Goal: Information Seeking & Learning: Learn about a topic

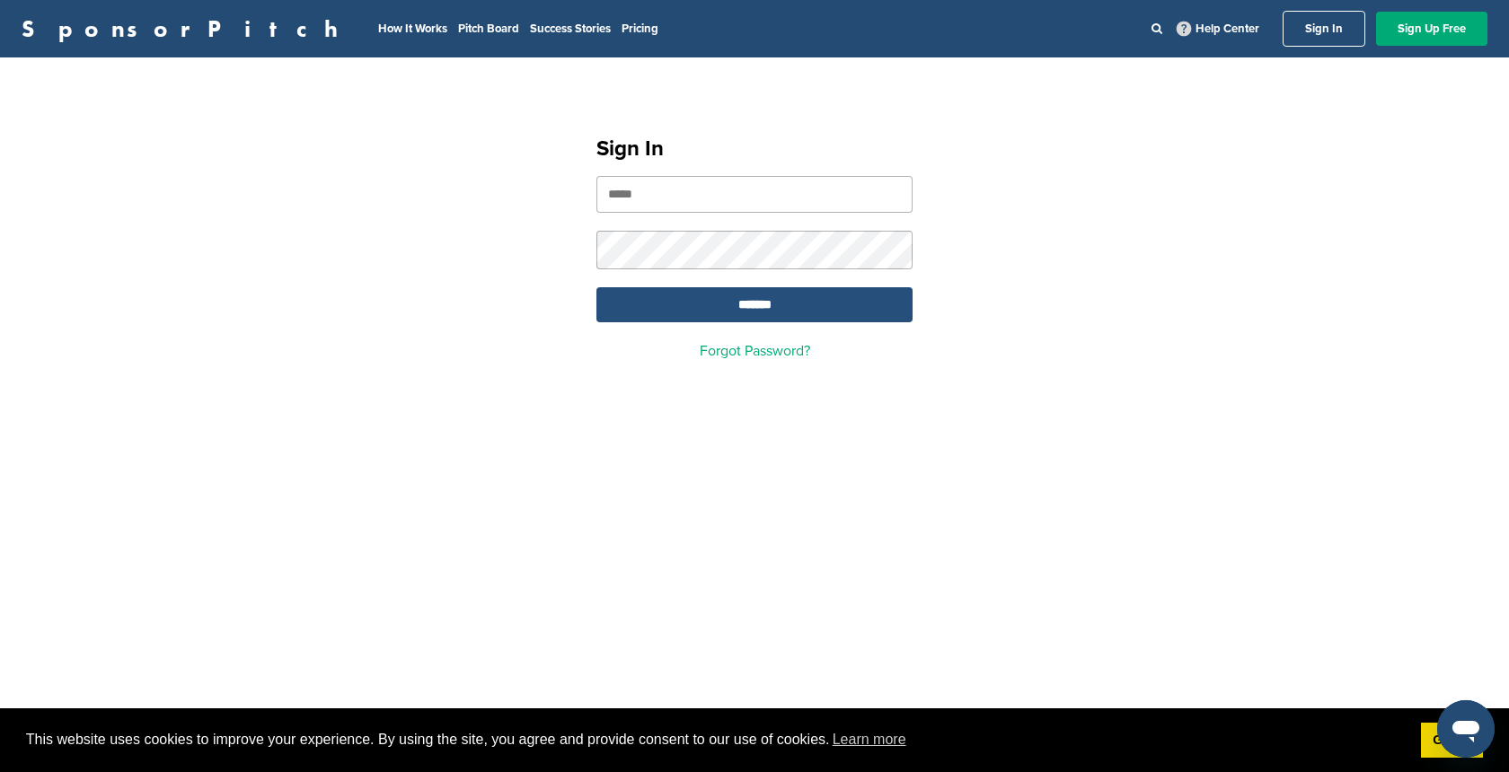
type input "**********"
click at [780, 303] on input "*******" at bounding box center [754, 304] width 316 height 35
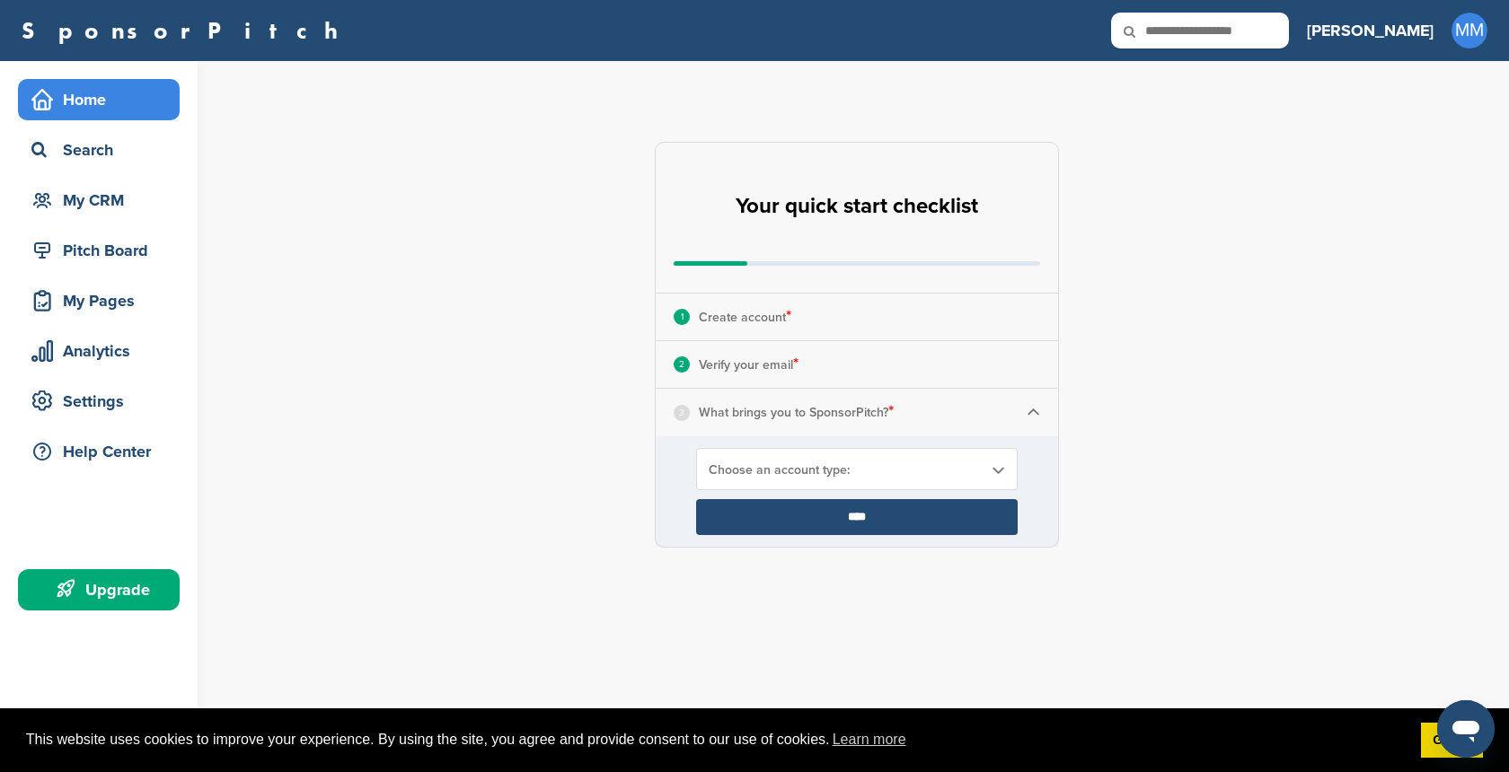
click at [105, 580] on div "Upgrade" at bounding box center [103, 590] width 153 height 32
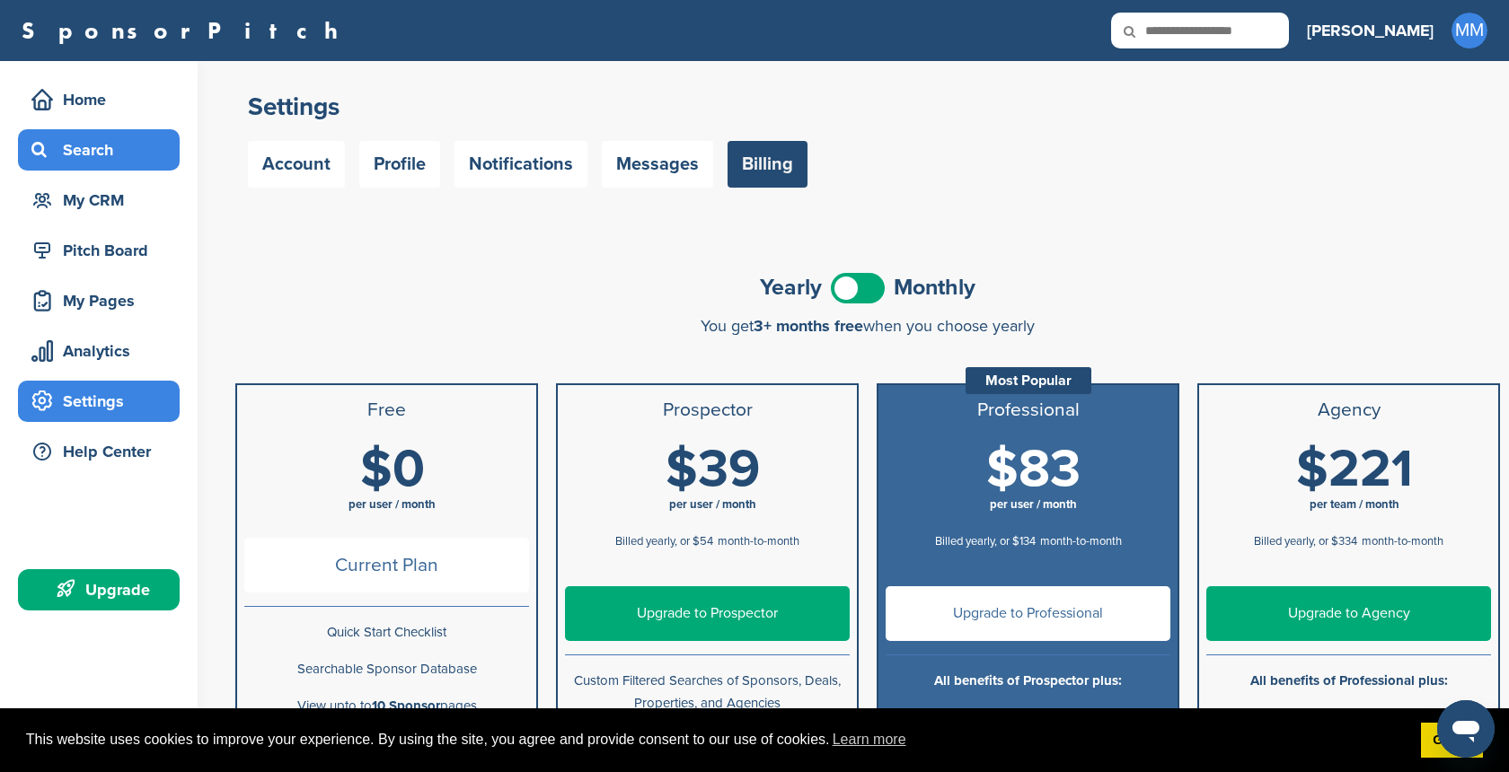
click at [108, 154] on div "Search" at bounding box center [103, 150] width 153 height 32
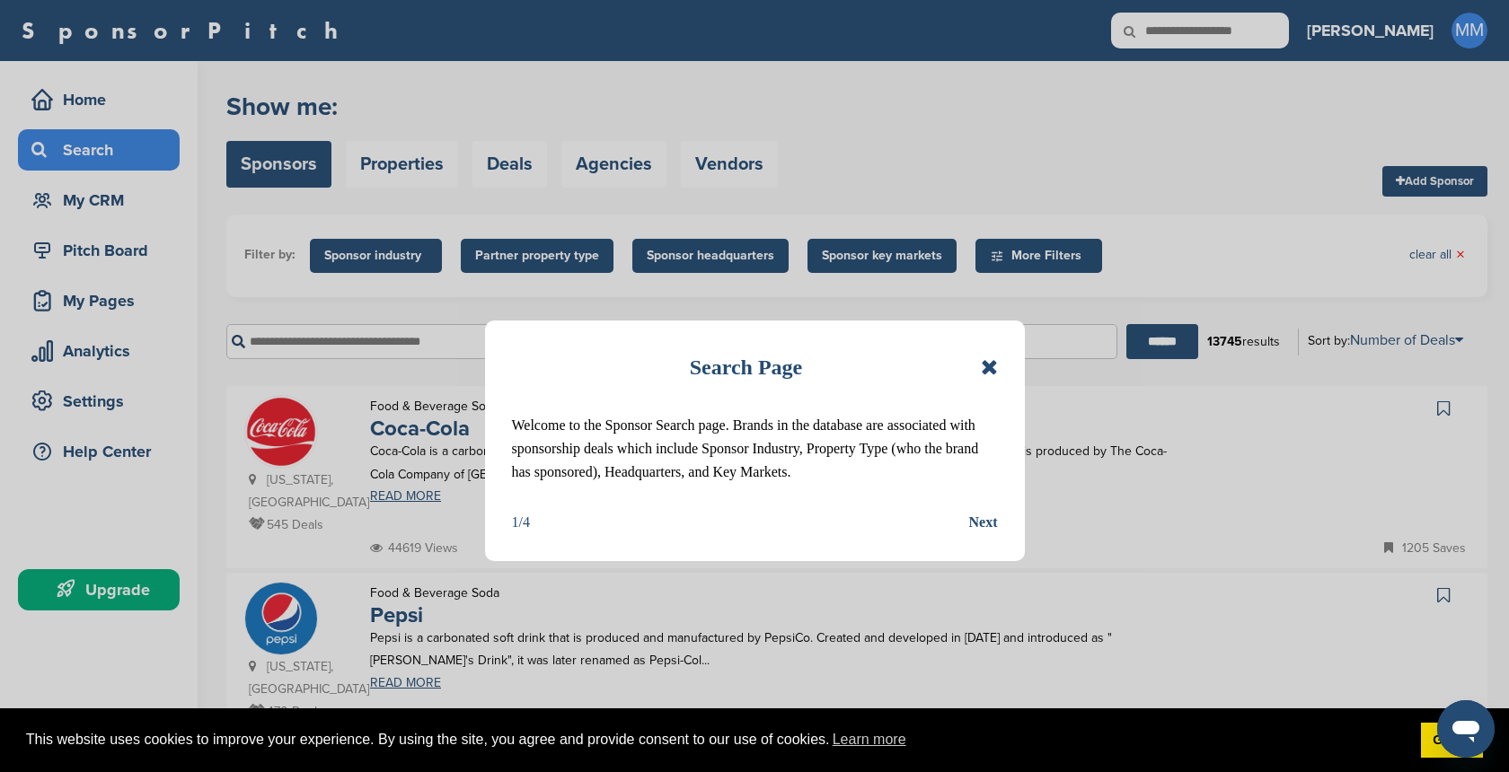
click at [990, 365] on icon at bounding box center [989, 368] width 17 height 22
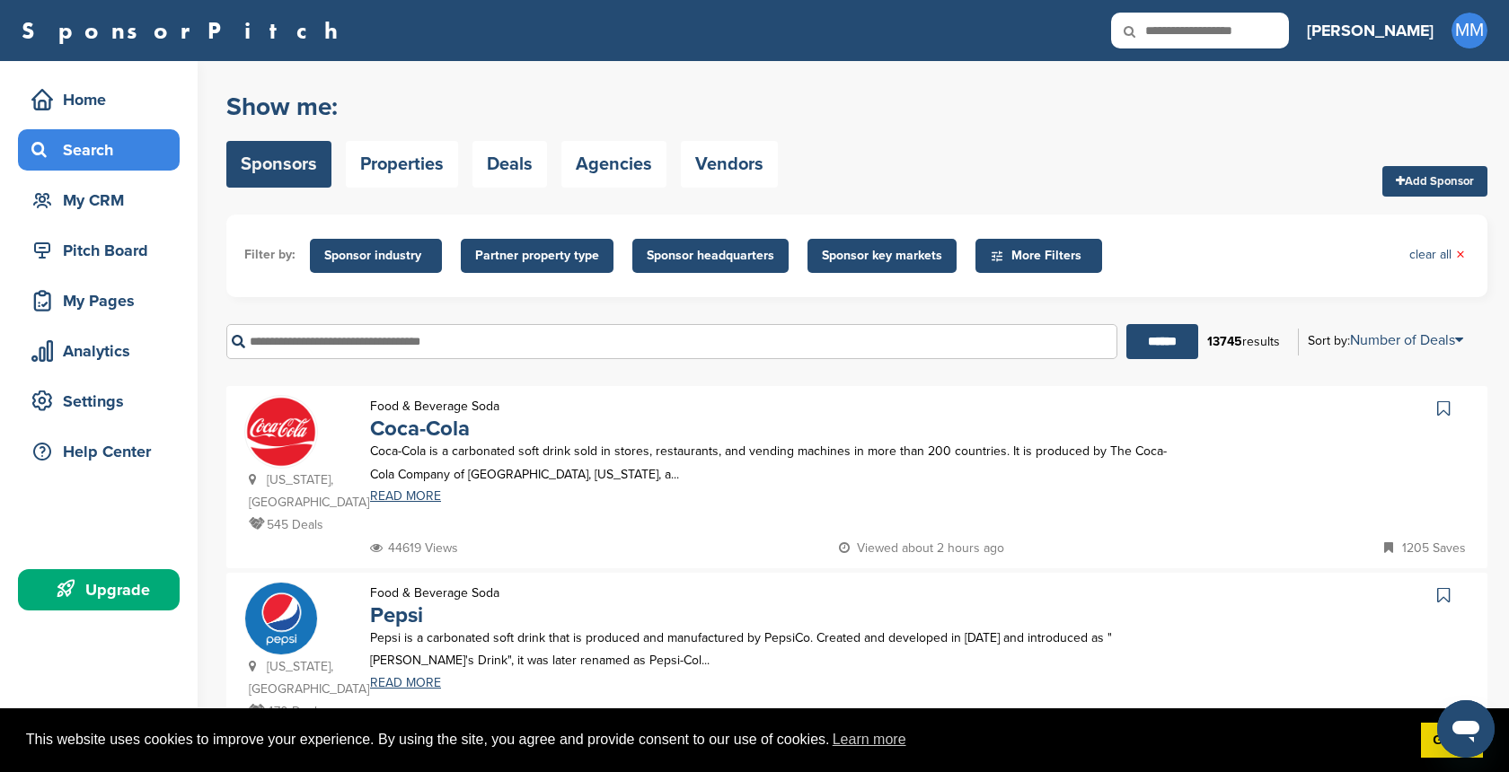
click at [539, 257] on span "Partner property type" at bounding box center [537, 256] width 124 height 20
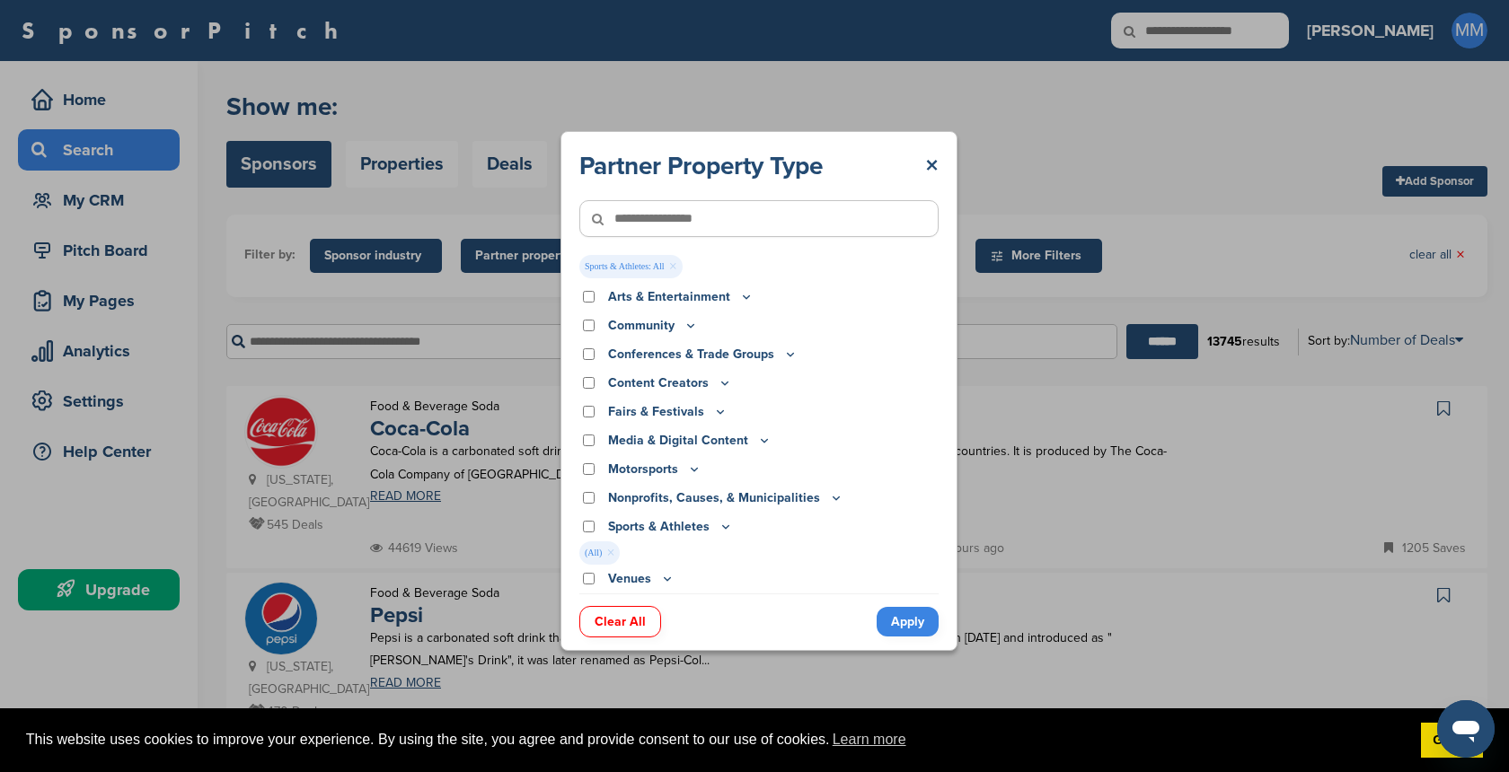
click at [895, 630] on link "Apply" at bounding box center [908, 622] width 62 height 30
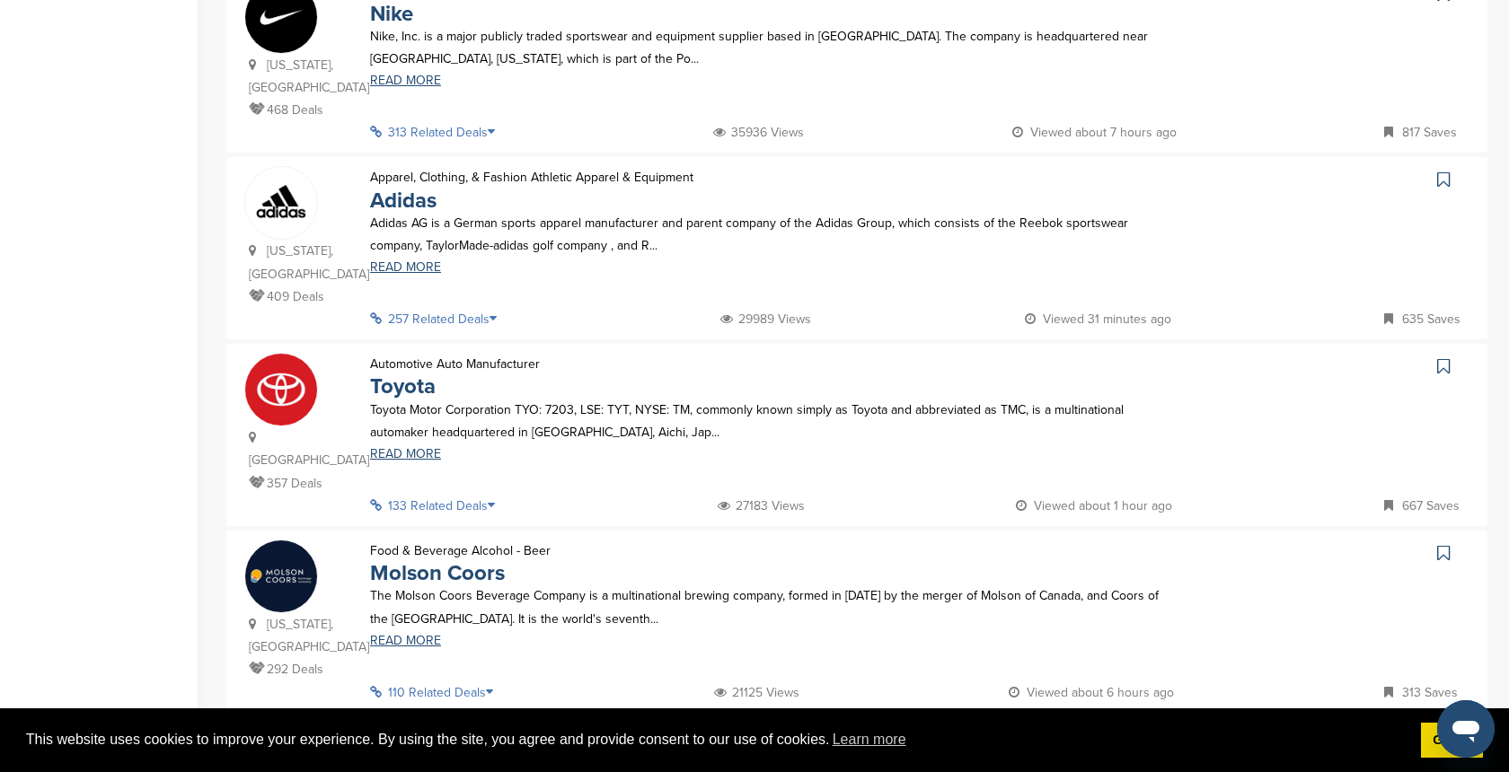
scroll to position [870, 0]
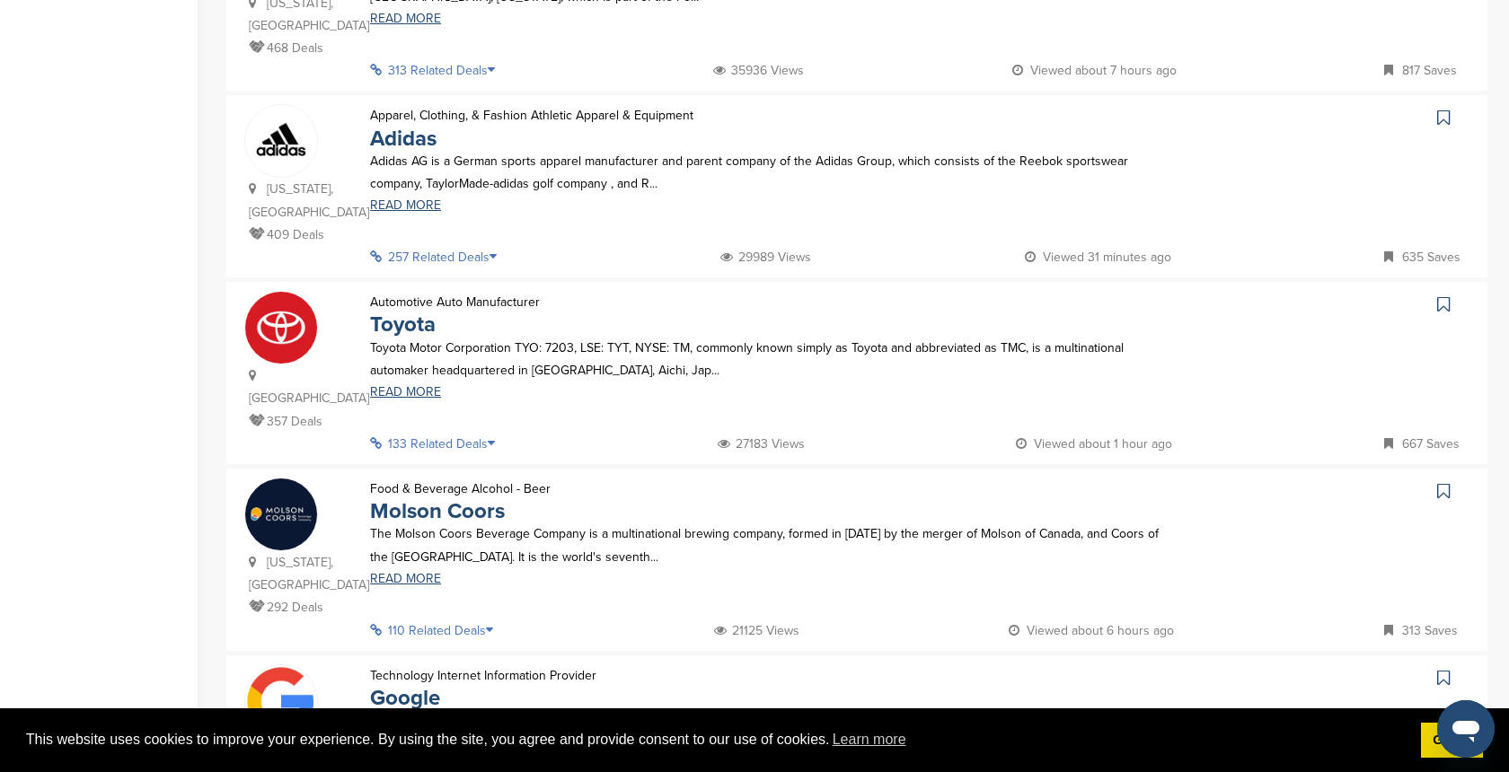
click at [481, 433] on p "133 Related Deals" at bounding box center [438, 444] width 136 height 22
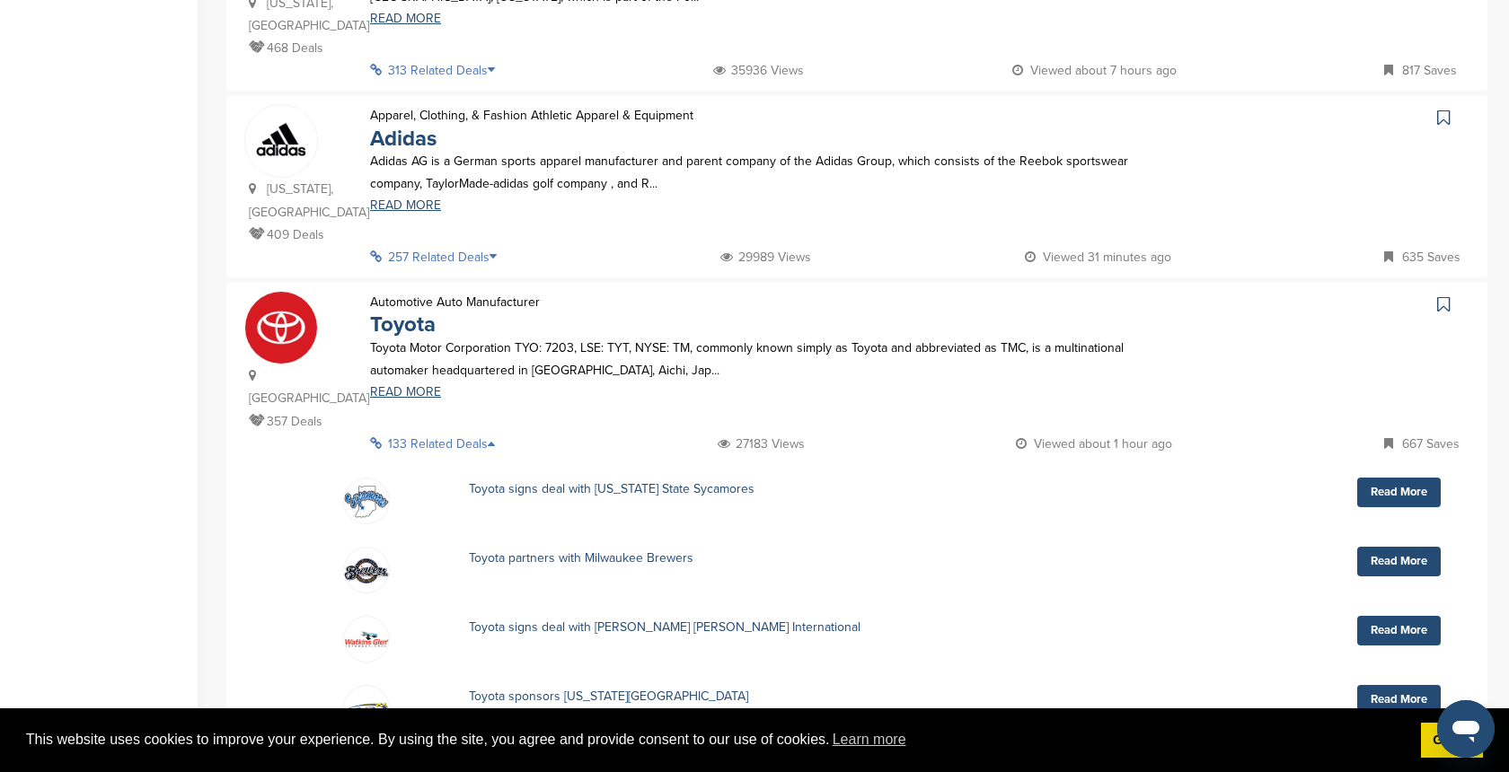
scroll to position [1745, 0]
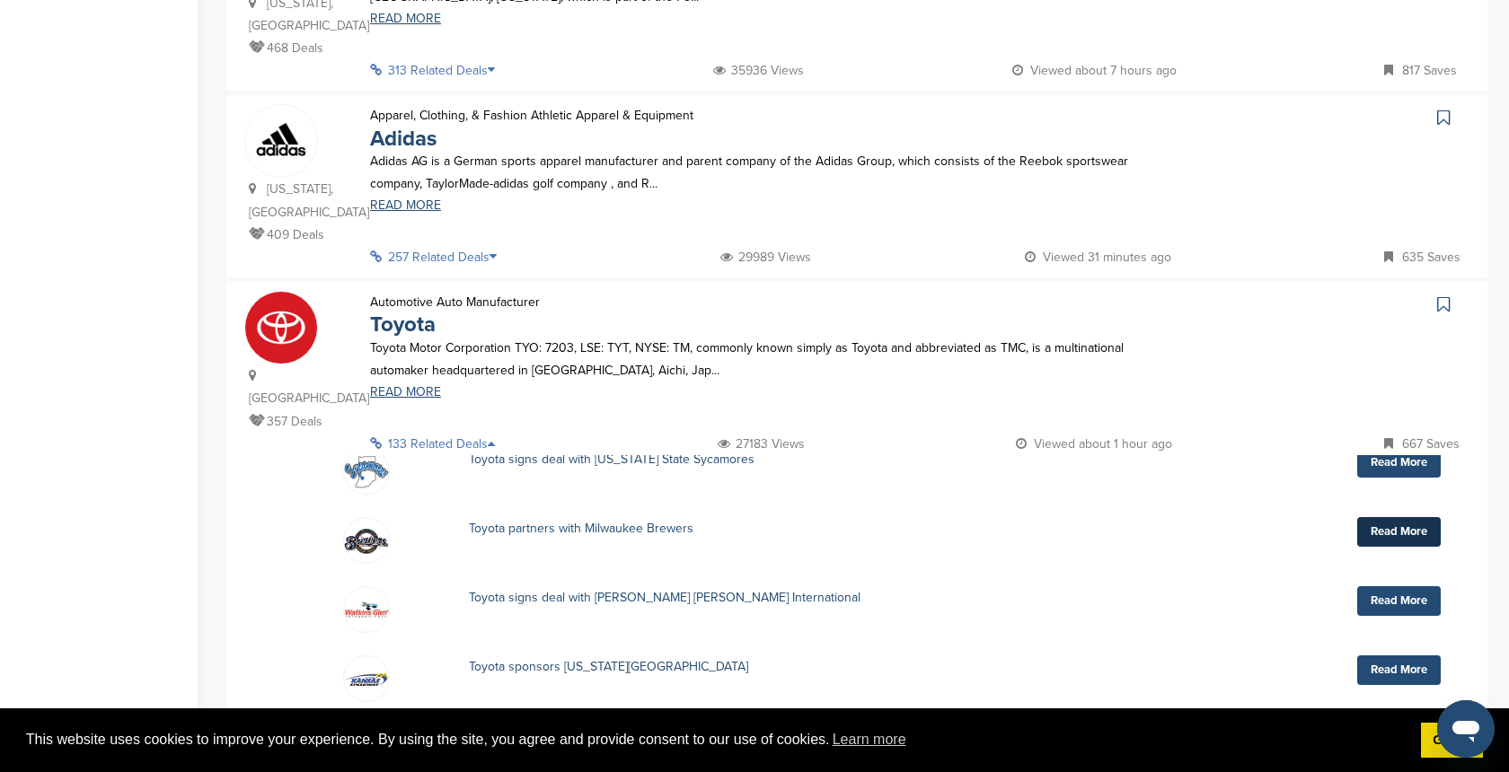
click at [1401, 517] on link "Read More" at bounding box center [1399, 532] width 84 height 30
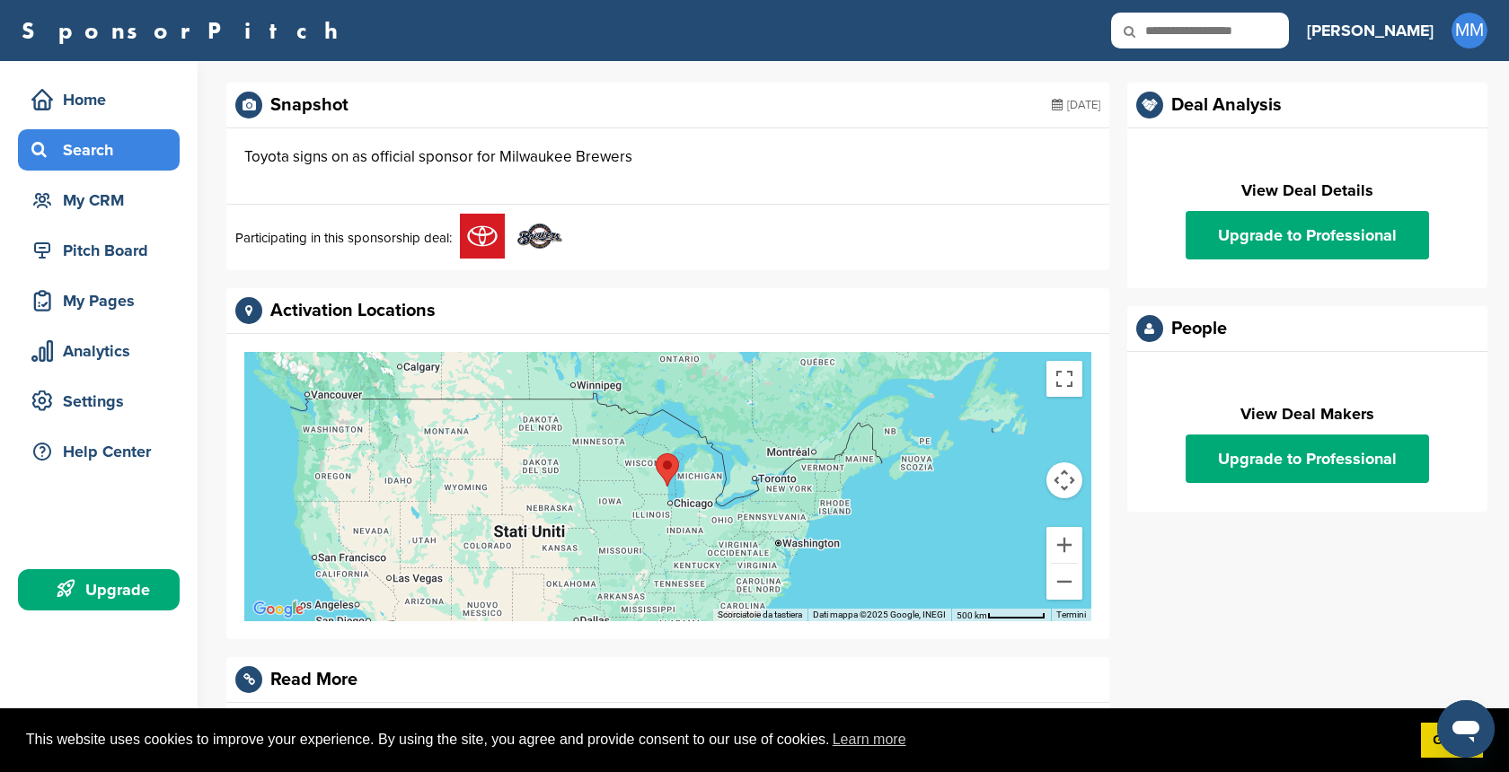
click at [113, 153] on div "Search" at bounding box center [103, 150] width 153 height 32
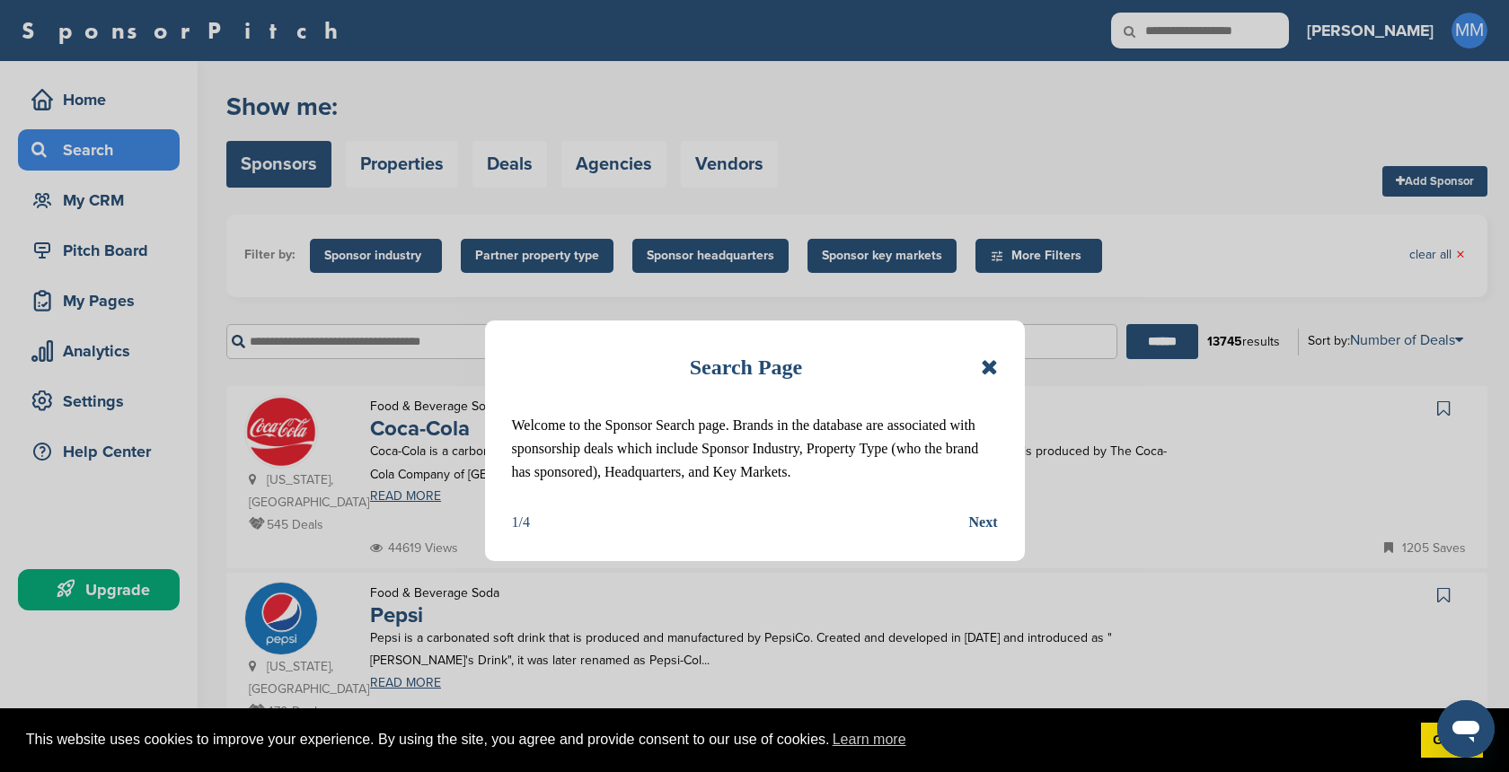
click at [987, 366] on icon at bounding box center [989, 368] width 17 height 22
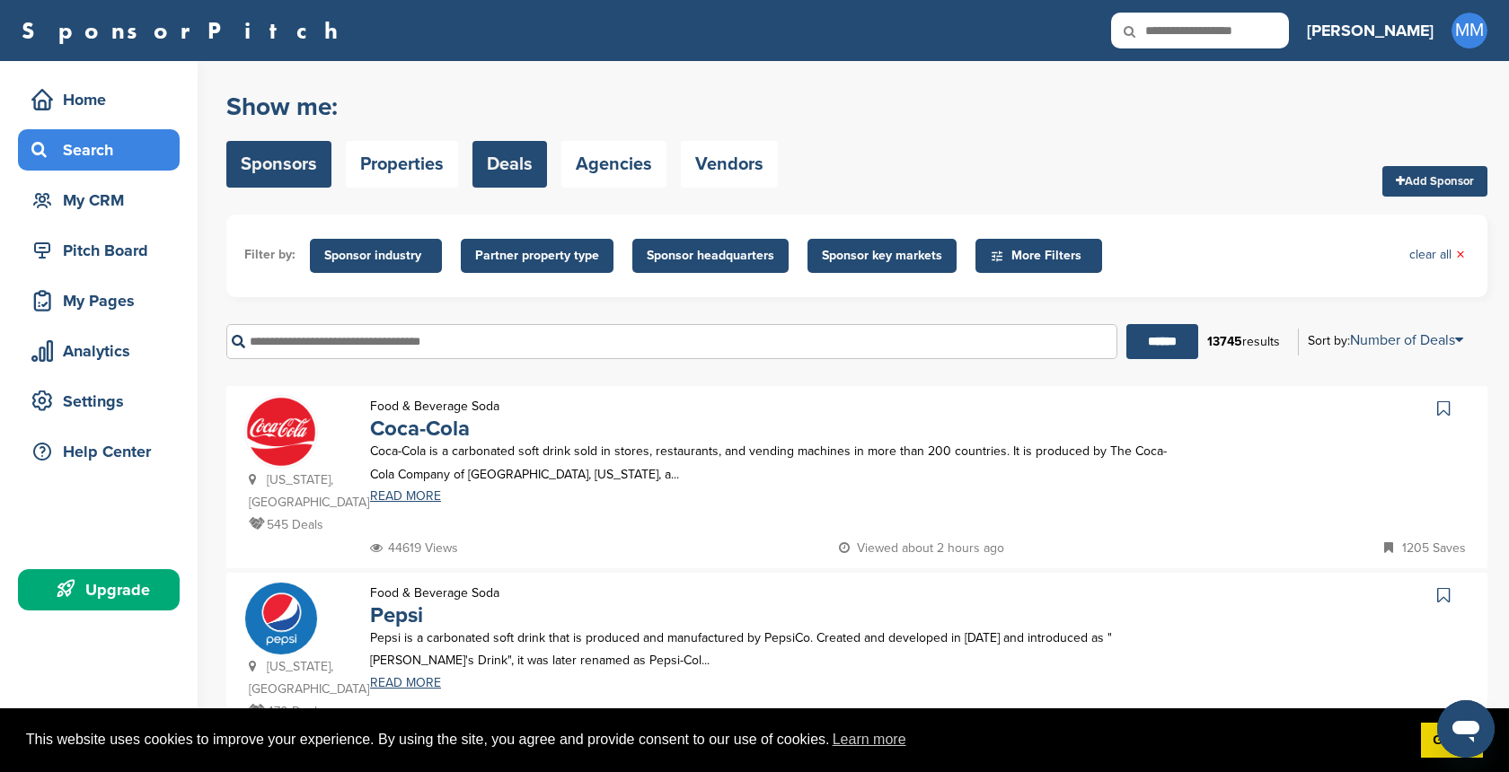
click at [510, 167] on link "Deals" at bounding box center [509, 164] width 75 height 47
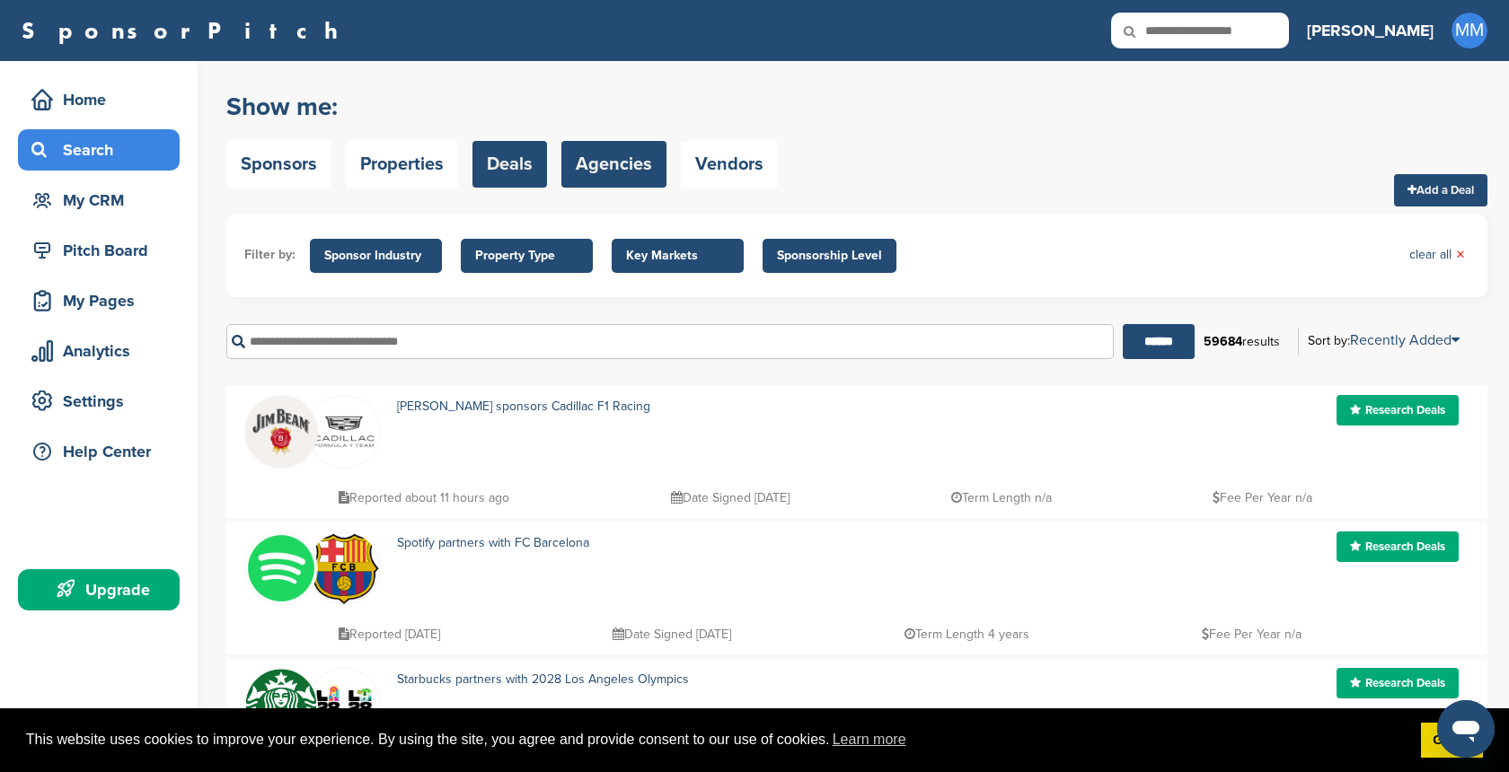
click at [597, 160] on link "Agencies" at bounding box center [613, 164] width 105 height 47
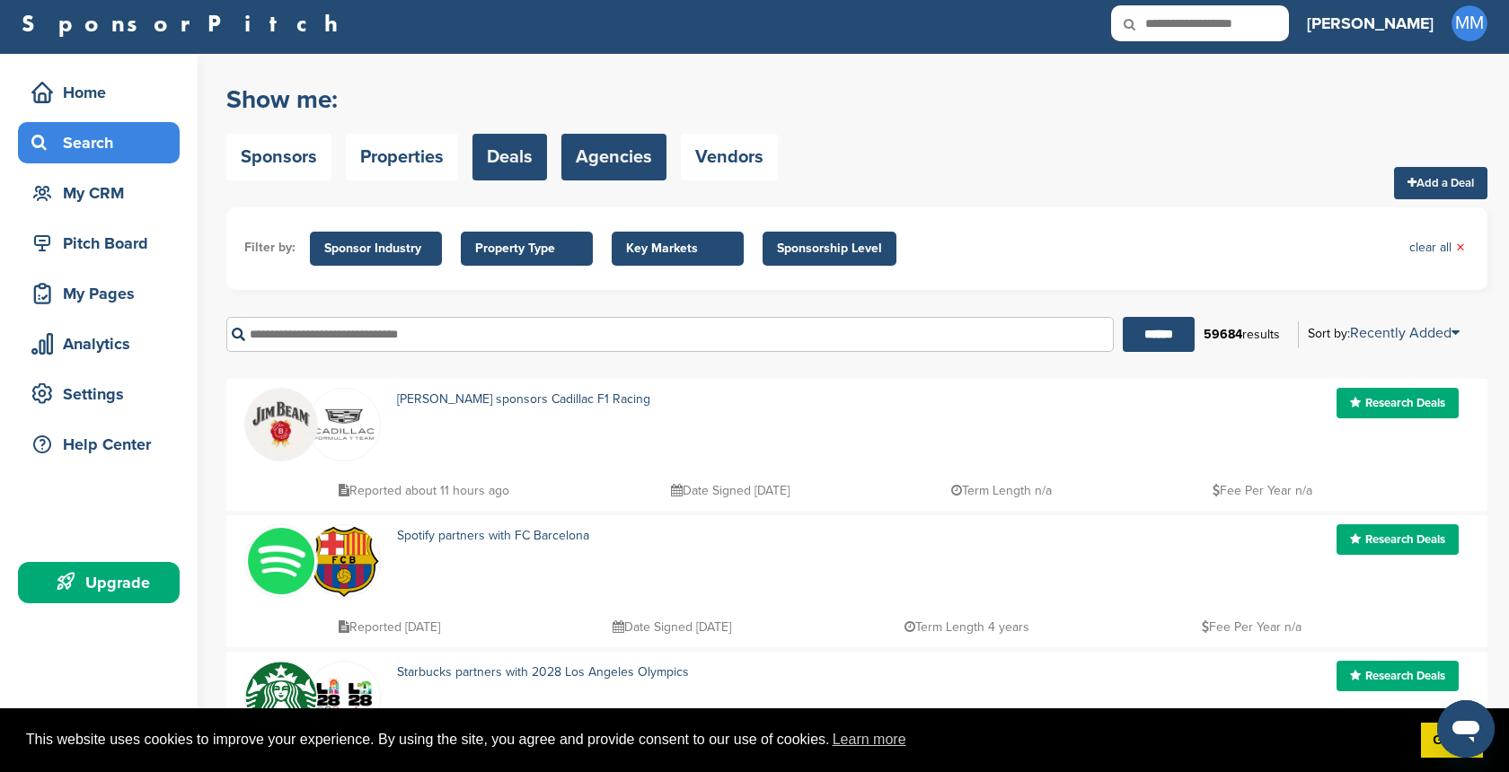
scroll to position [9, 0]
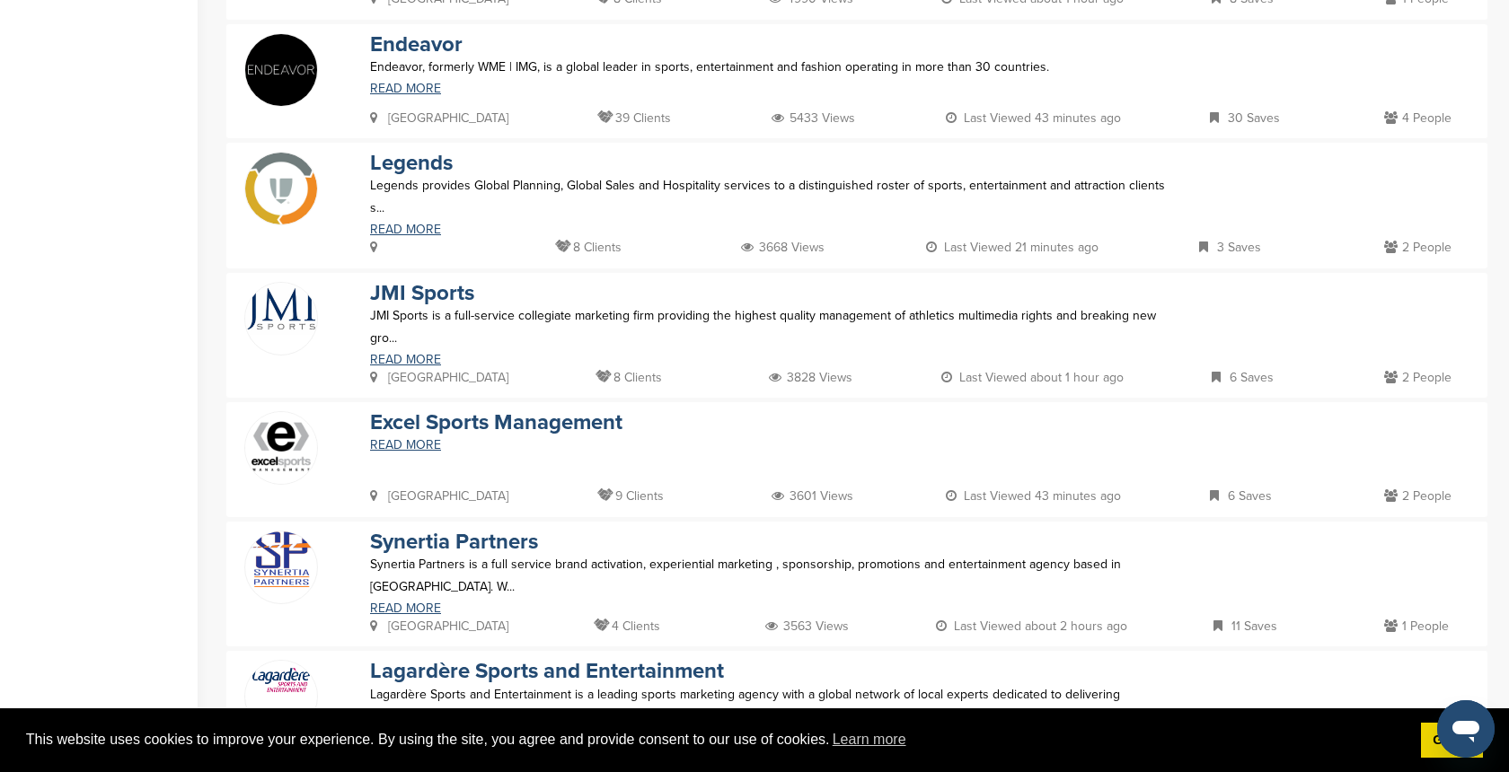
scroll to position [623, 0]
click at [424, 438] on link "READ MORE" at bounding box center [771, 444] width 802 height 13
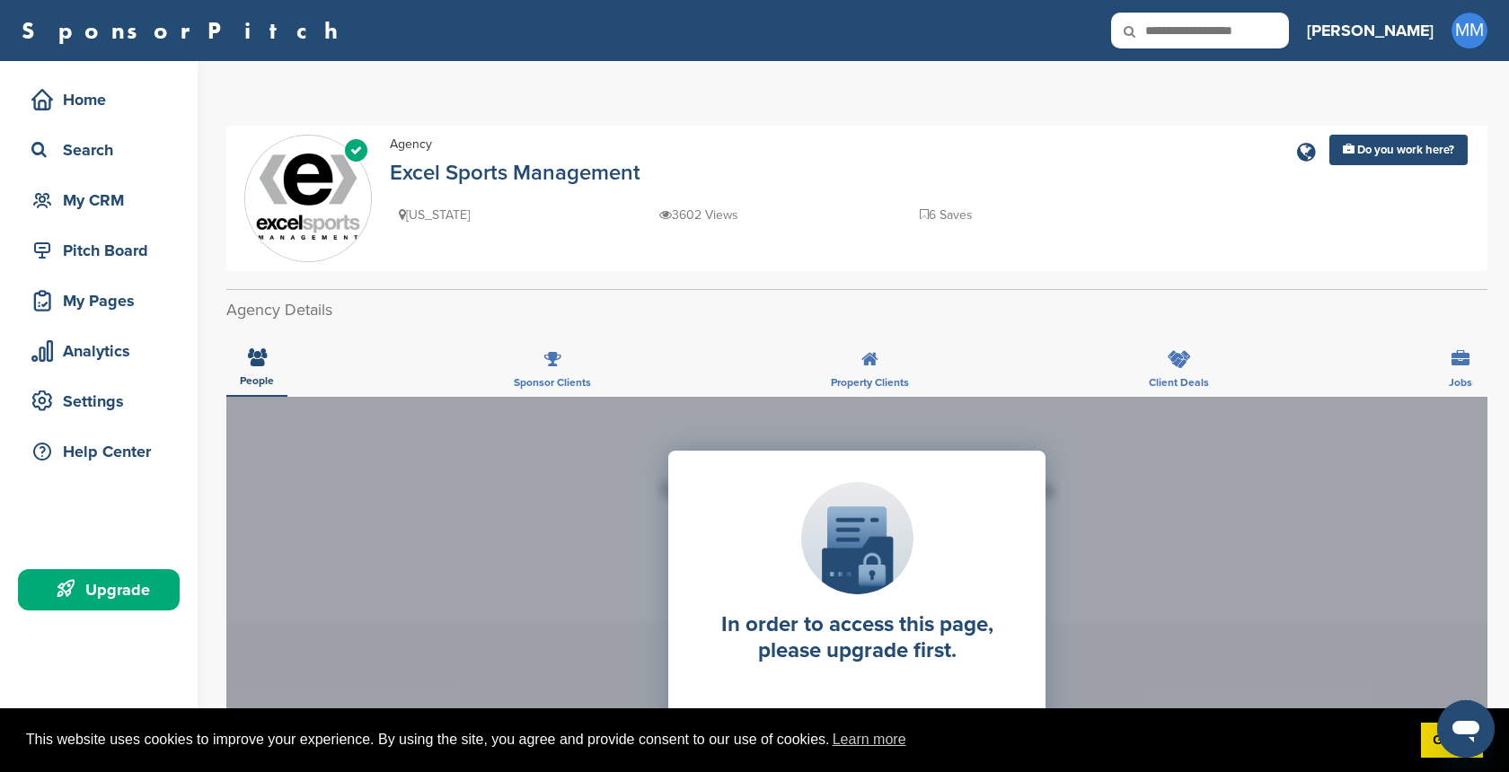
scroll to position [36, 0]
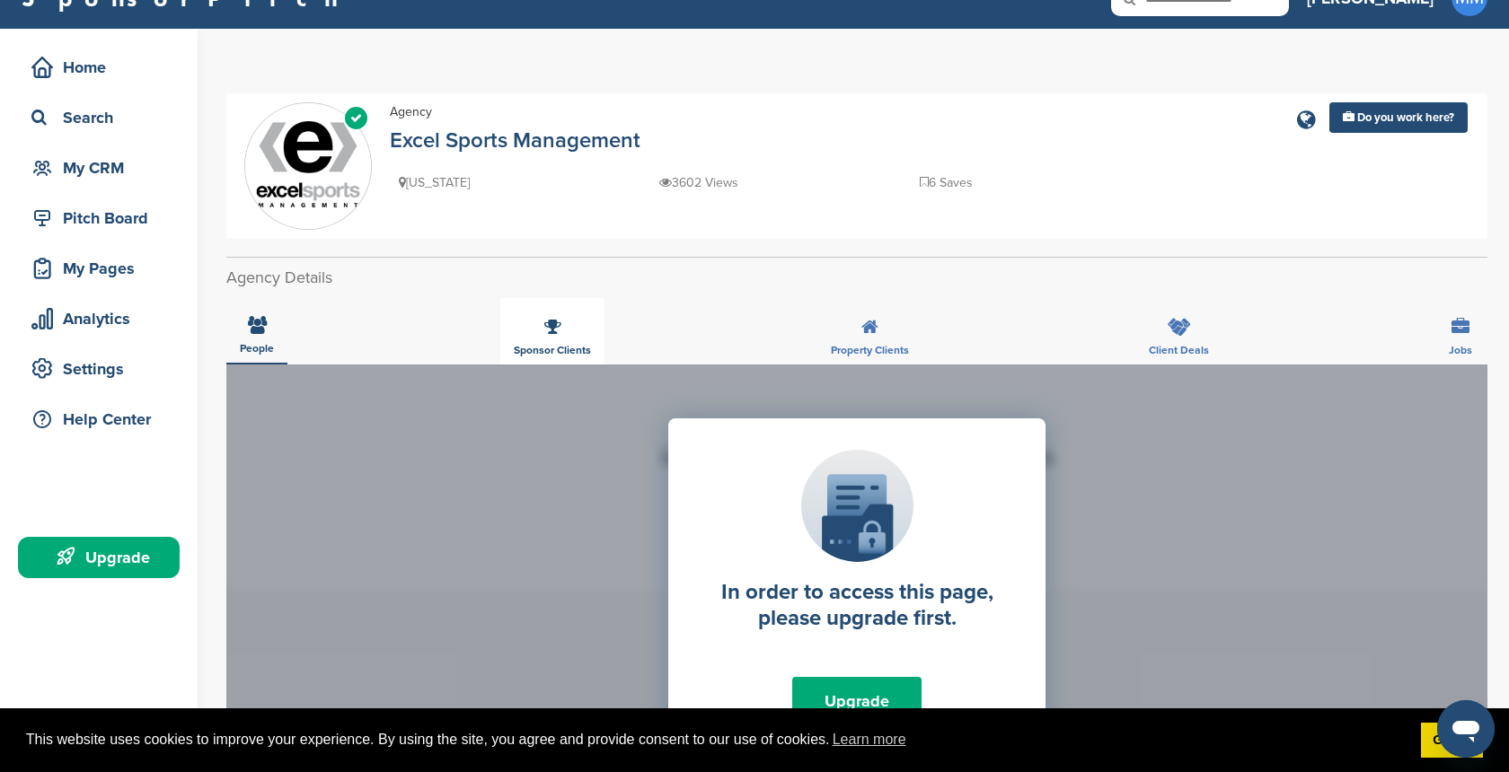
click at [550, 338] on div "Sponsor Clients" at bounding box center [552, 331] width 104 height 66
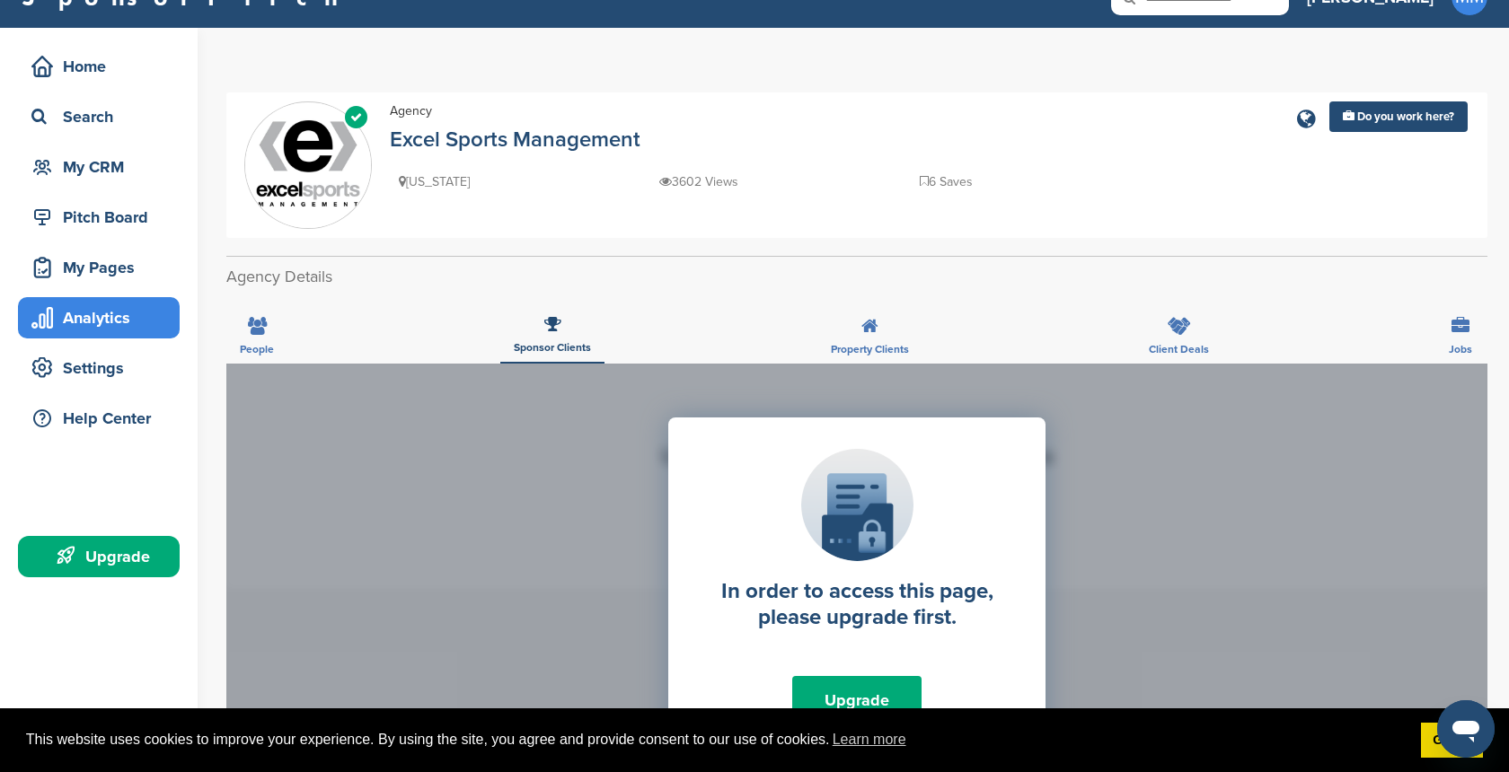
click at [90, 321] on div "Analytics" at bounding box center [103, 318] width 153 height 32
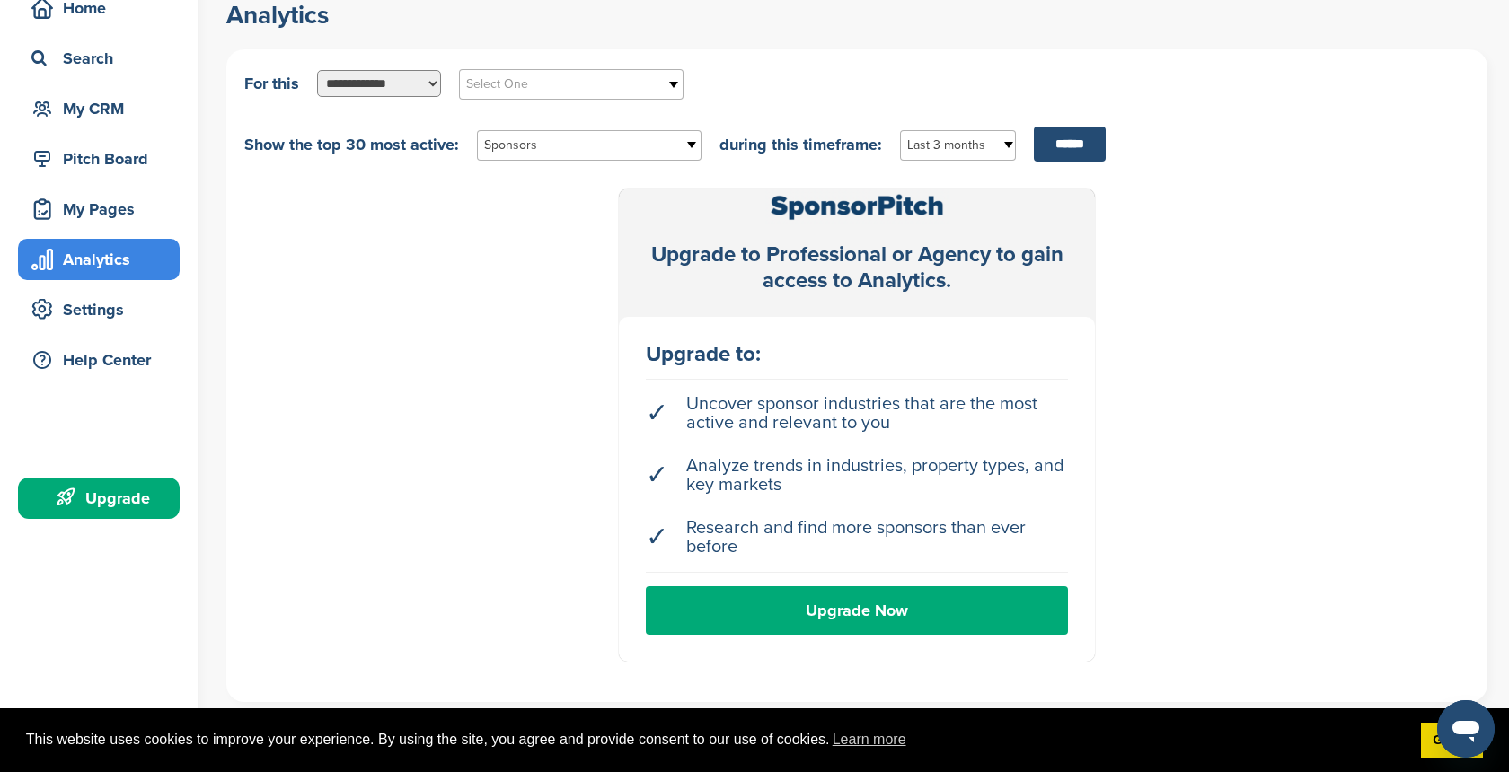
scroll to position [89, 0]
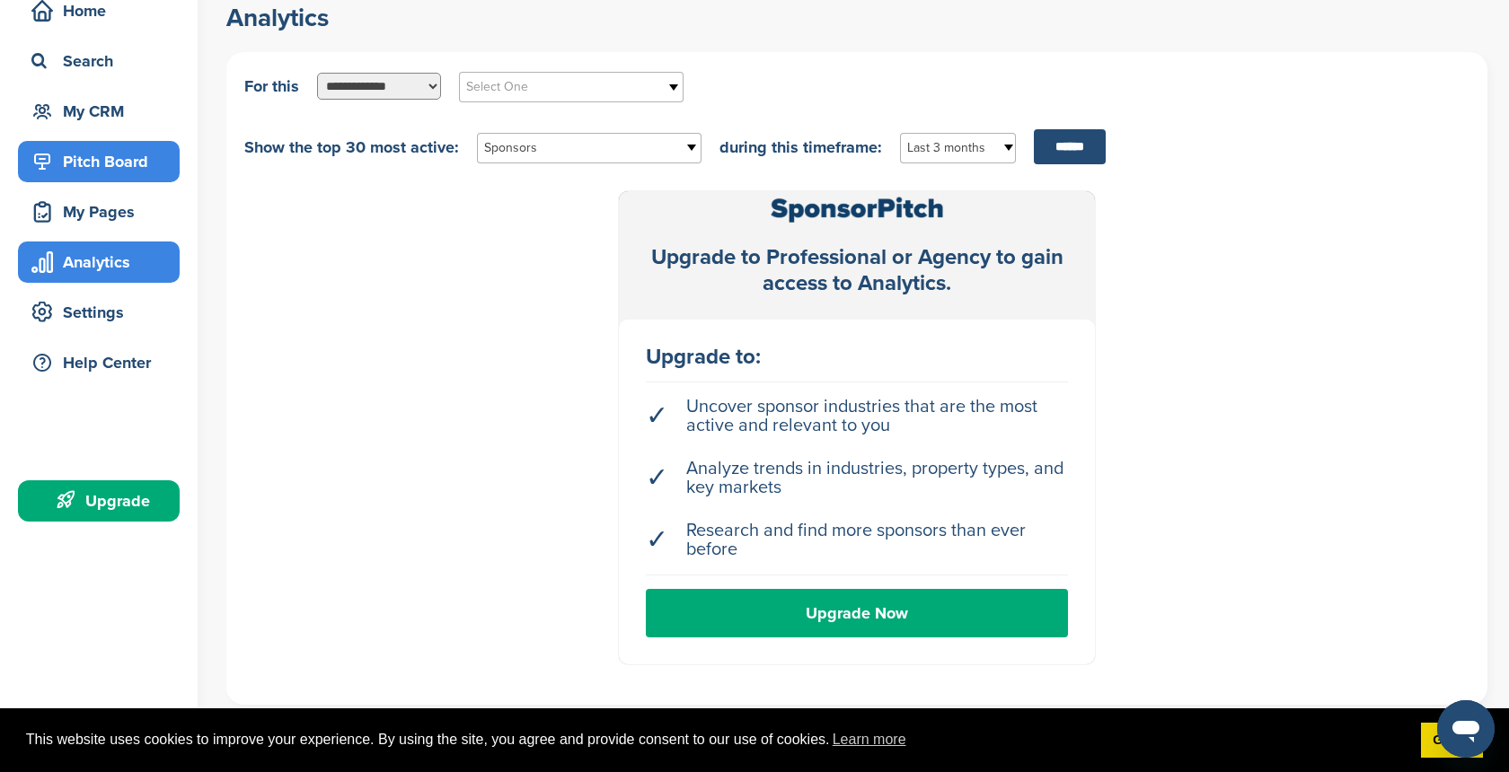
click at [109, 163] on div "Pitch Board" at bounding box center [103, 162] width 153 height 32
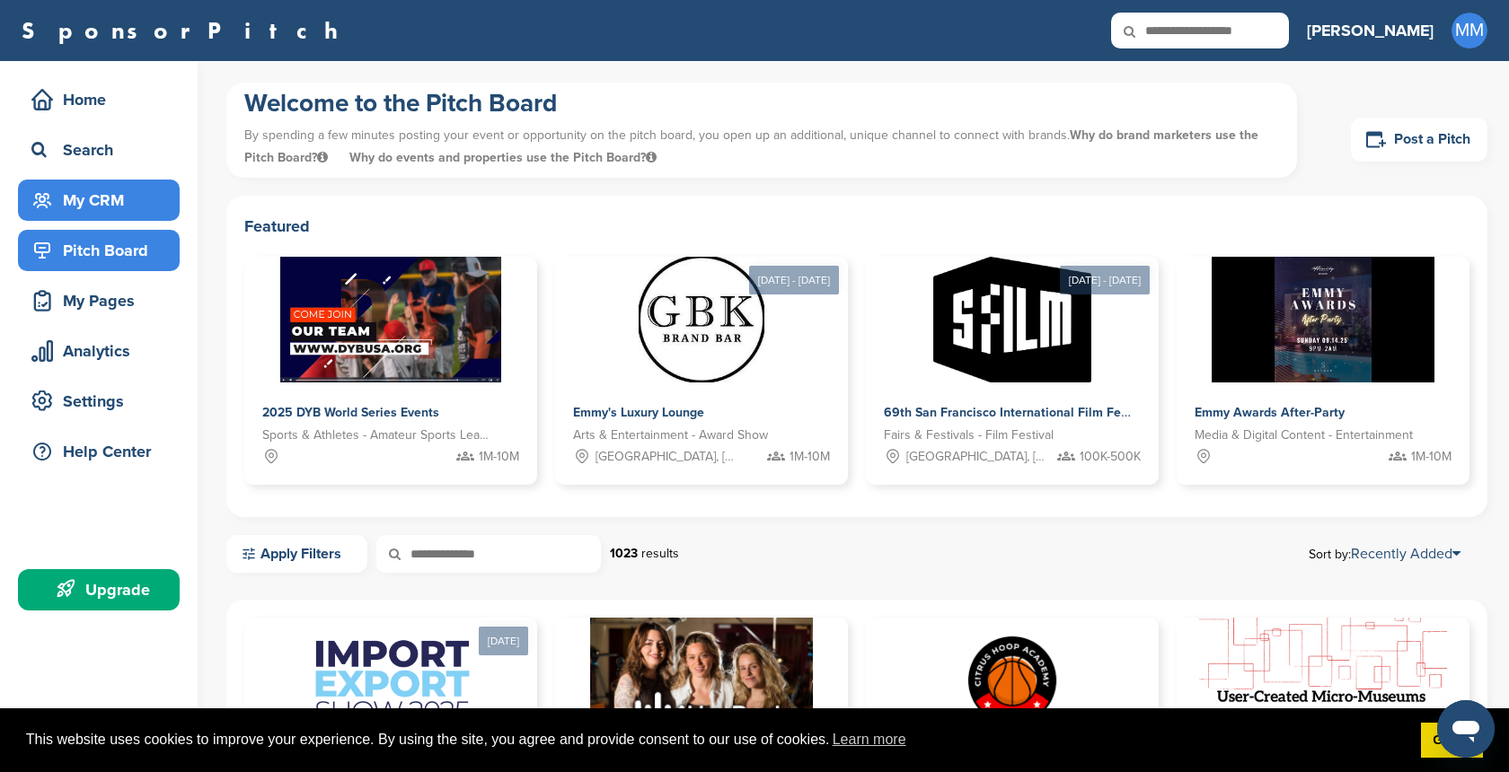
click at [103, 196] on div "My CRM" at bounding box center [103, 200] width 153 height 32
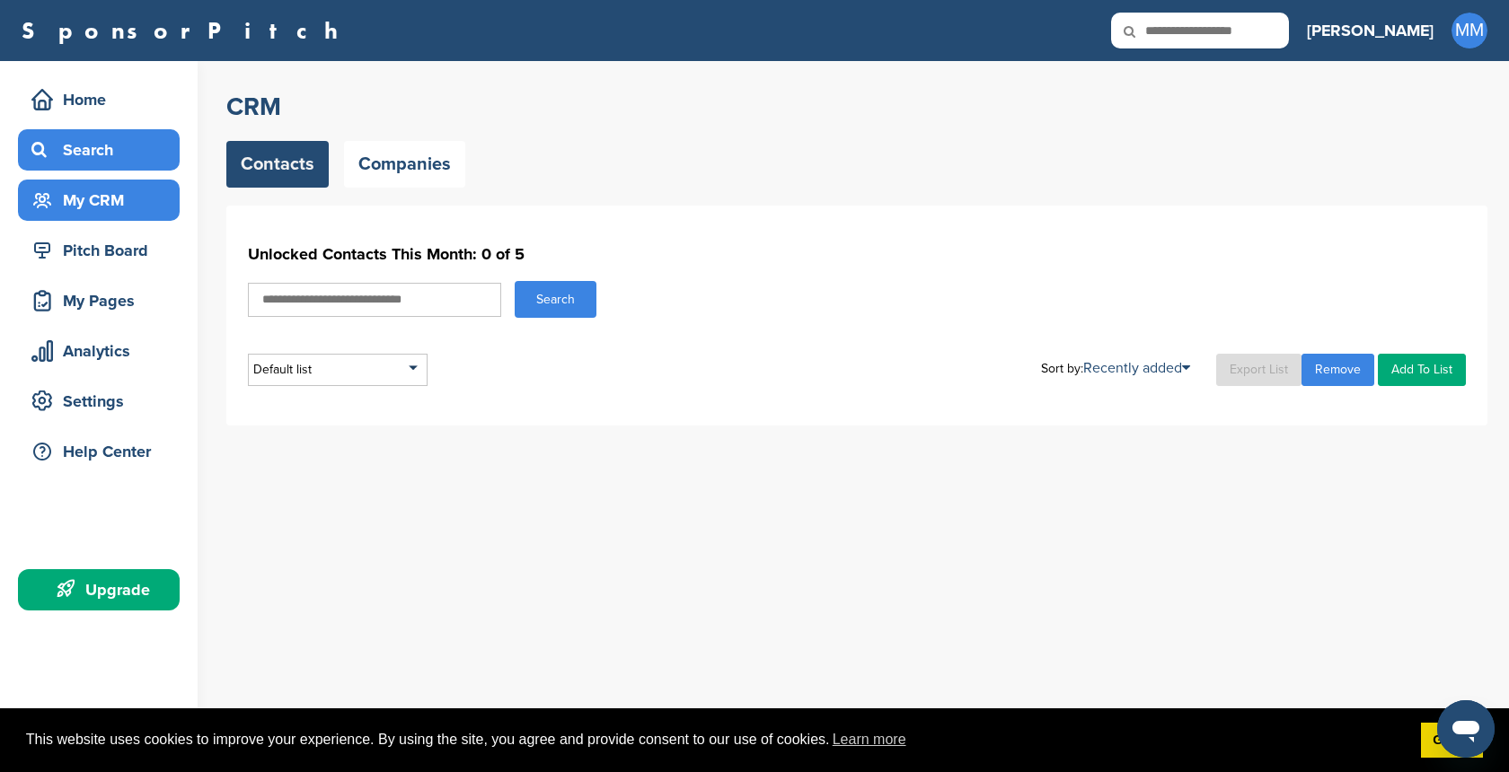
click at [109, 149] on div "Search" at bounding box center [103, 150] width 153 height 32
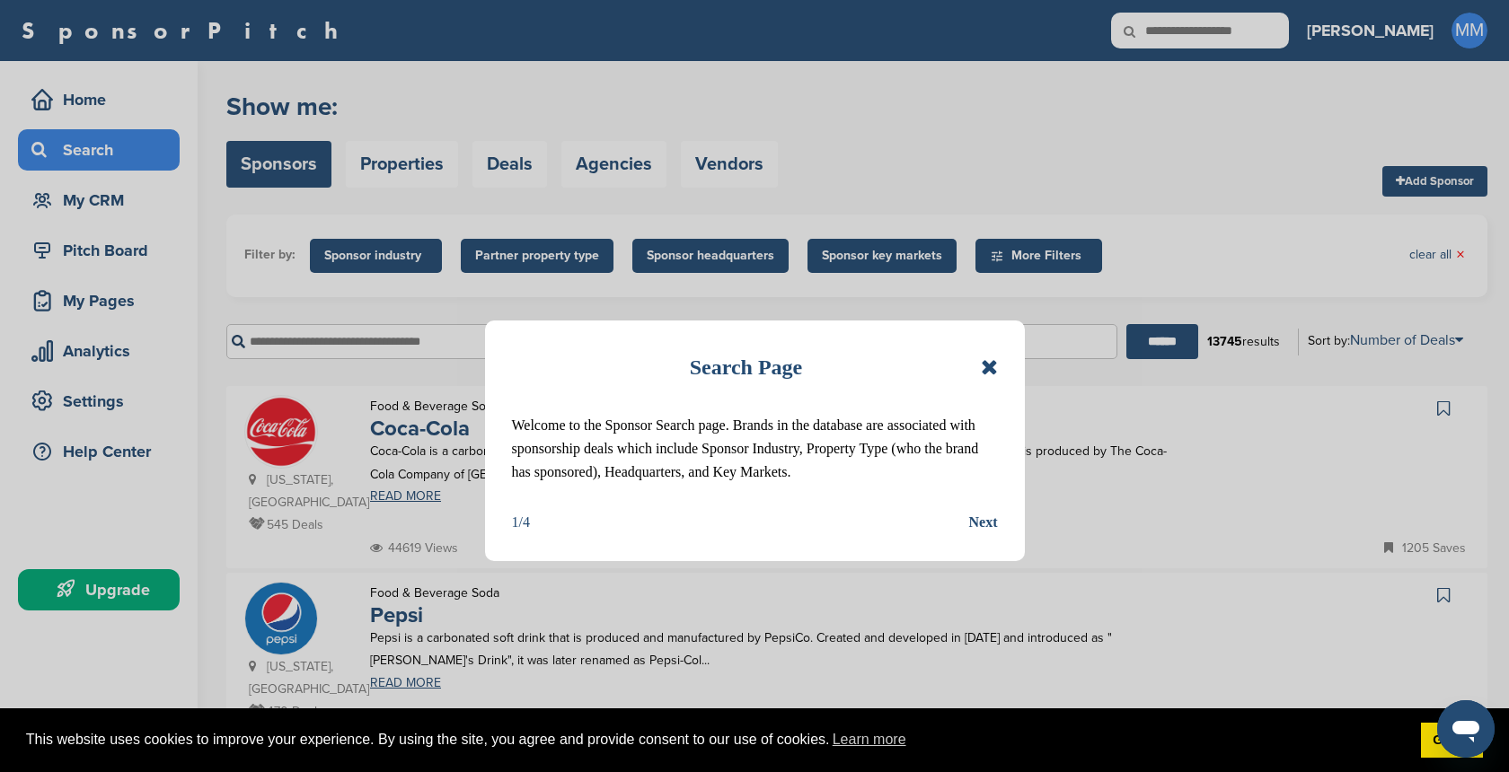
click at [994, 365] on icon at bounding box center [989, 368] width 17 height 22
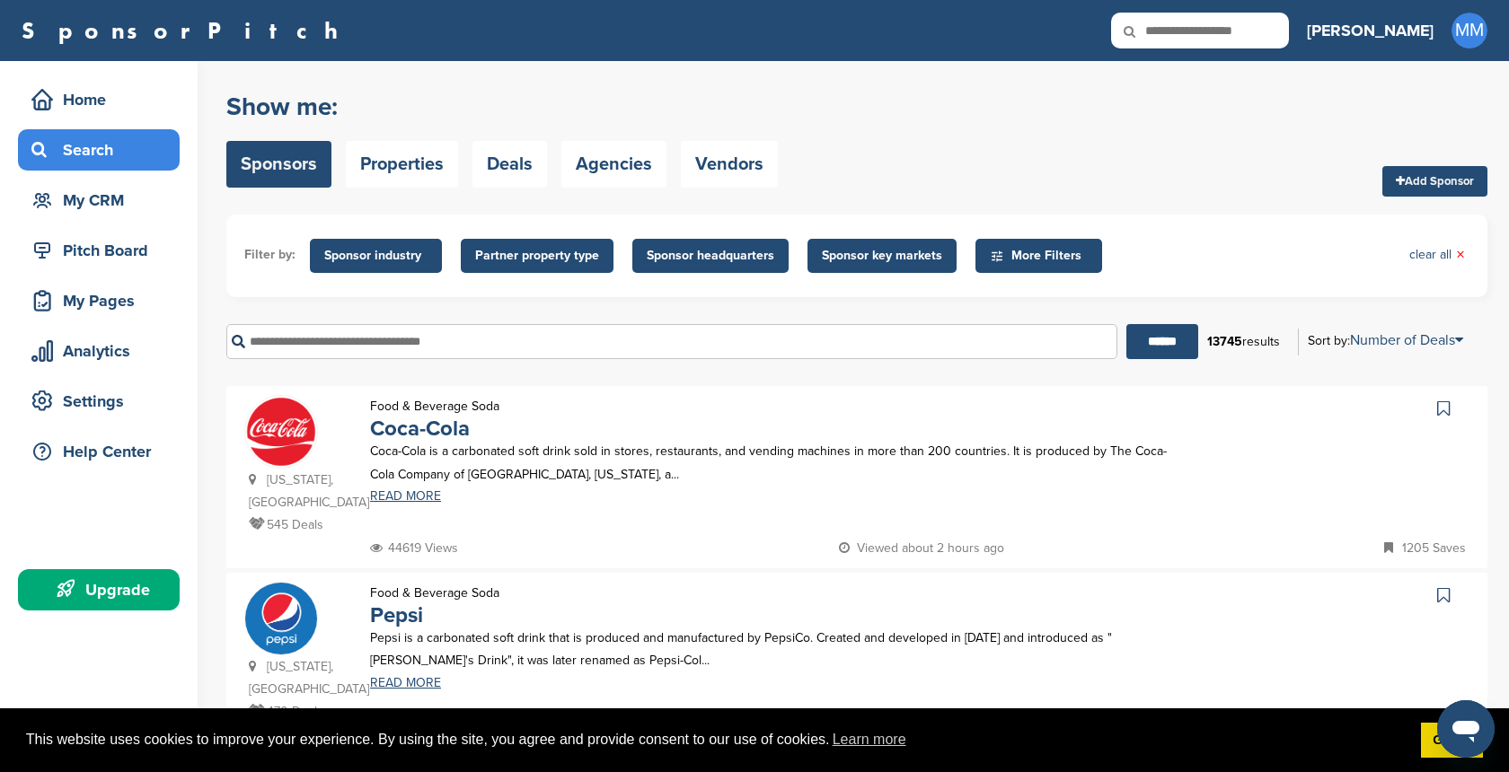
click at [1000, 259] on span "More Filters" at bounding box center [1041, 256] width 103 height 20
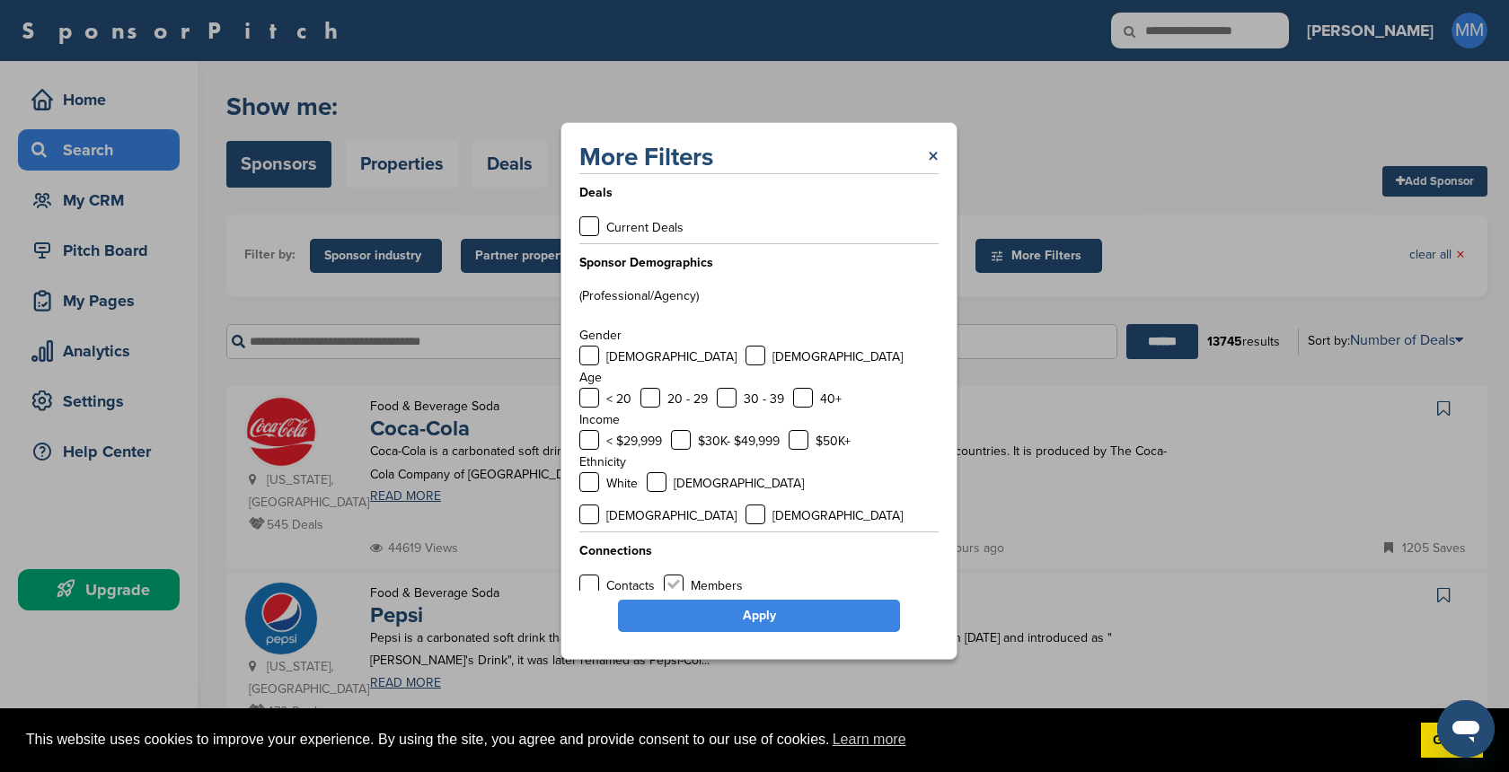
click at [675, 575] on label at bounding box center [674, 585] width 20 height 20
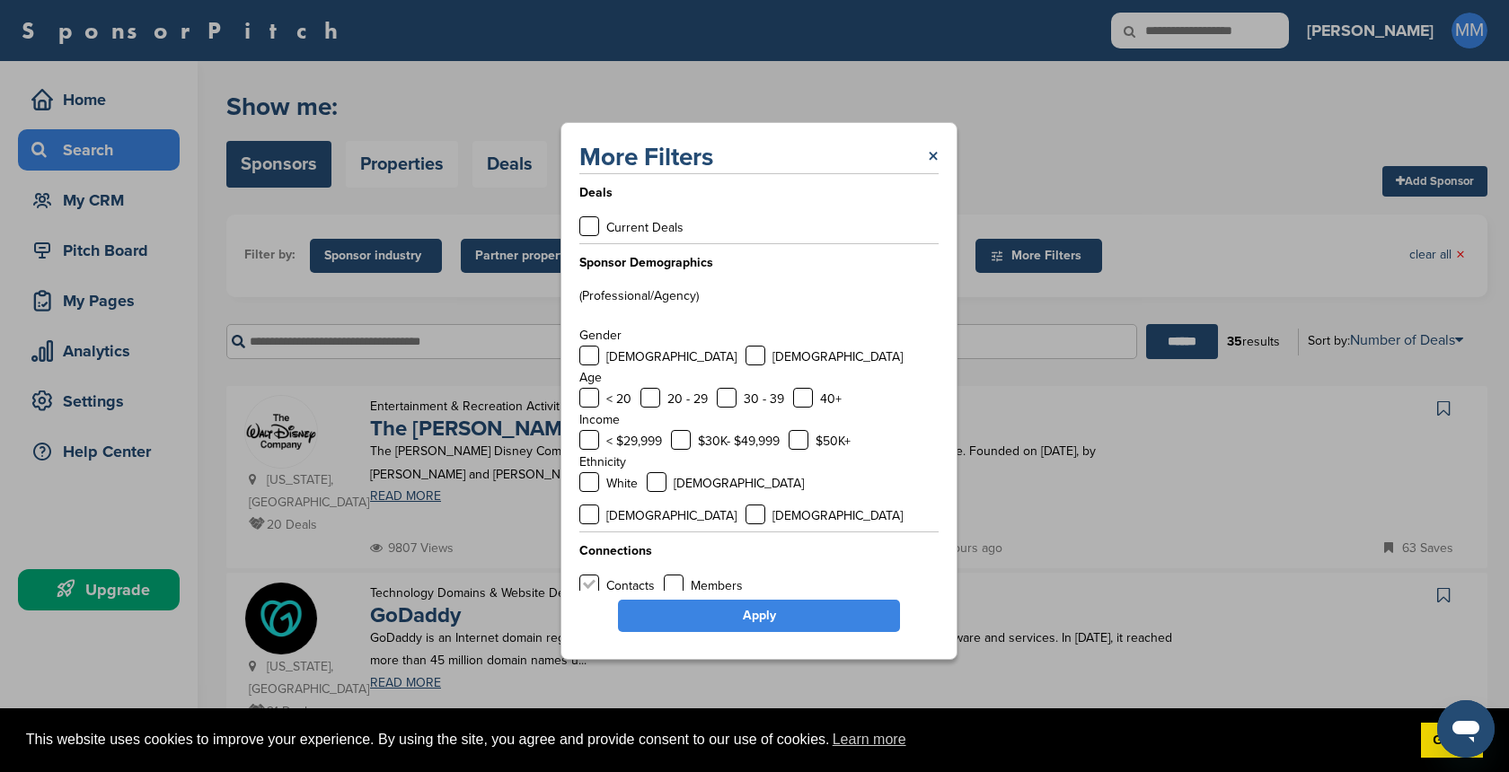
click at [590, 575] on label at bounding box center [589, 585] width 20 height 20
click at [590, 446] on label at bounding box center [589, 440] width 20 height 20
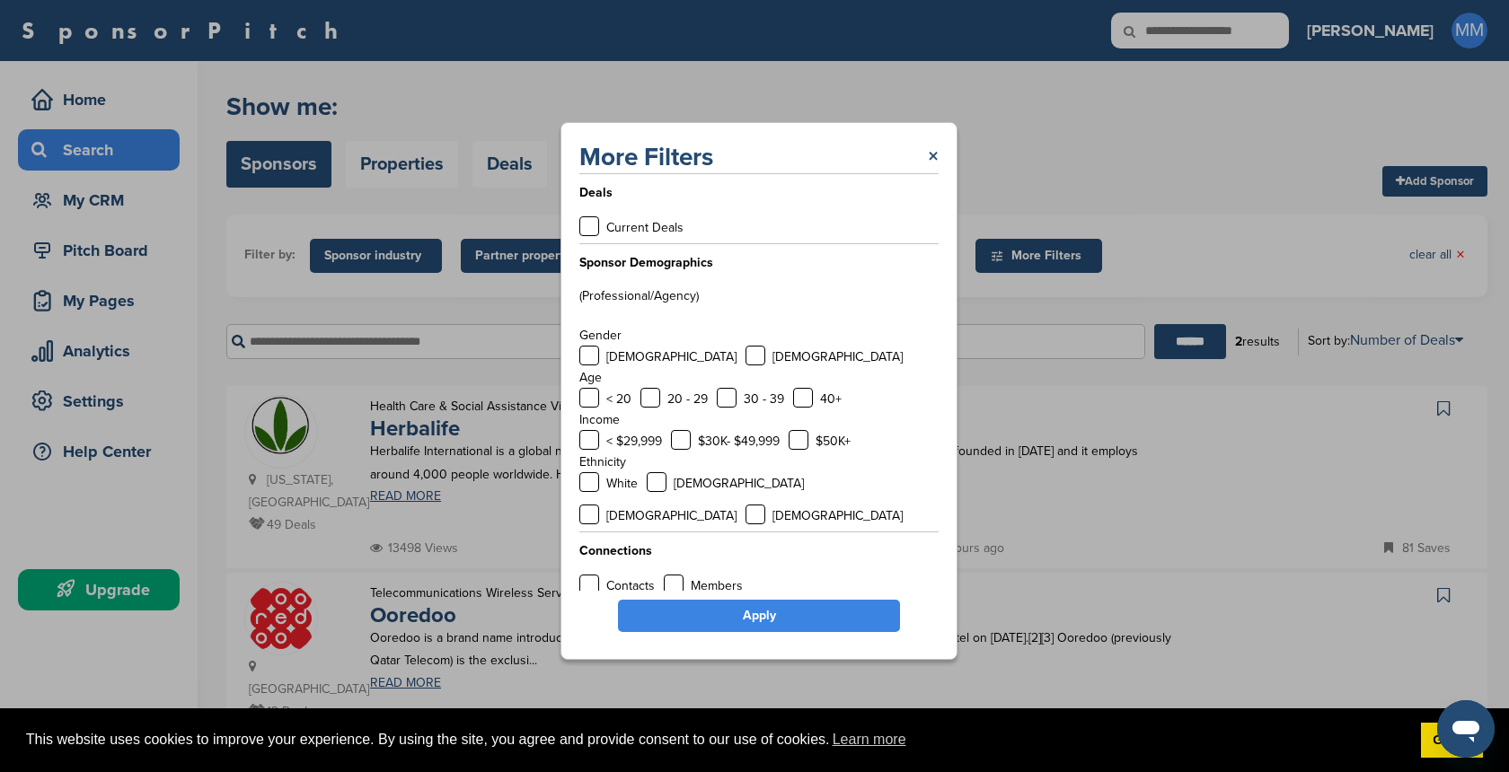
click at [759, 604] on link "Apply" at bounding box center [759, 616] width 282 height 32
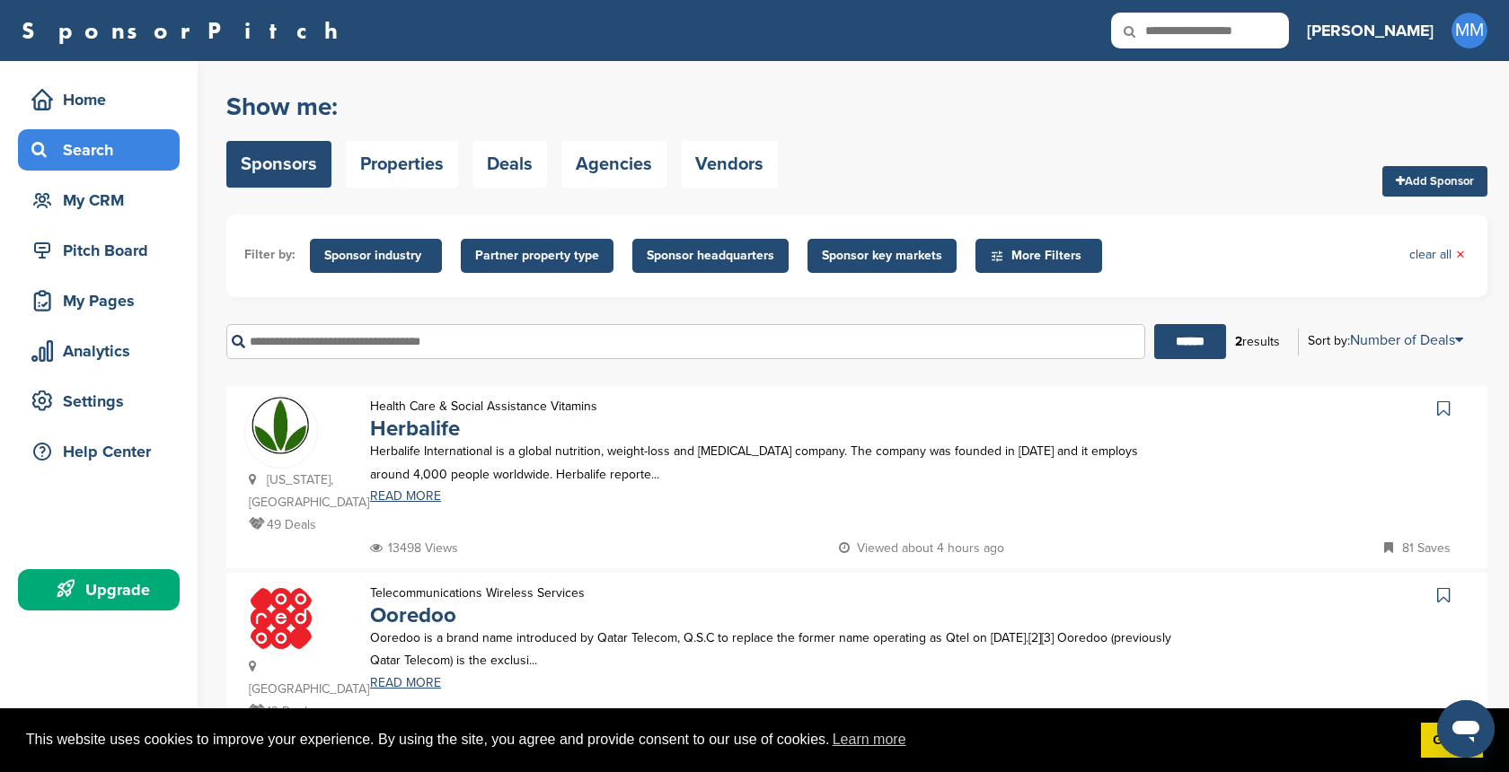
click at [880, 253] on span "Sponsor key markets" at bounding box center [882, 256] width 120 height 20
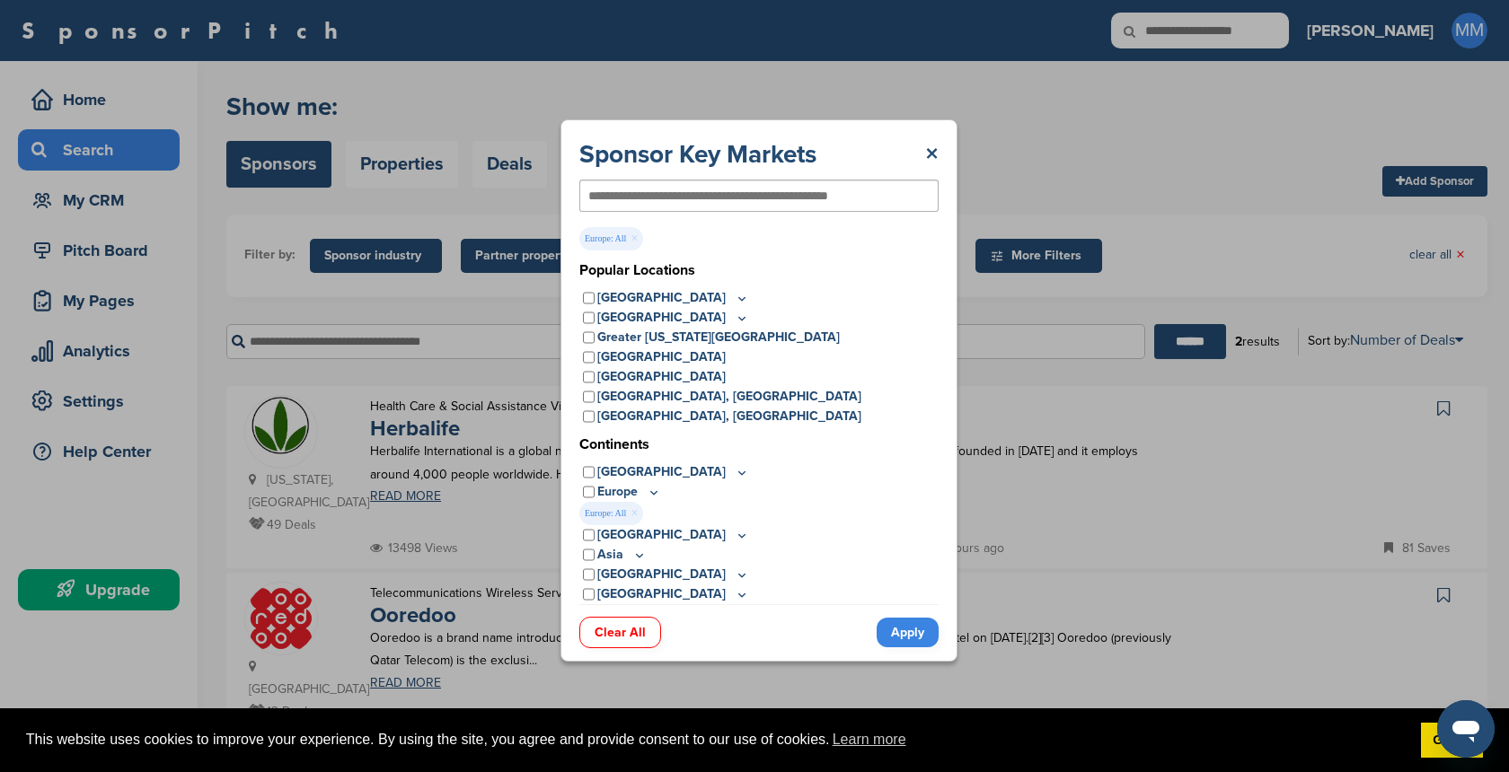
click at [910, 640] on link "Apply" at bounding box center [908, 633] width 62 height 30
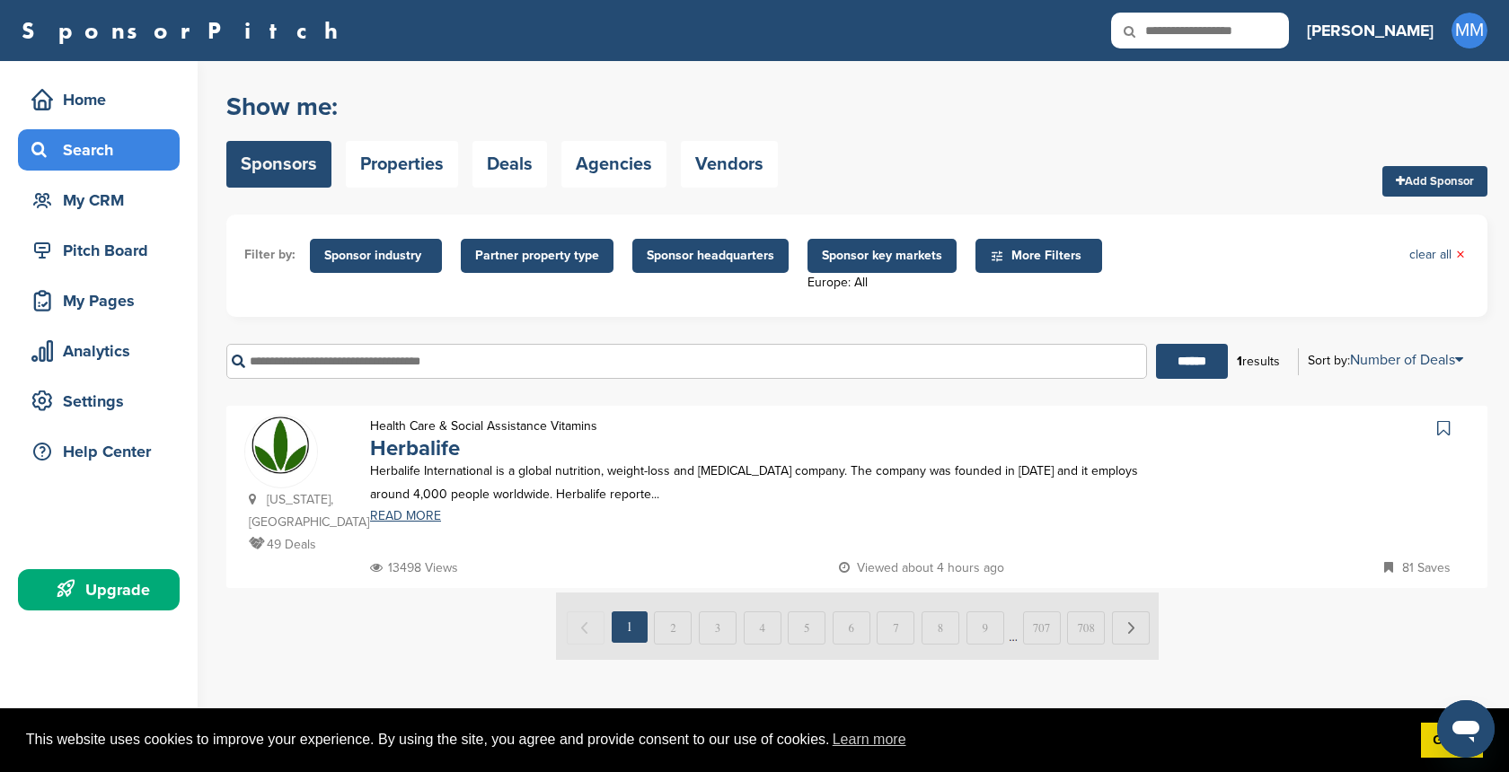
click at [393, 260] on span "Sponsor industry" at bounding box center [375, 256] width 103 height 20
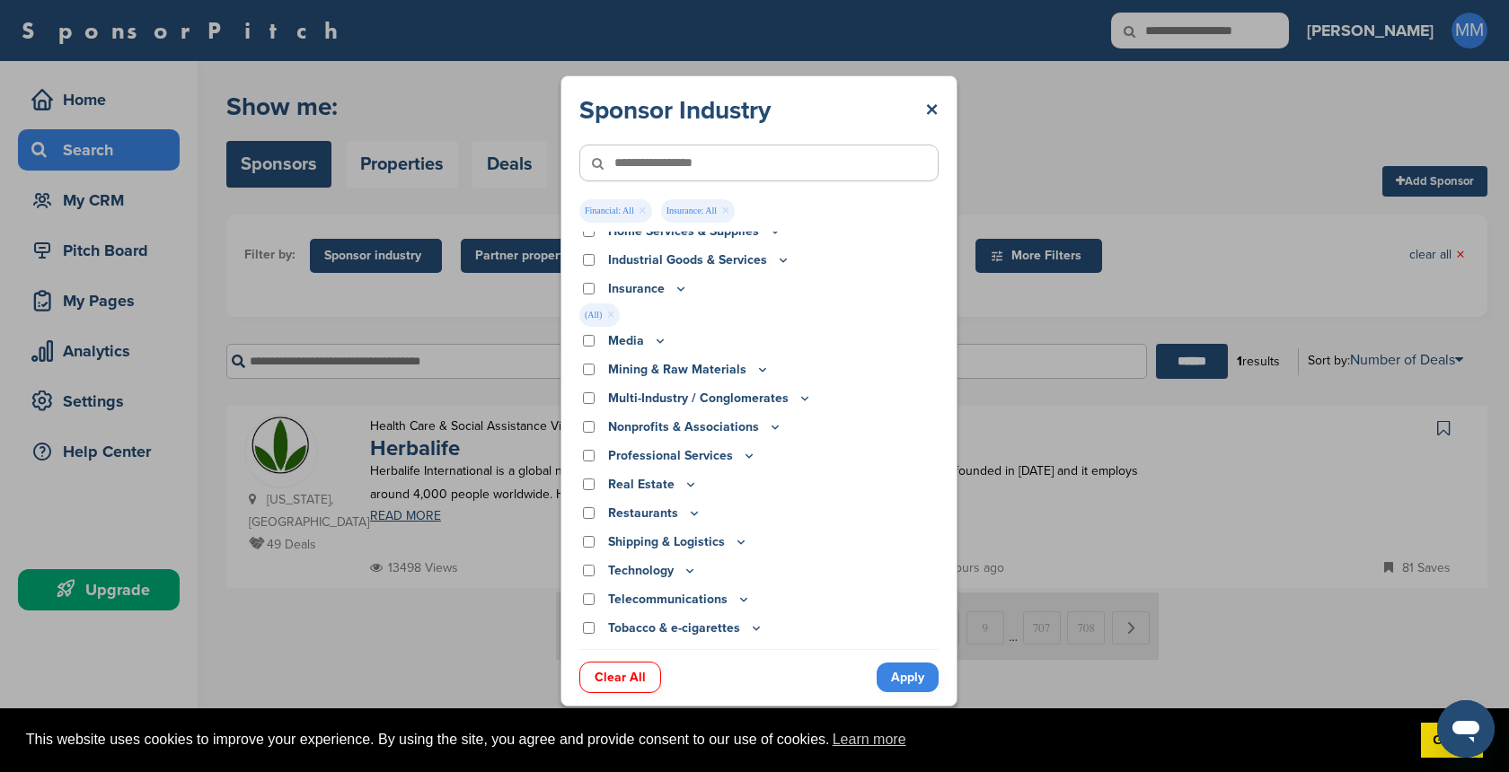
scroll to position [458, 0]
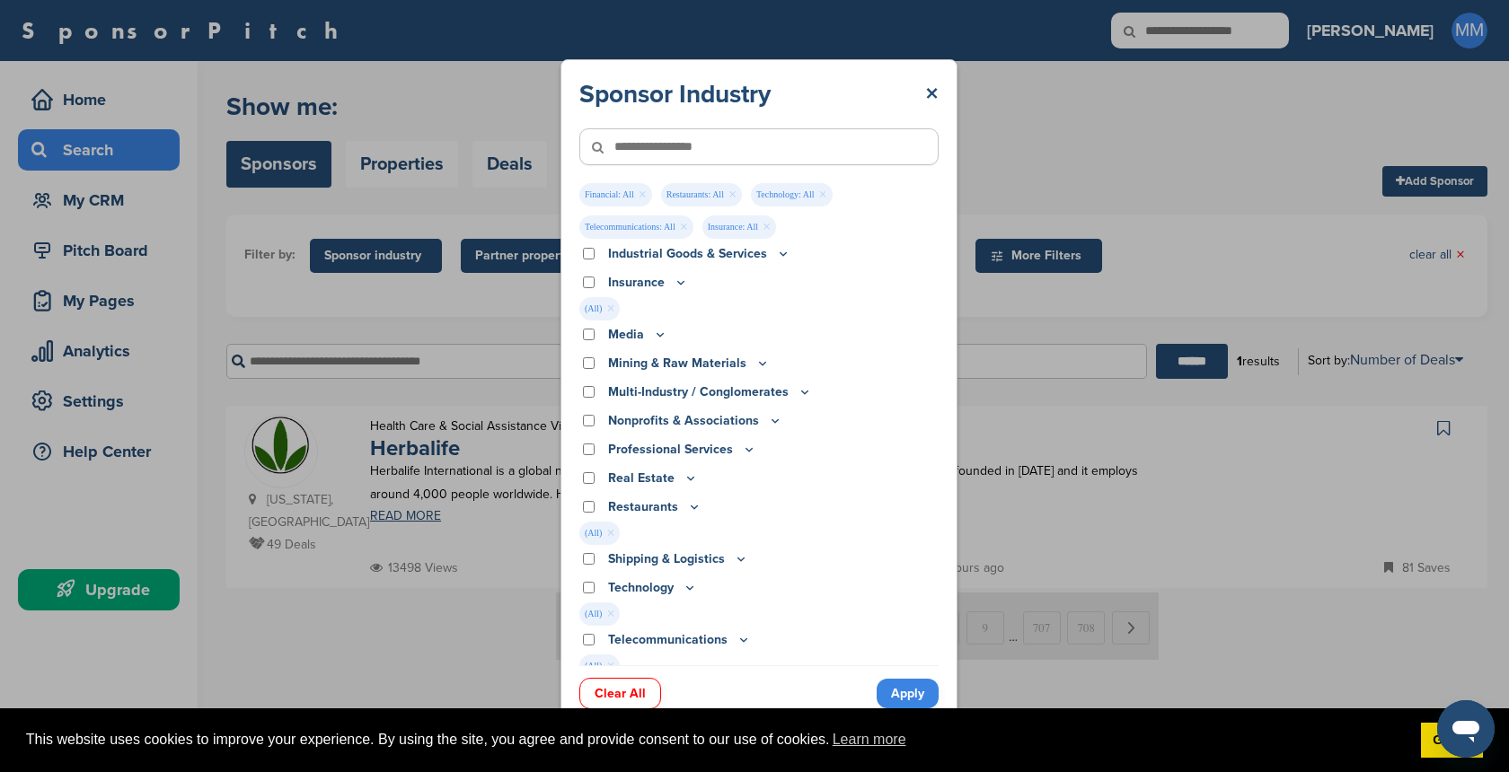
click at [895, 703] on link "Apply" at bounding box center [908, 694] width 62 height 30
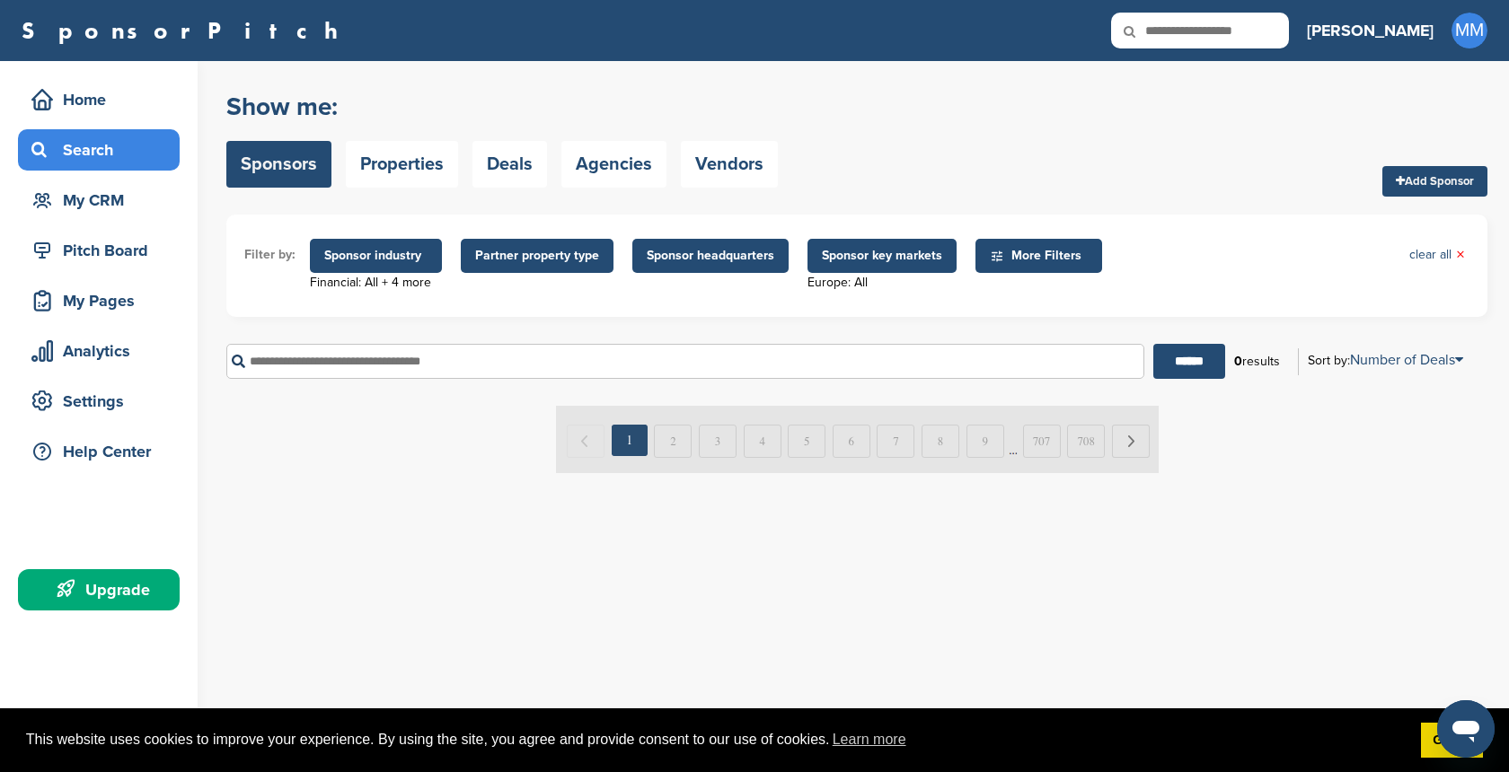
click at [907, 254] on span "Sponsor key markets" at bounding box center [882, 256] width 120 height 20
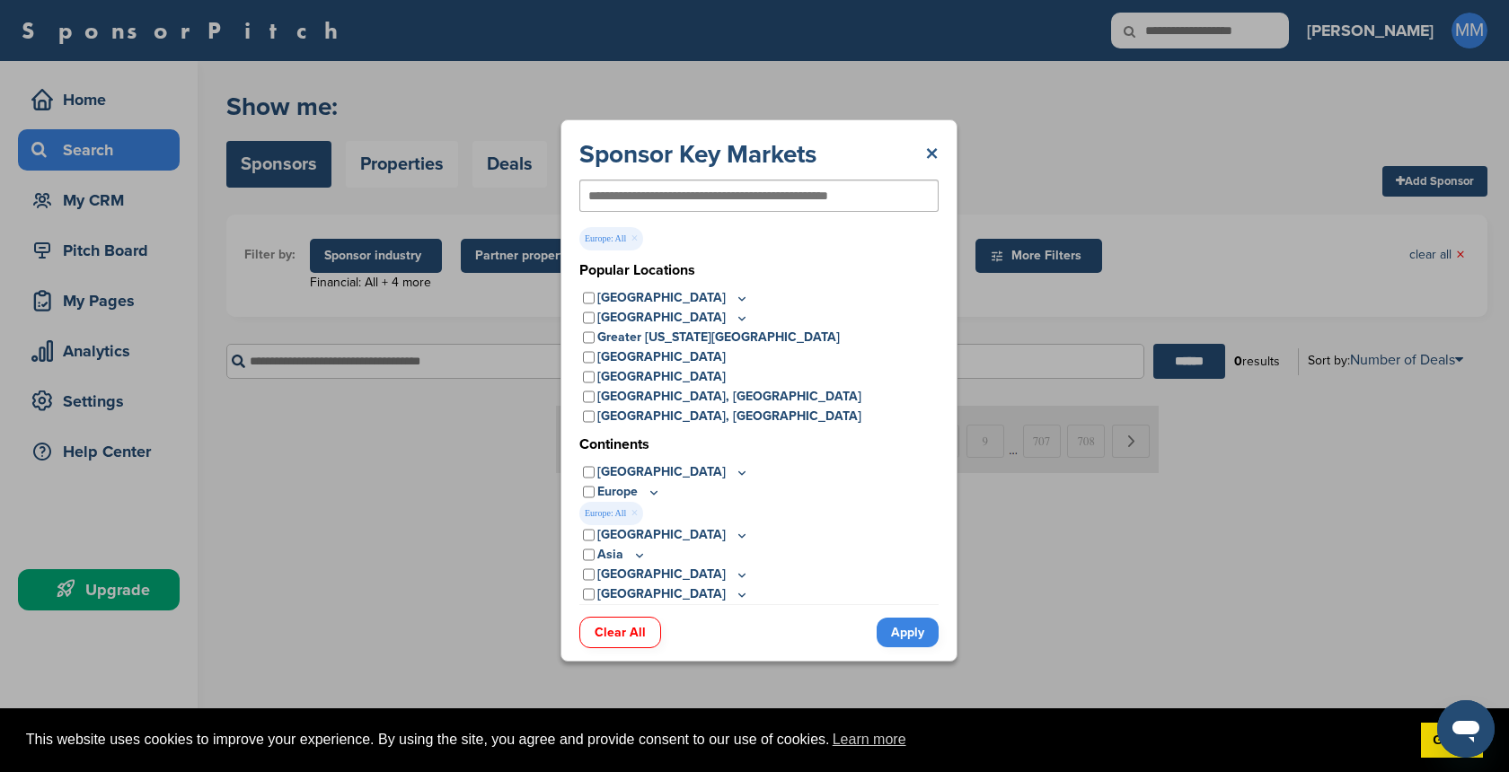
click at [931, 155] on link "×" at bounding box center [931, 154] width 13 height 32
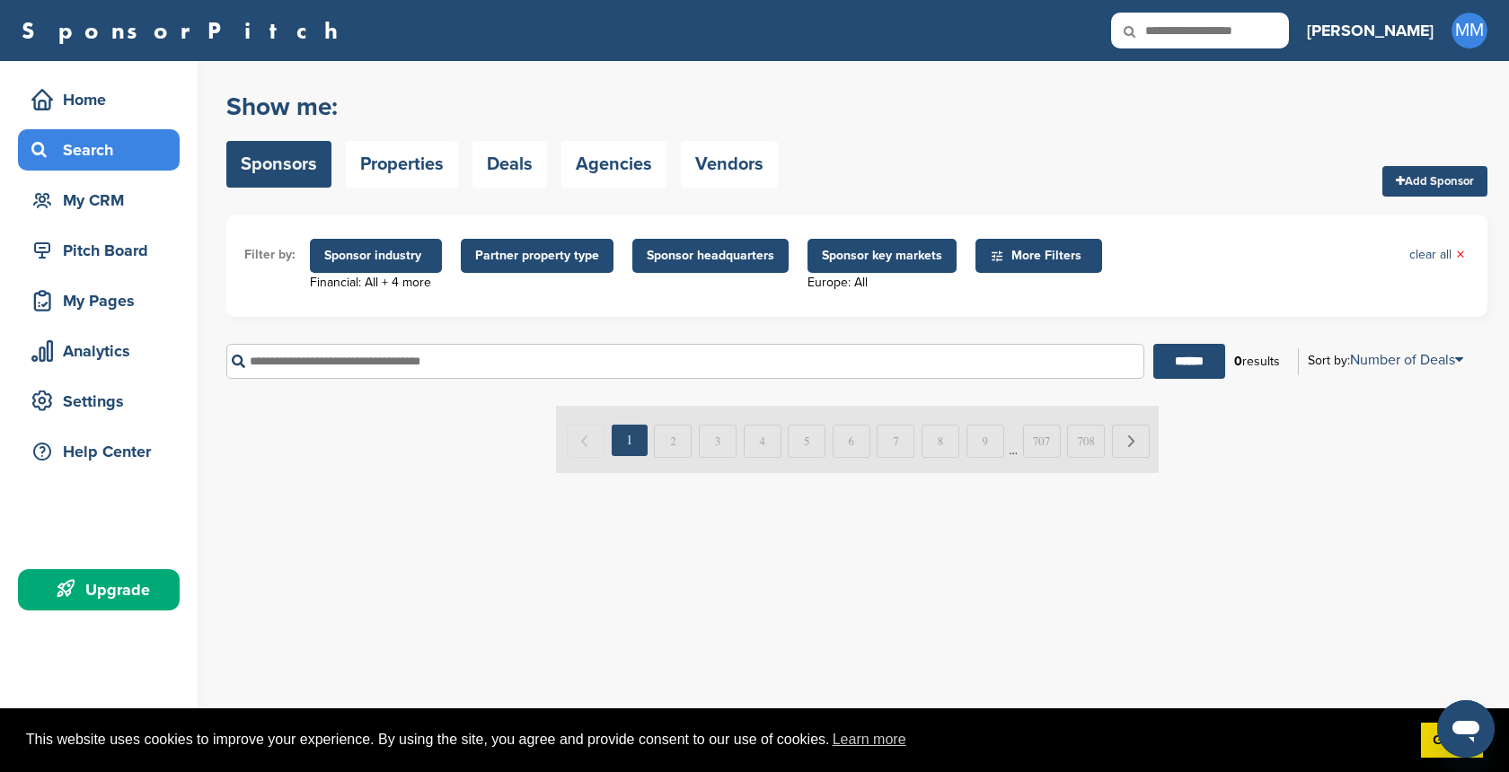
click at [376, 257] on span "Sponsor industry" at bounding box center [375, 256] width 103 height 20
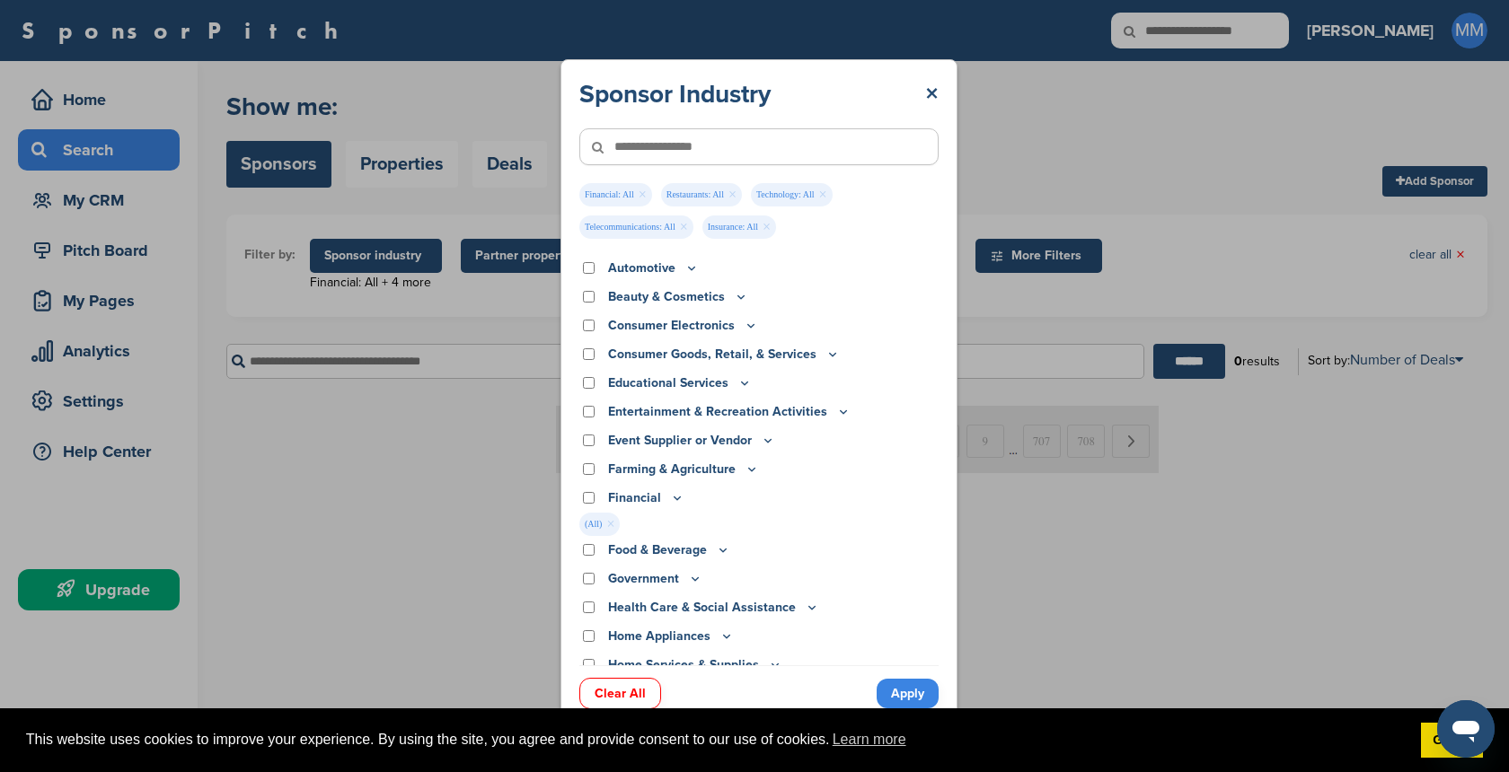
scroll to position [0, 0]
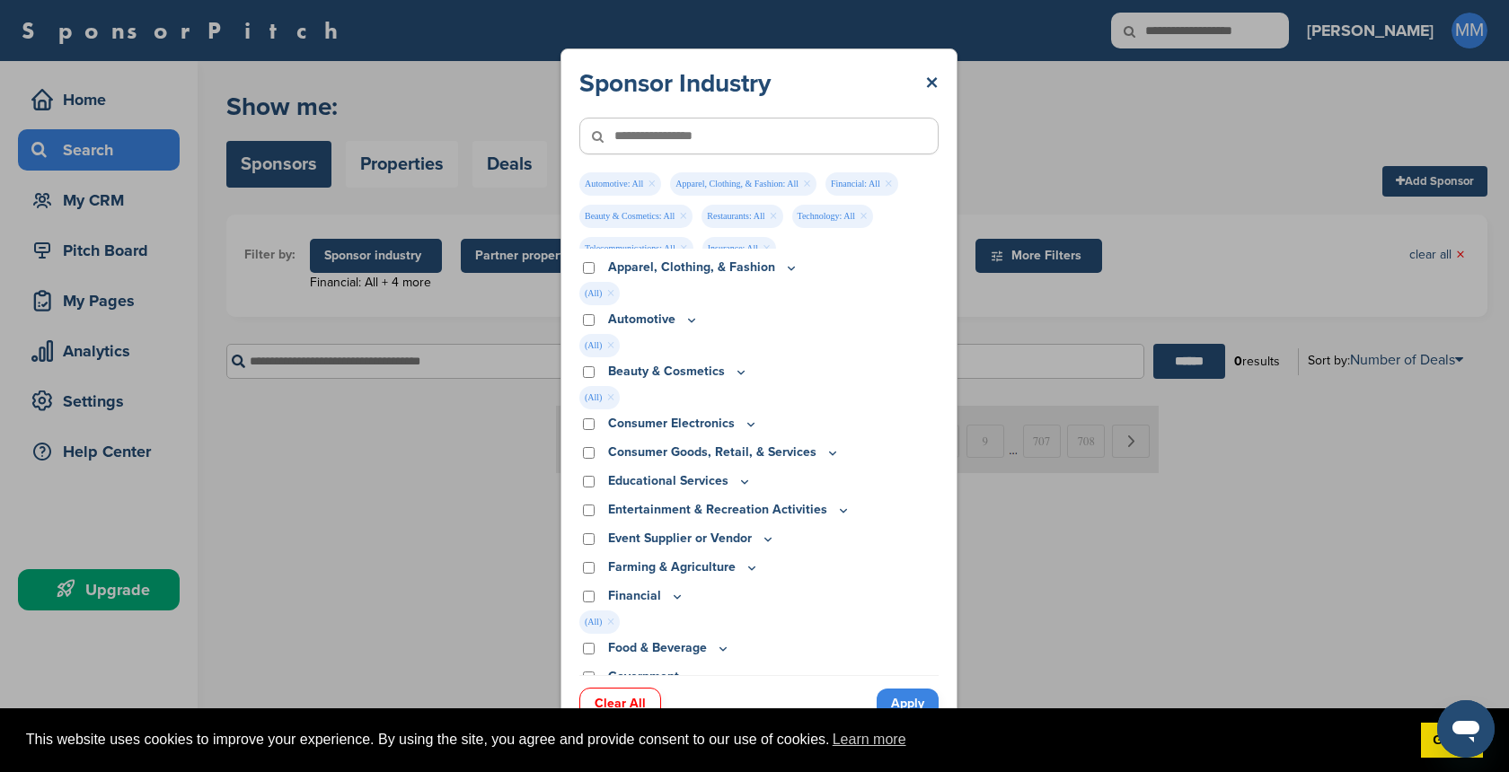
click at [587, 417] on div "Consumer Electronics" at bounding box center [758, 424] width 359 height 20
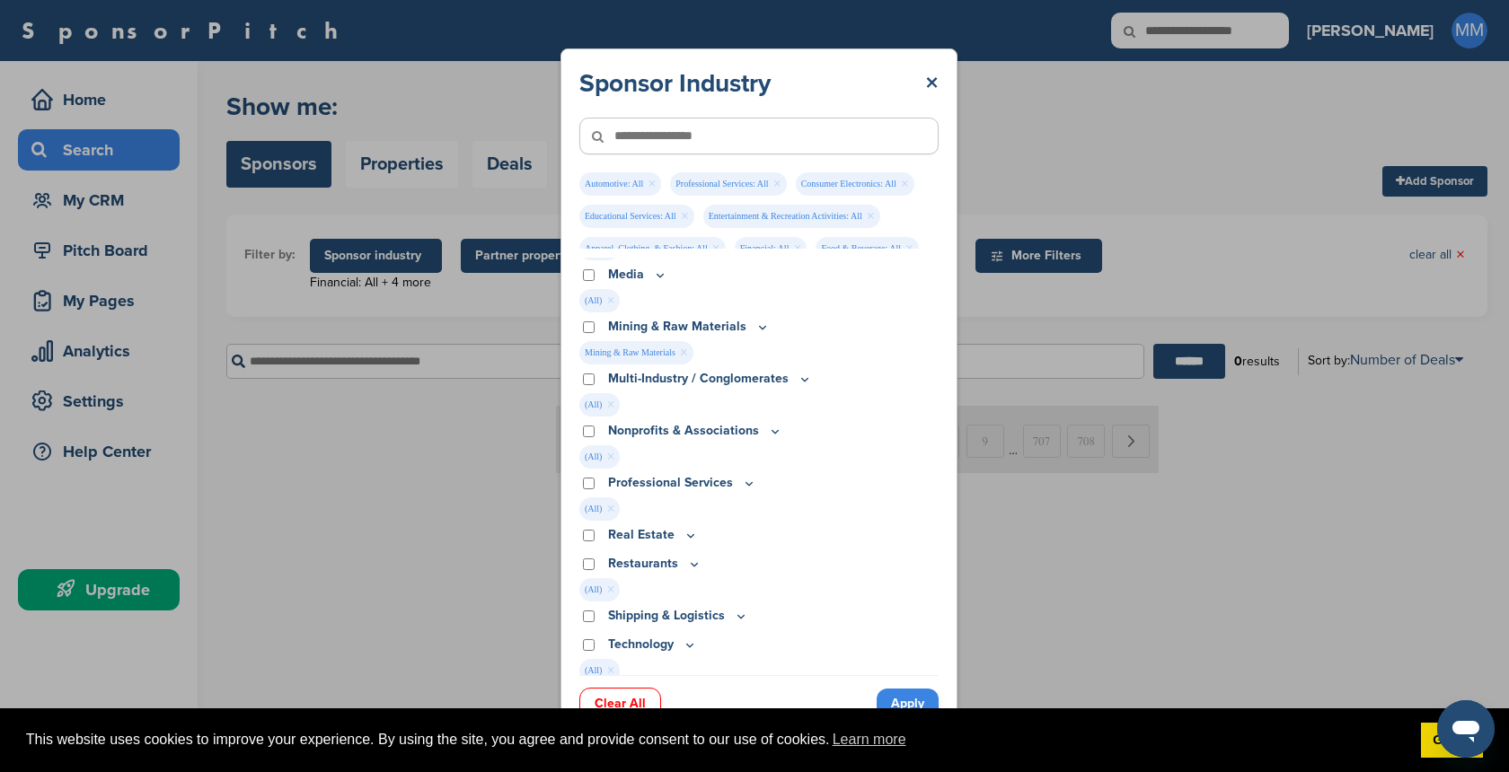
scroll to position [995, 0]
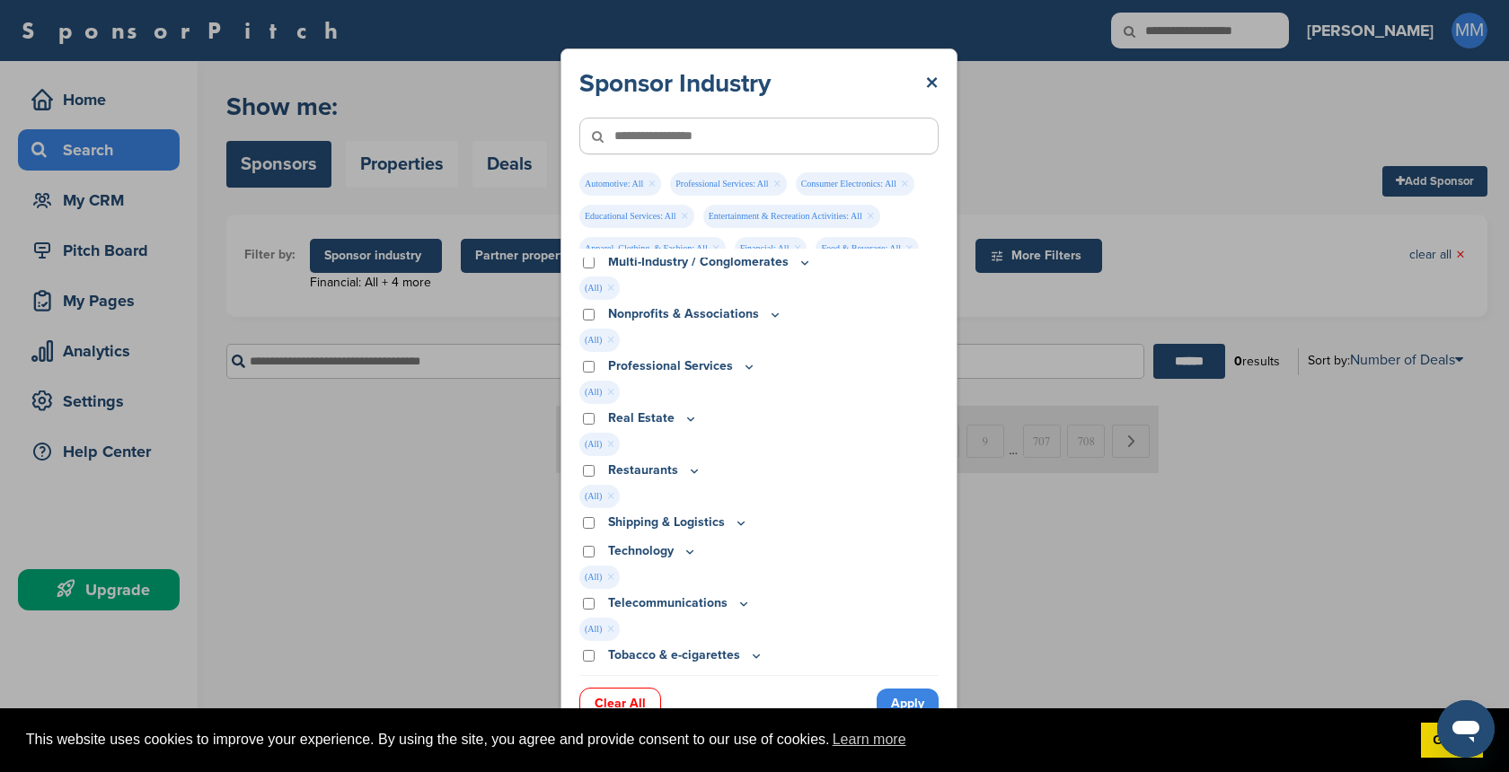
click at [906, 702] on link "Apply" at bounding box center [908, 704] width 62 height 30
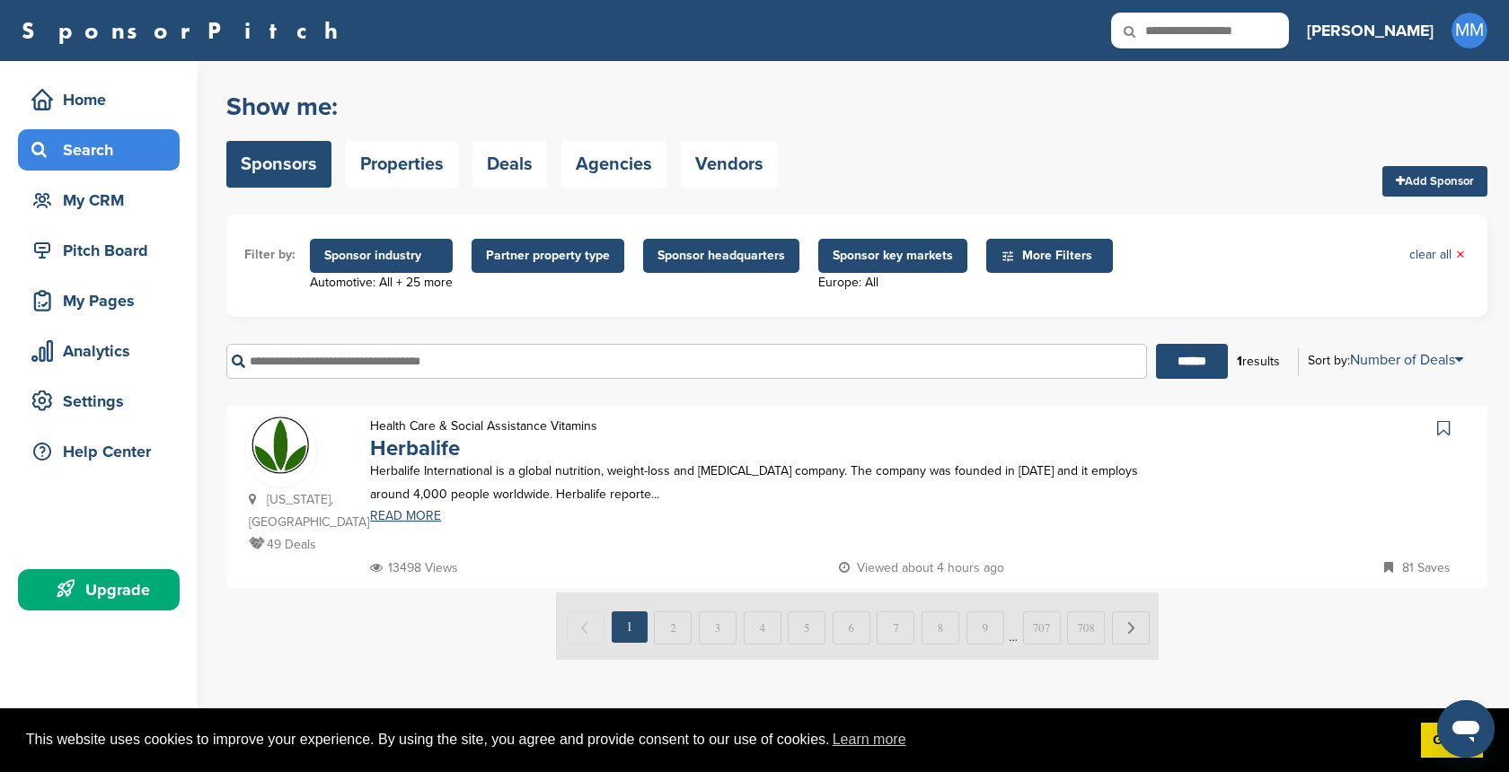
click at [499, 253] on span "Partner property type" at bounding box center [548, 256] width 124 height 20
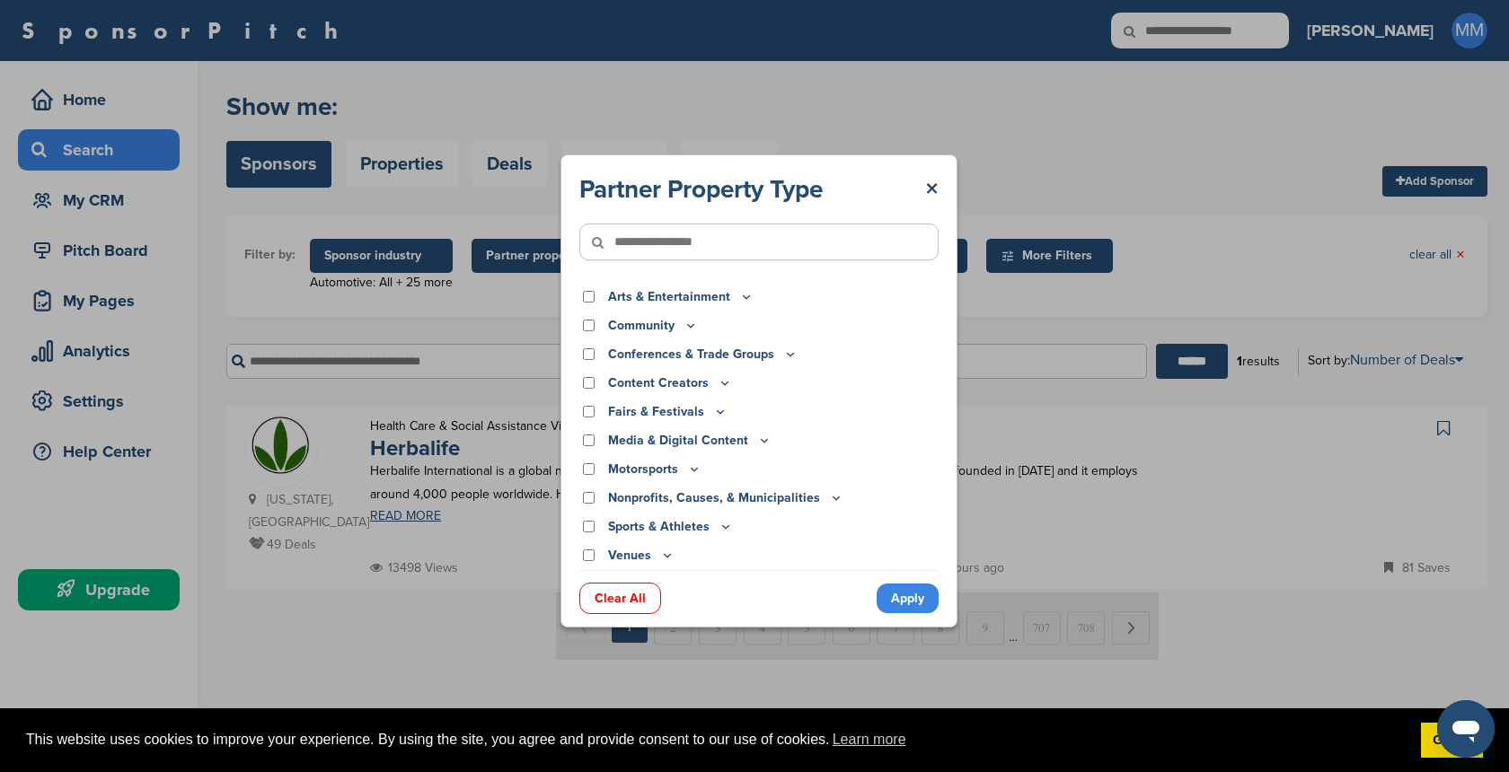
click at [375, 256] on div "Partner Property Type × Arts & Entertainment Actor/Actress Amusement Park Aquar…" at bounding box center [759, 390] width 1518 height 781
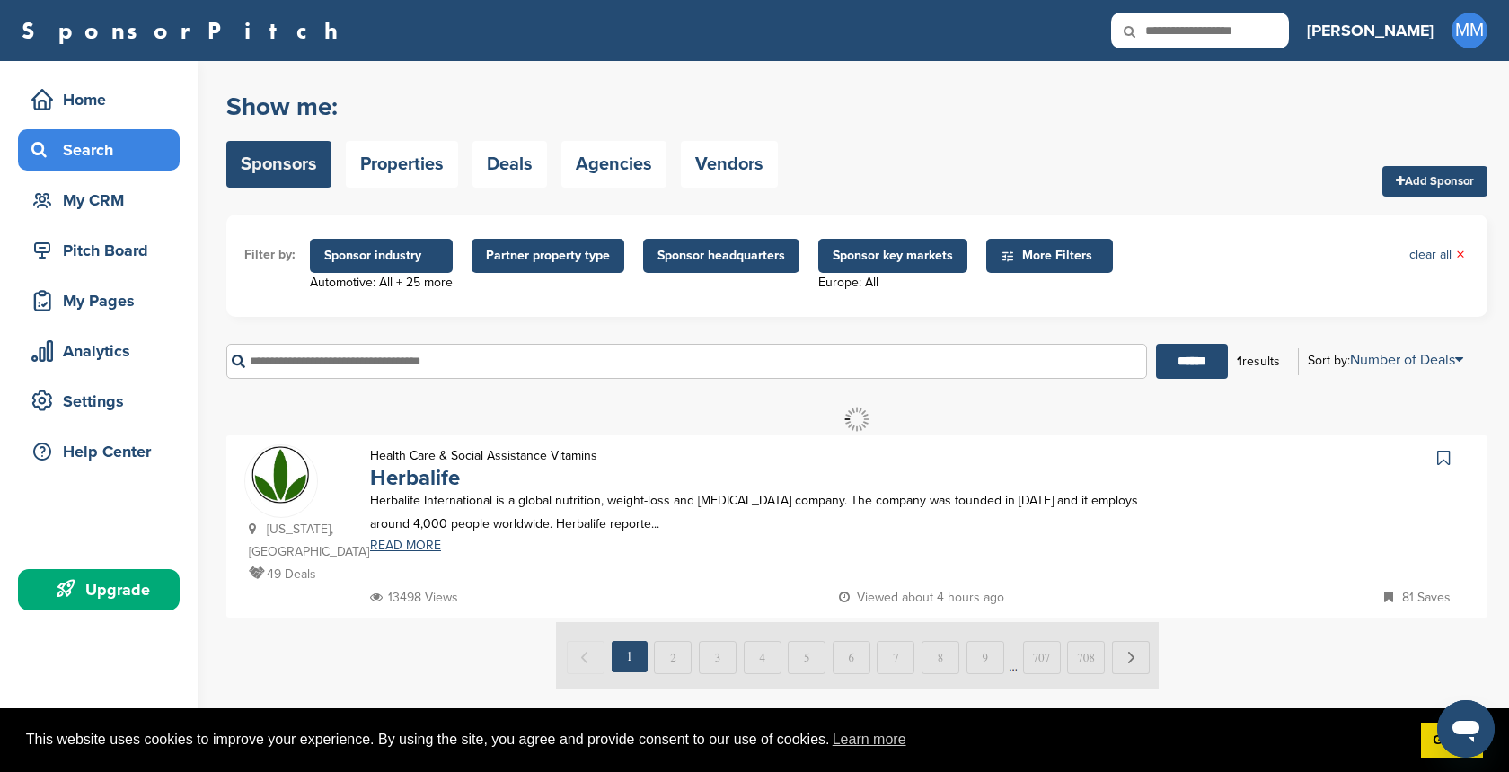
click at [375, 256] on span "Sponsor industry" at bounding box center [381, 256] width 114 height 20
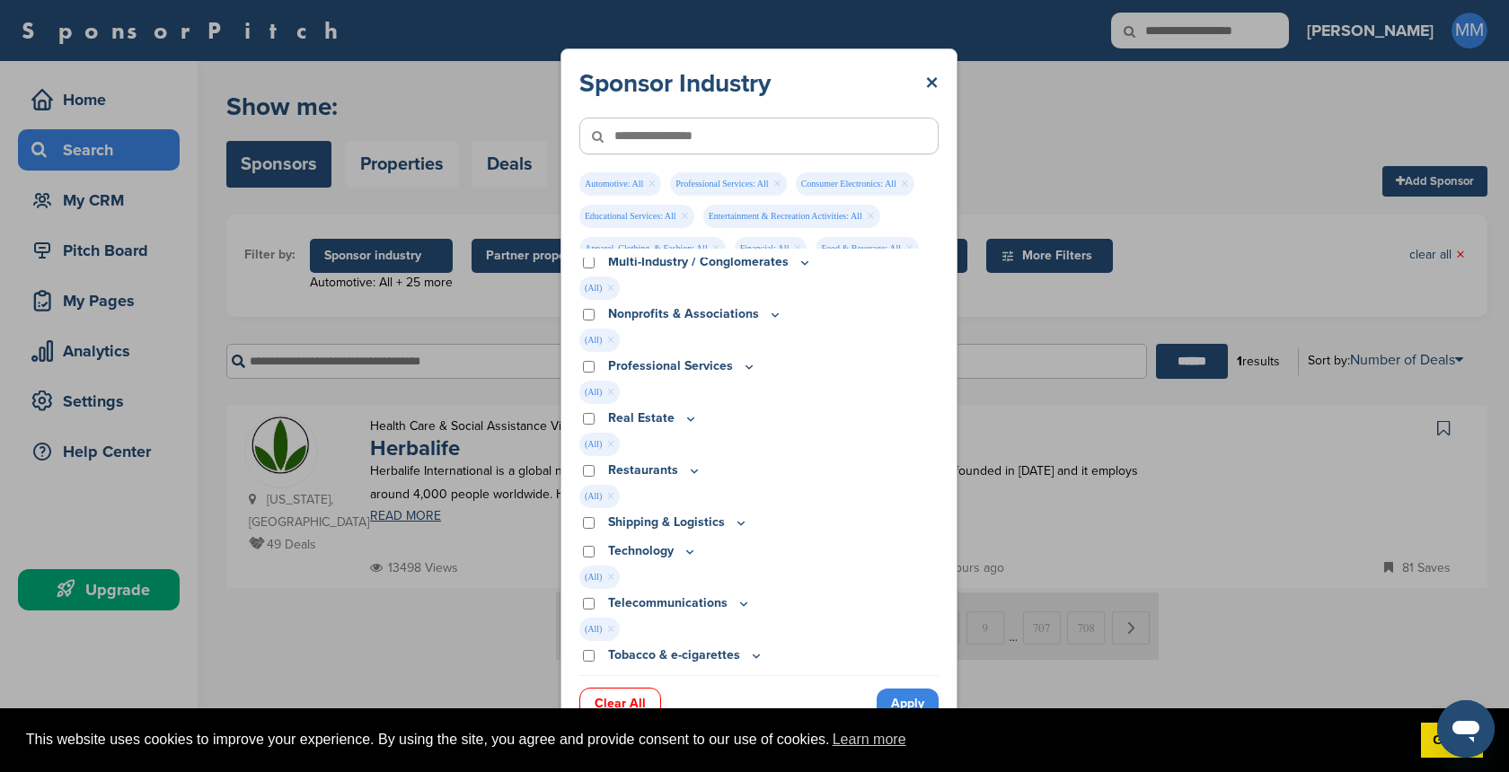
click at [375, 256] on div "Sponsor Industry × Automotive: All × Professional Services: All × Consumer Elec…" at bounding box center [759, 390] width 1518 height 781
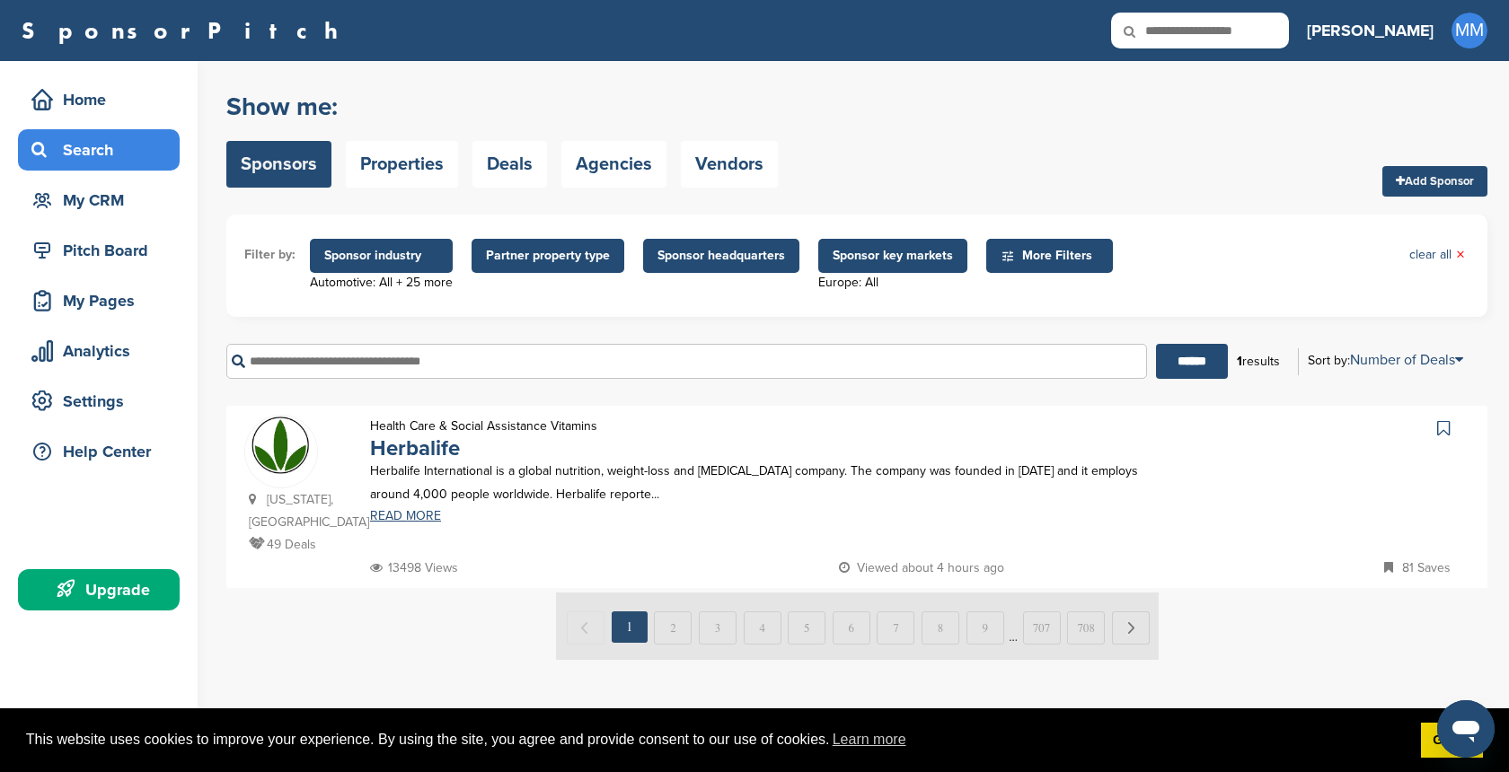
click at [678, 261] on span "Sponsor headquarters" at bounding box center [721, 256] width 128 height 20
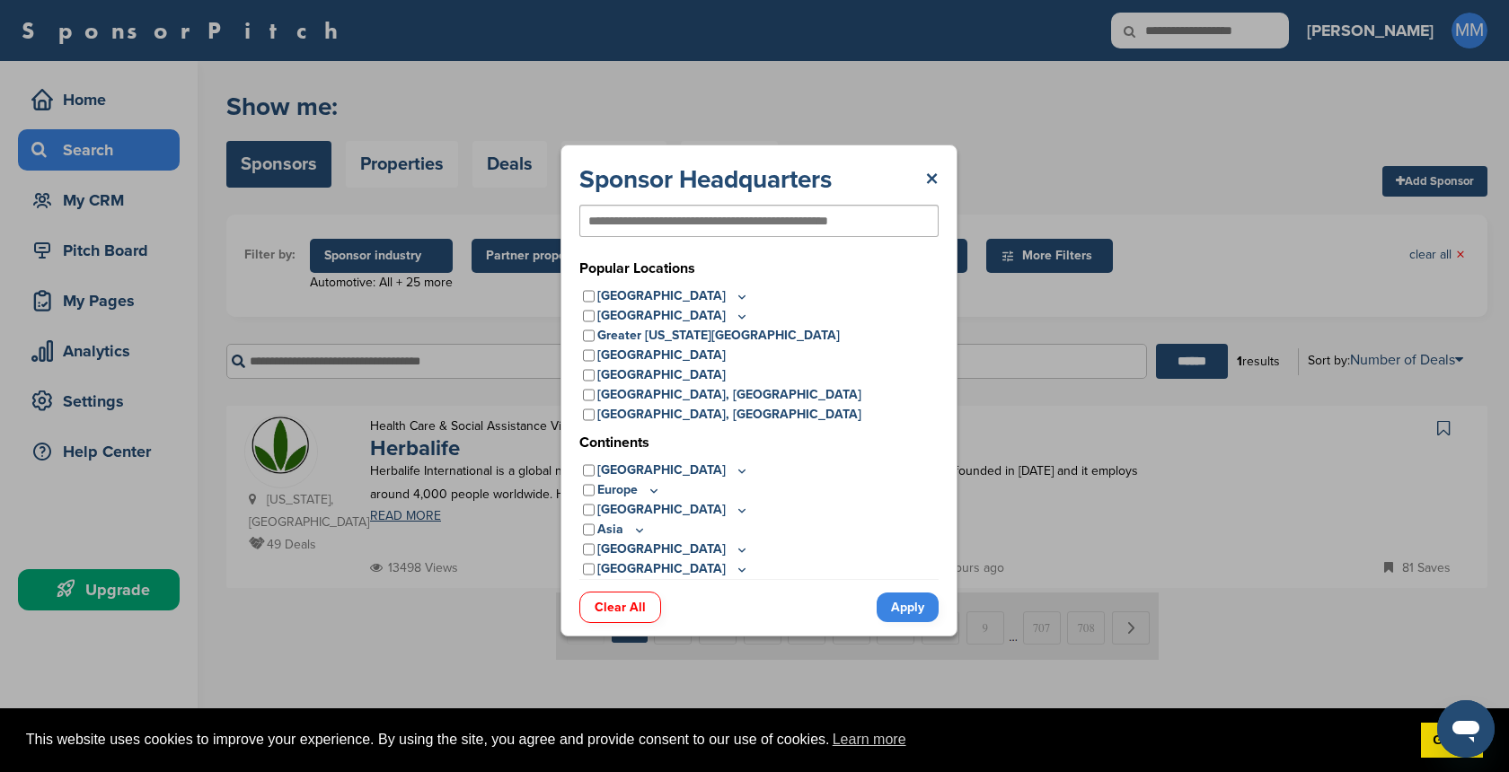
click at [596, 490] on div "Europe" at bounding box center [758, 491] width 359 height 20
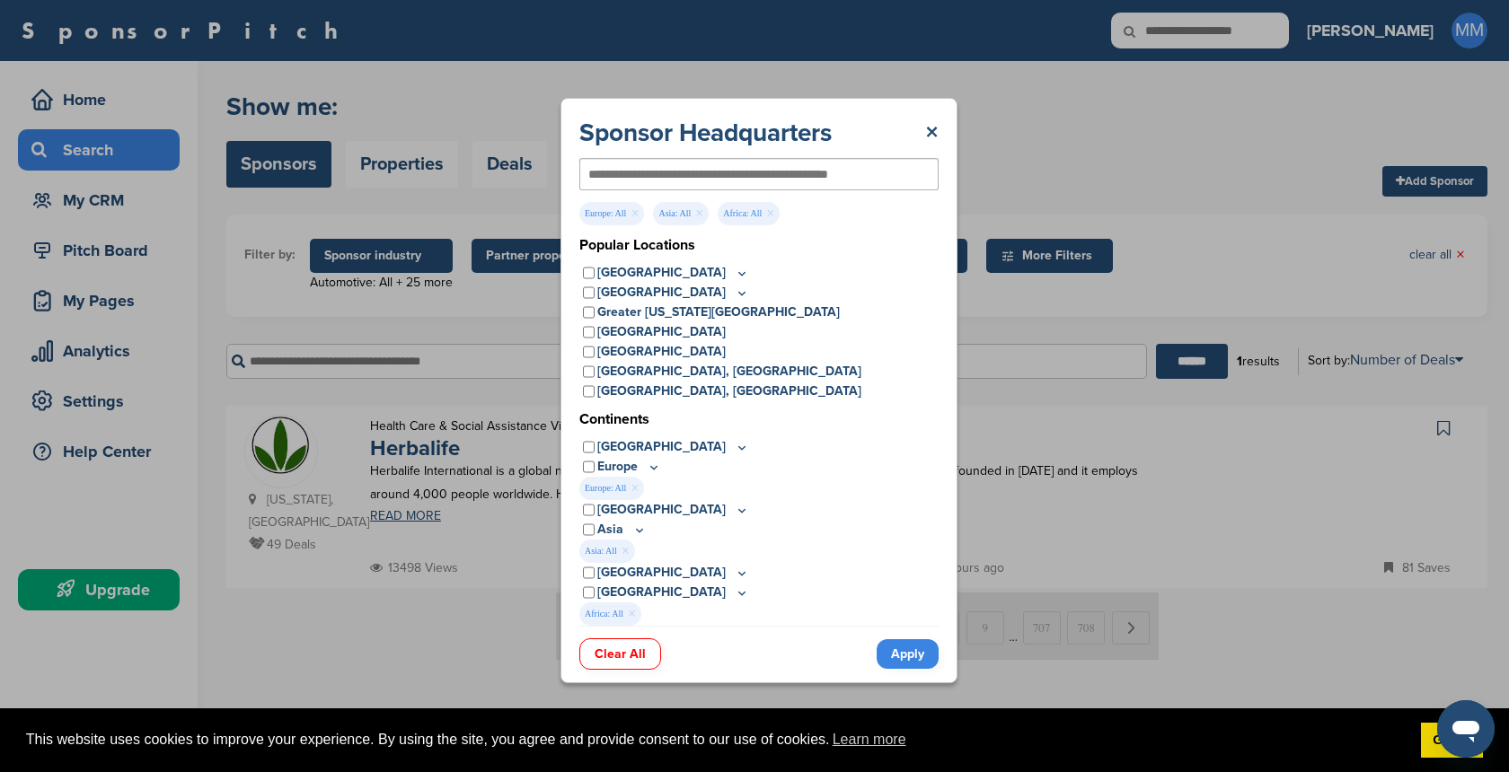
click at [902, 661] on link "Apply" at bounding box center [908, 655] width 62 height 30
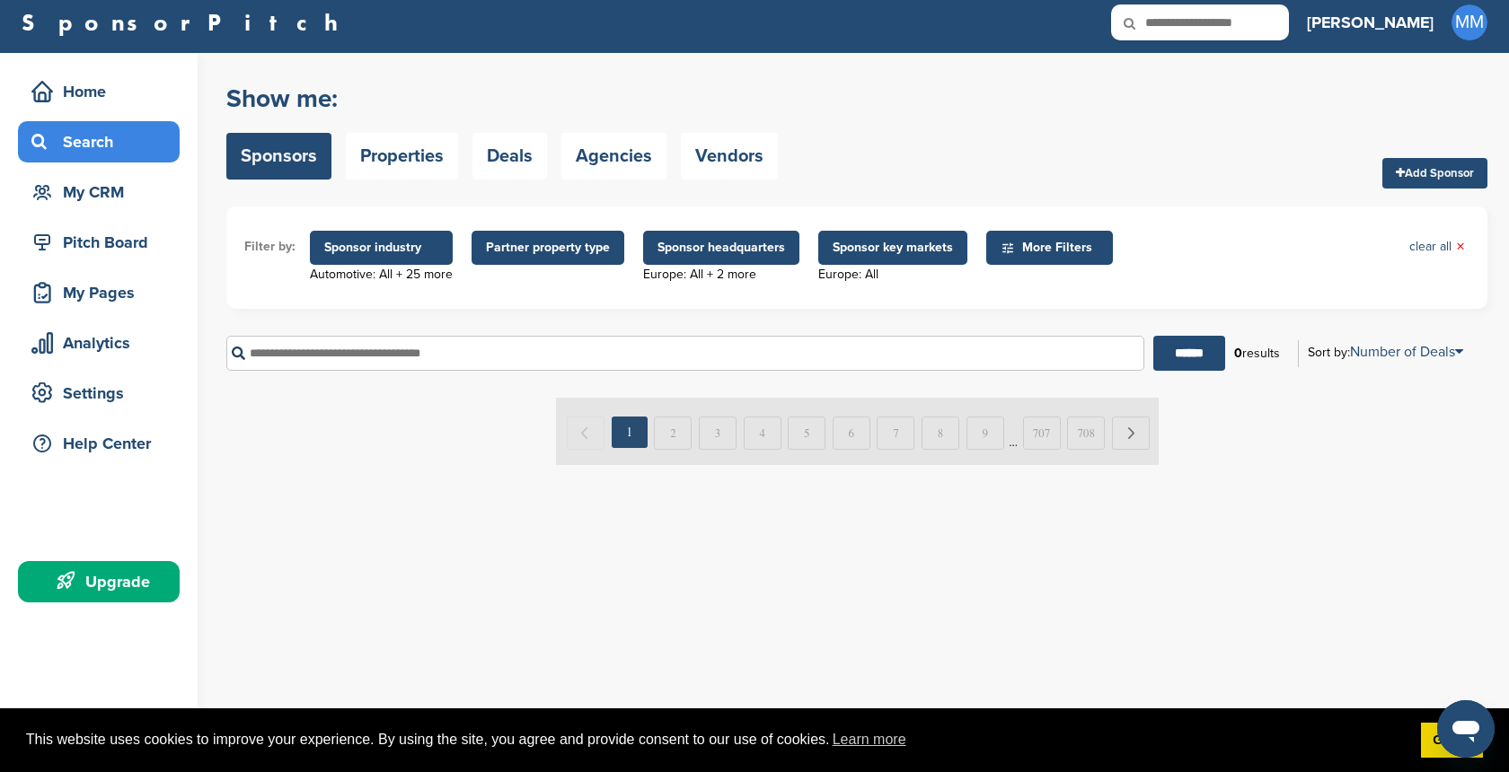
scroll to position [0, 0]
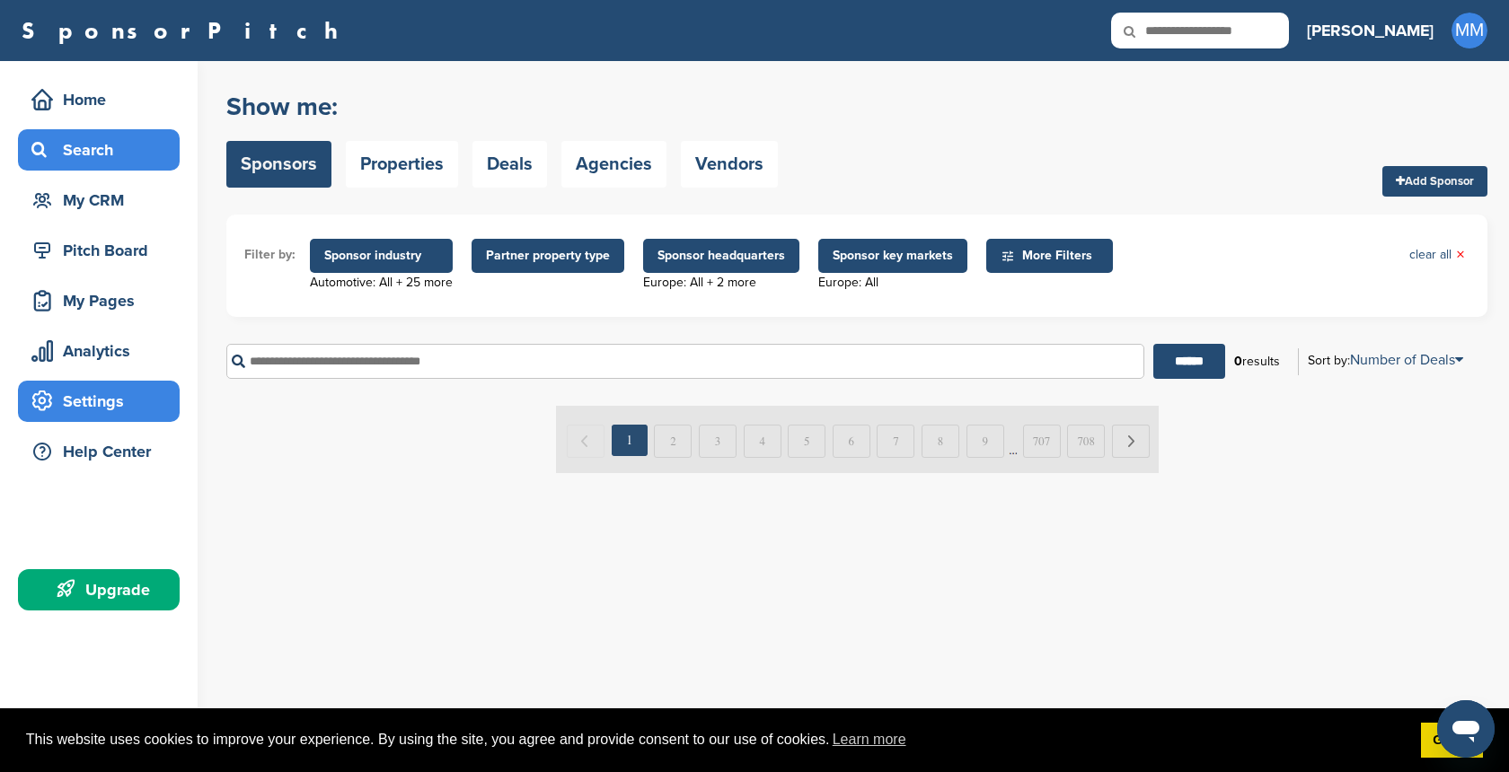
click at [107, 402] on div "Settings" at bounding box center [103, 401] width 153 height 32
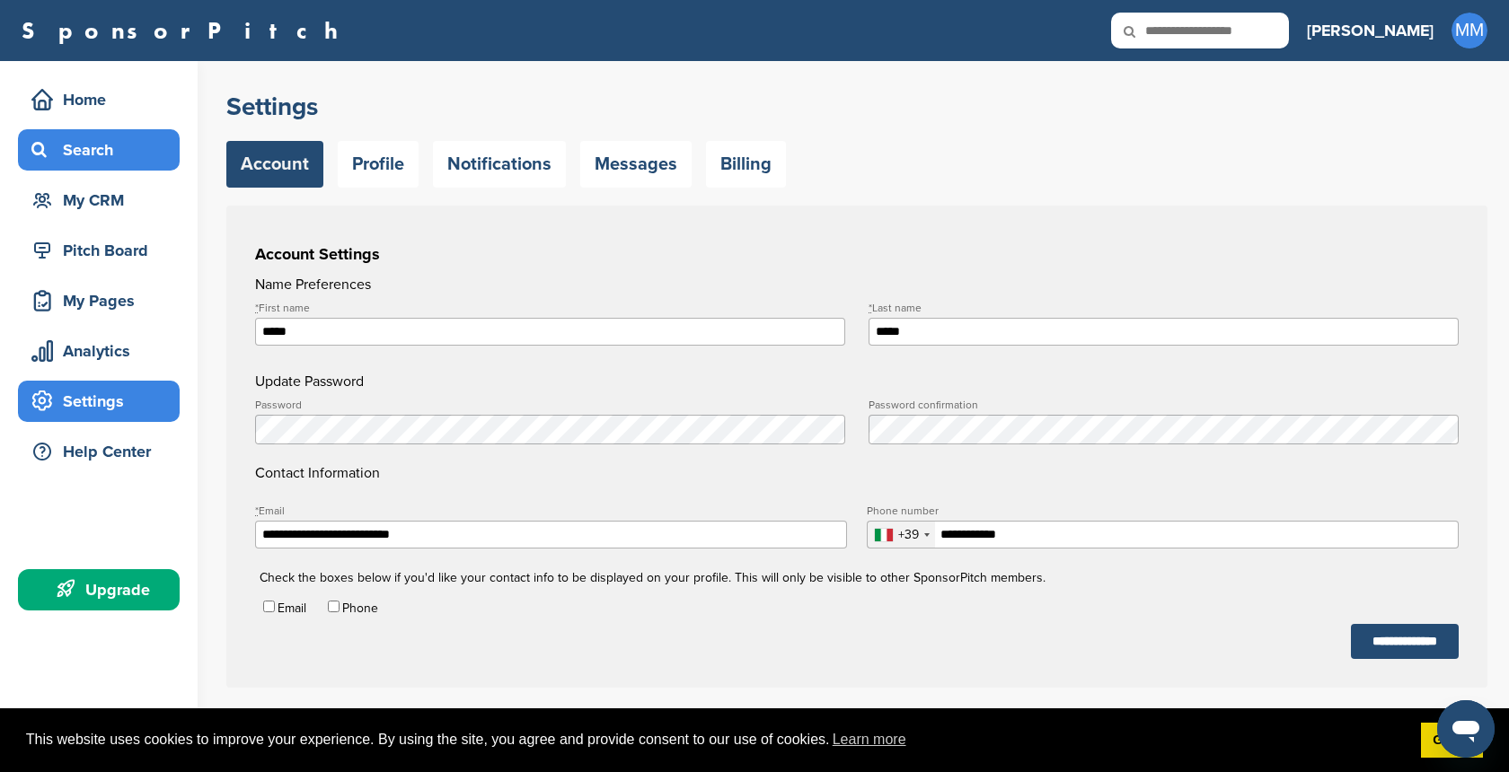
click at [107, 155] on div "Search" at bounding box center [103, 150] width 153 height 32
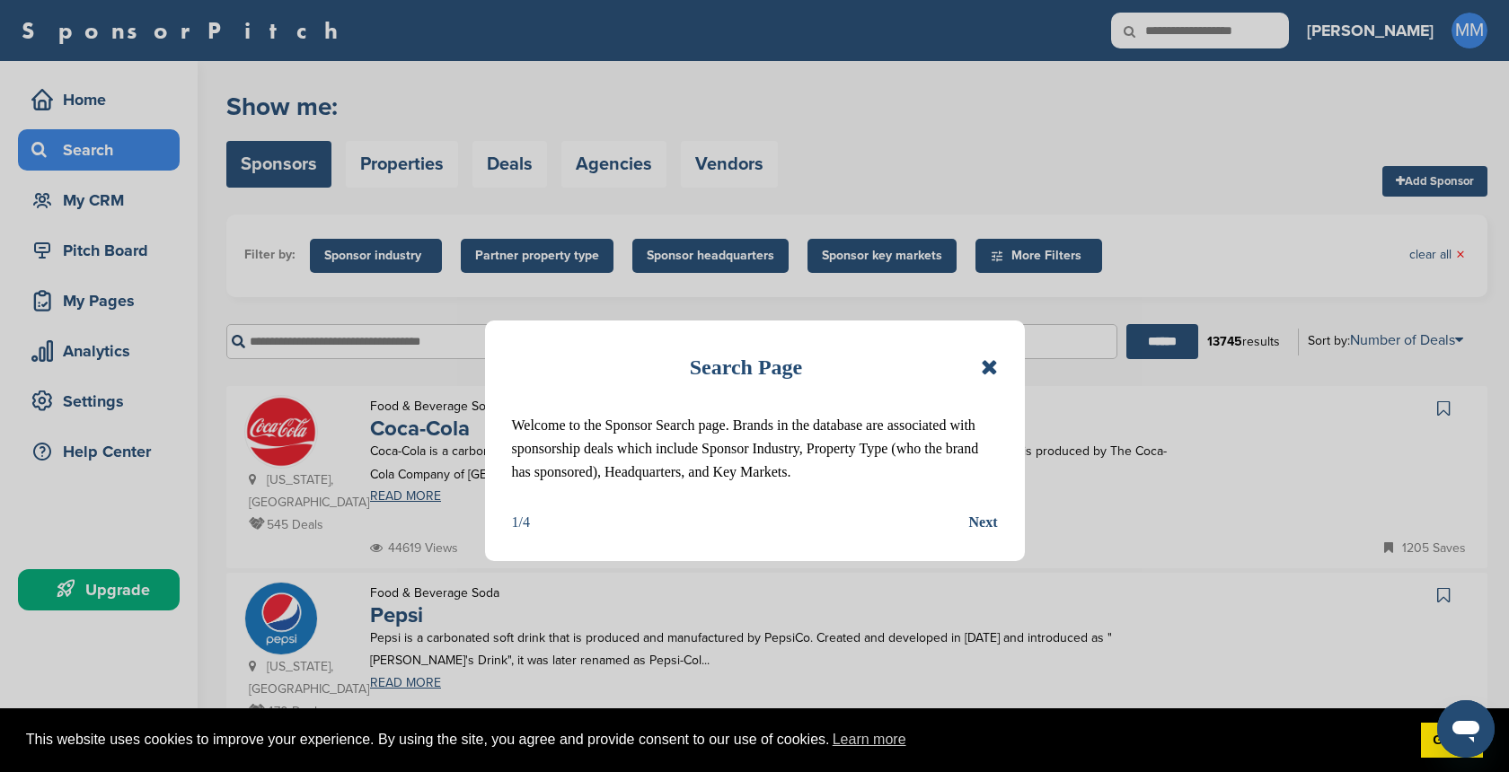
click at [988, 366] on icon at bounding box center [989, 368] width 17 height 22
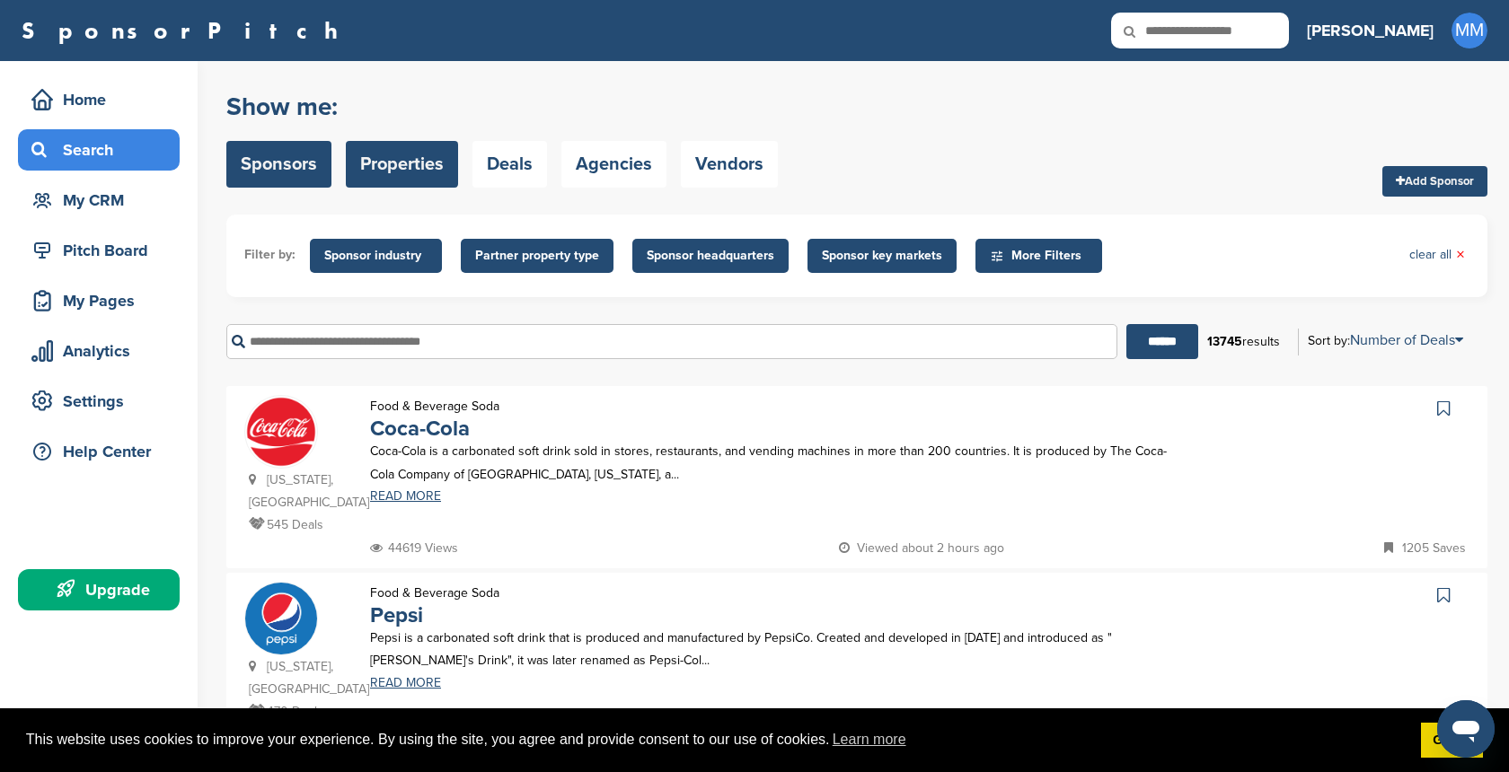
click at [370, 158] on link "Properties" at bounding box center [402, 164] width 112 height 47
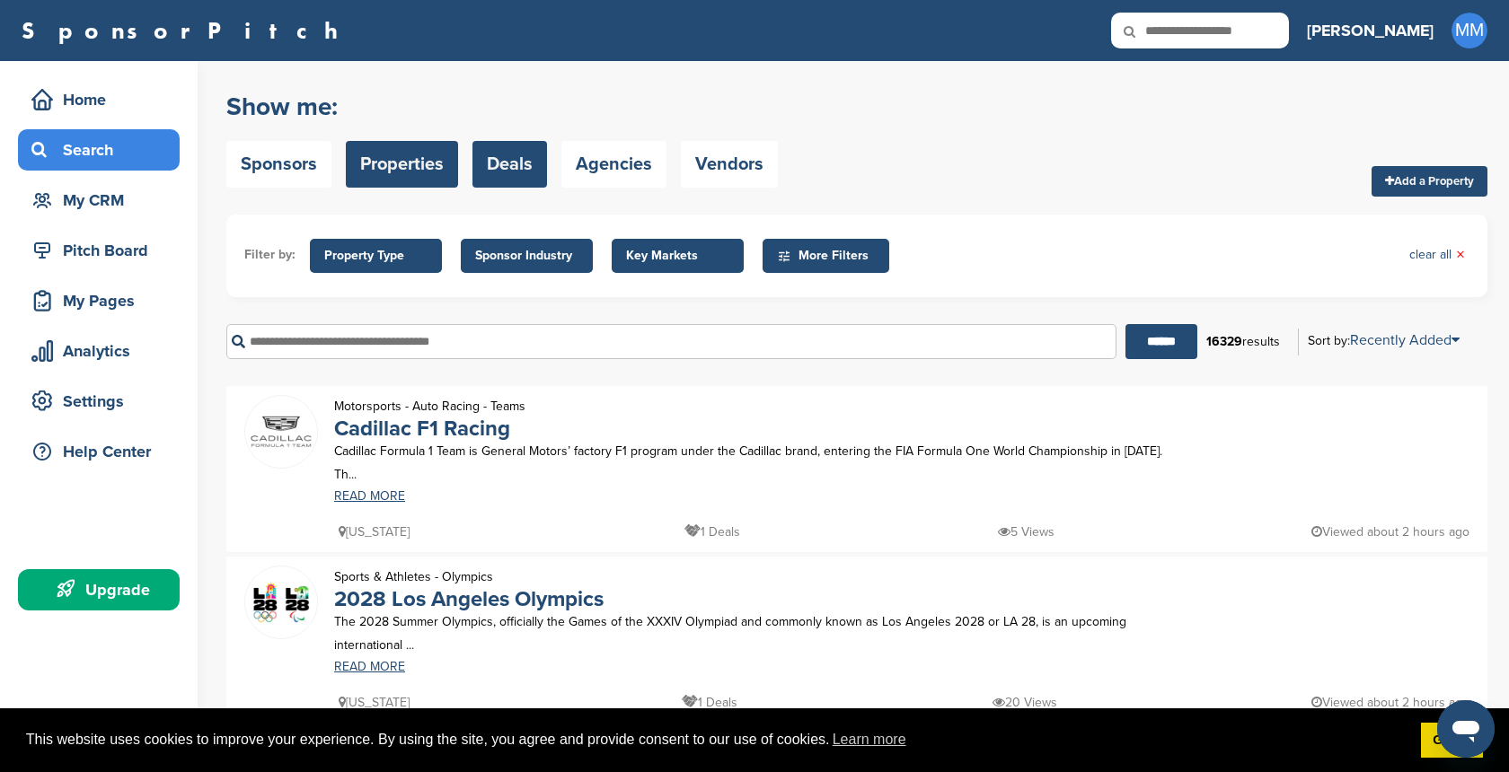
click at [510, 166] on link "Deals" at bounding box center [509, 164] width 75 height 47
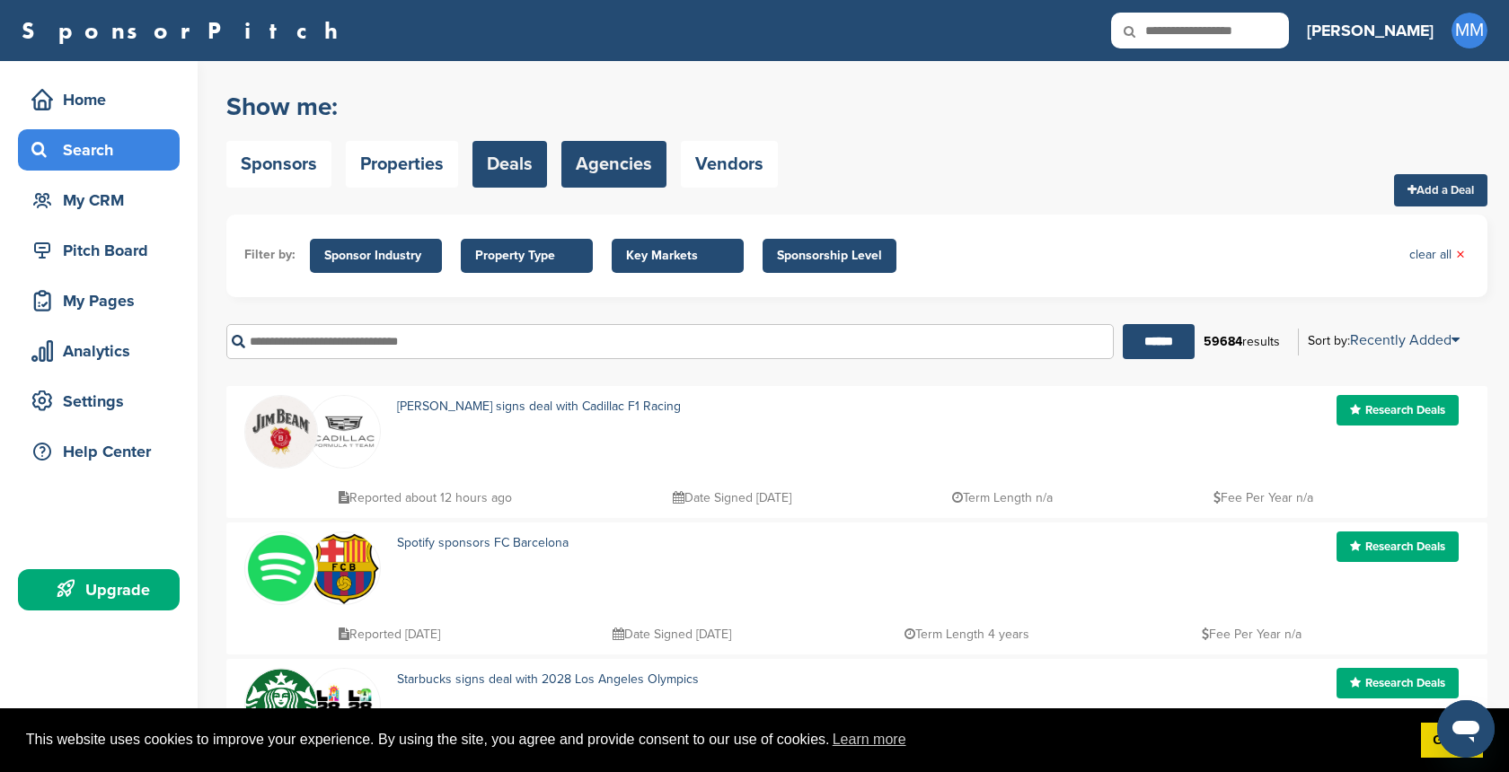
click at [615, 163] on link "Agencies" at bounding box center [613, 164] width 105 height 47
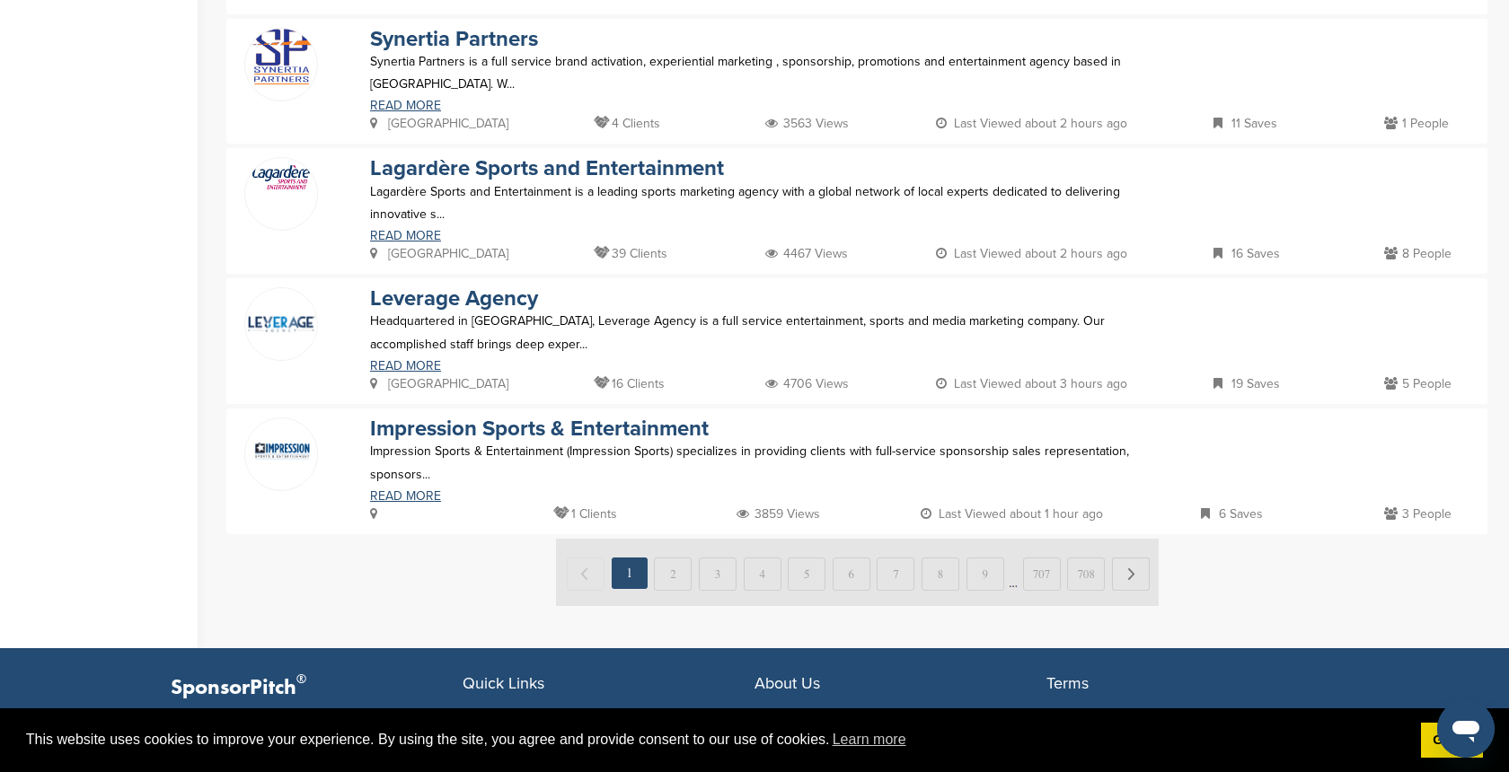
scroll to position [1128, 0]
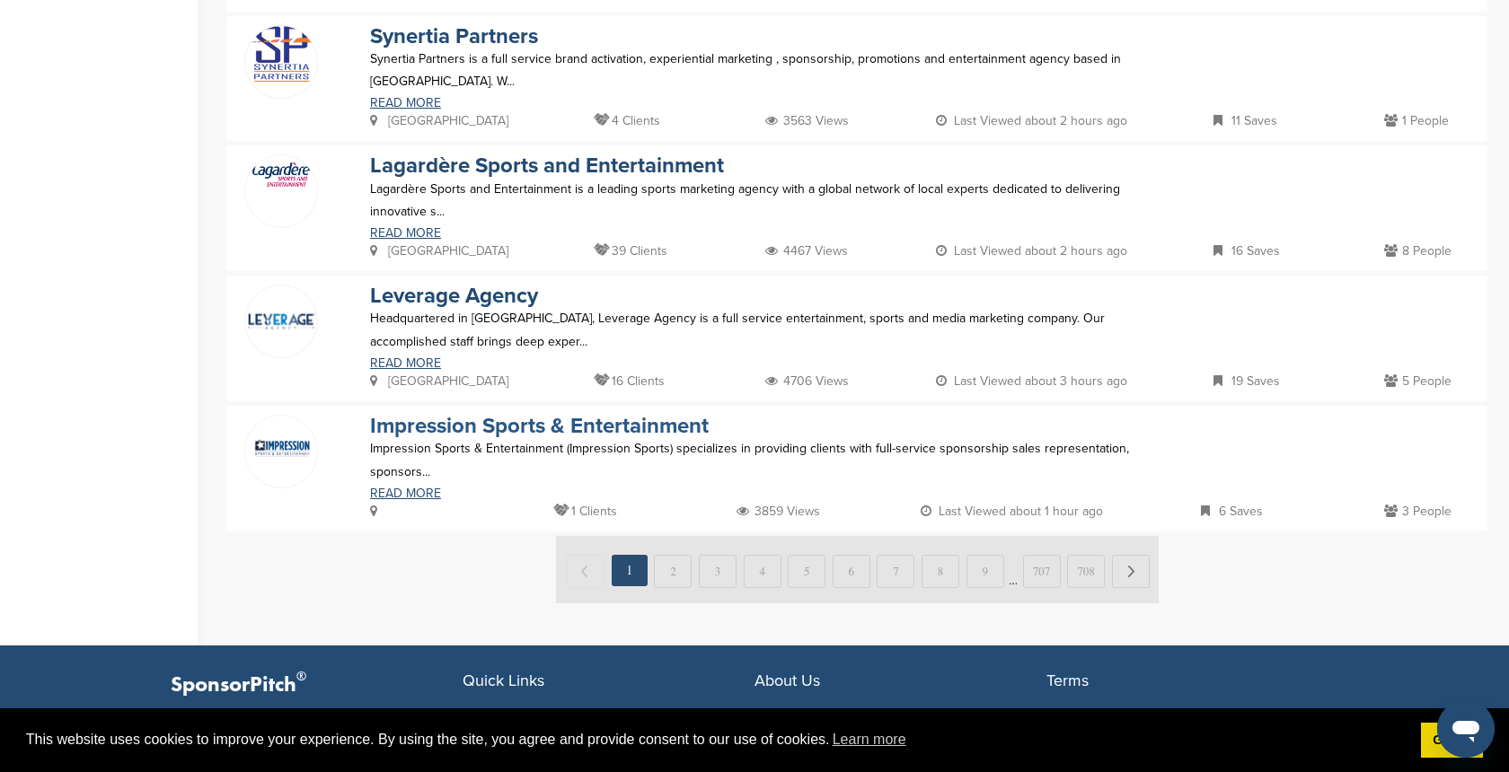
click at [569, 418] on link "Impression Sports & Entertainment" at bounding box center [539, 426] width 339 height 26
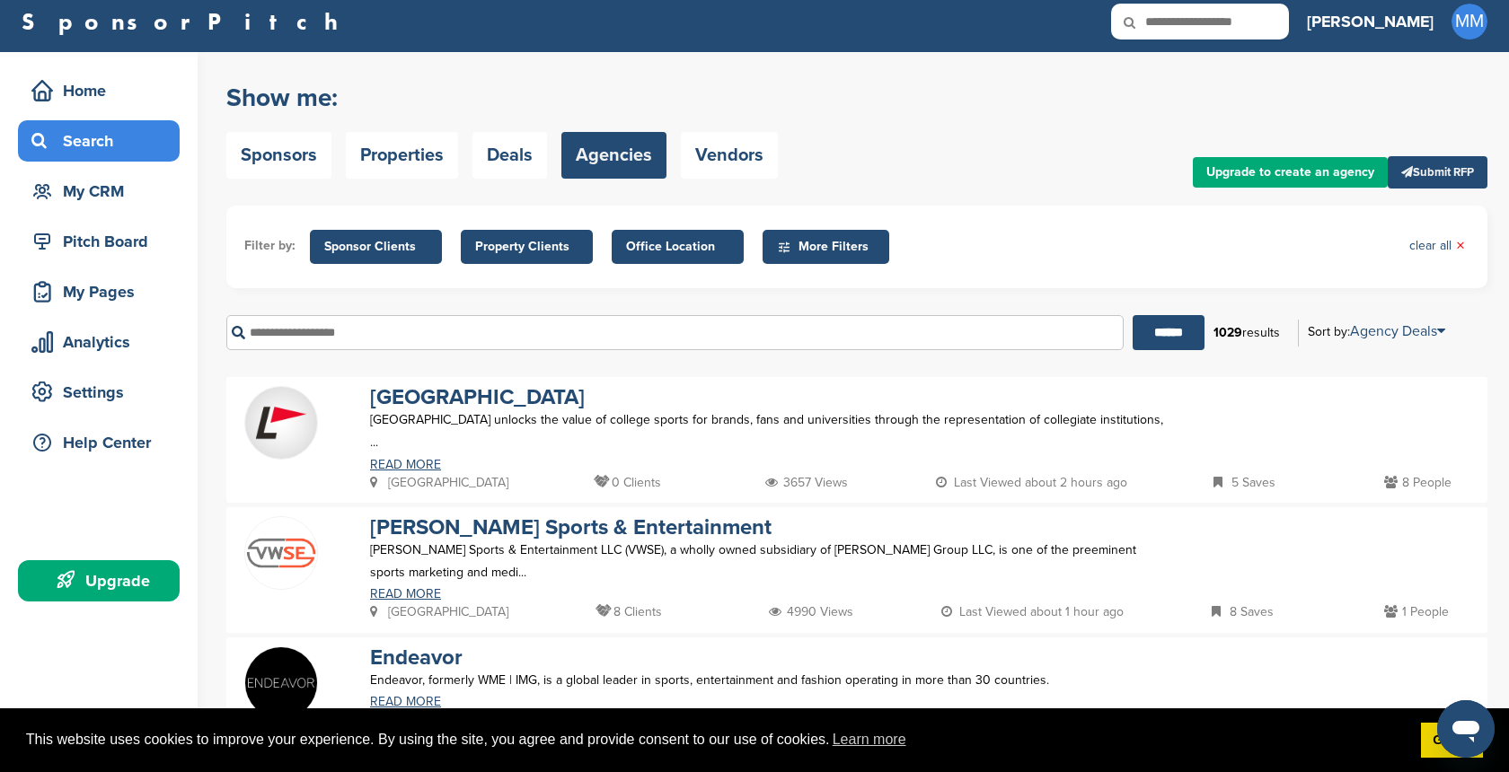
scroll to position [0, 0]
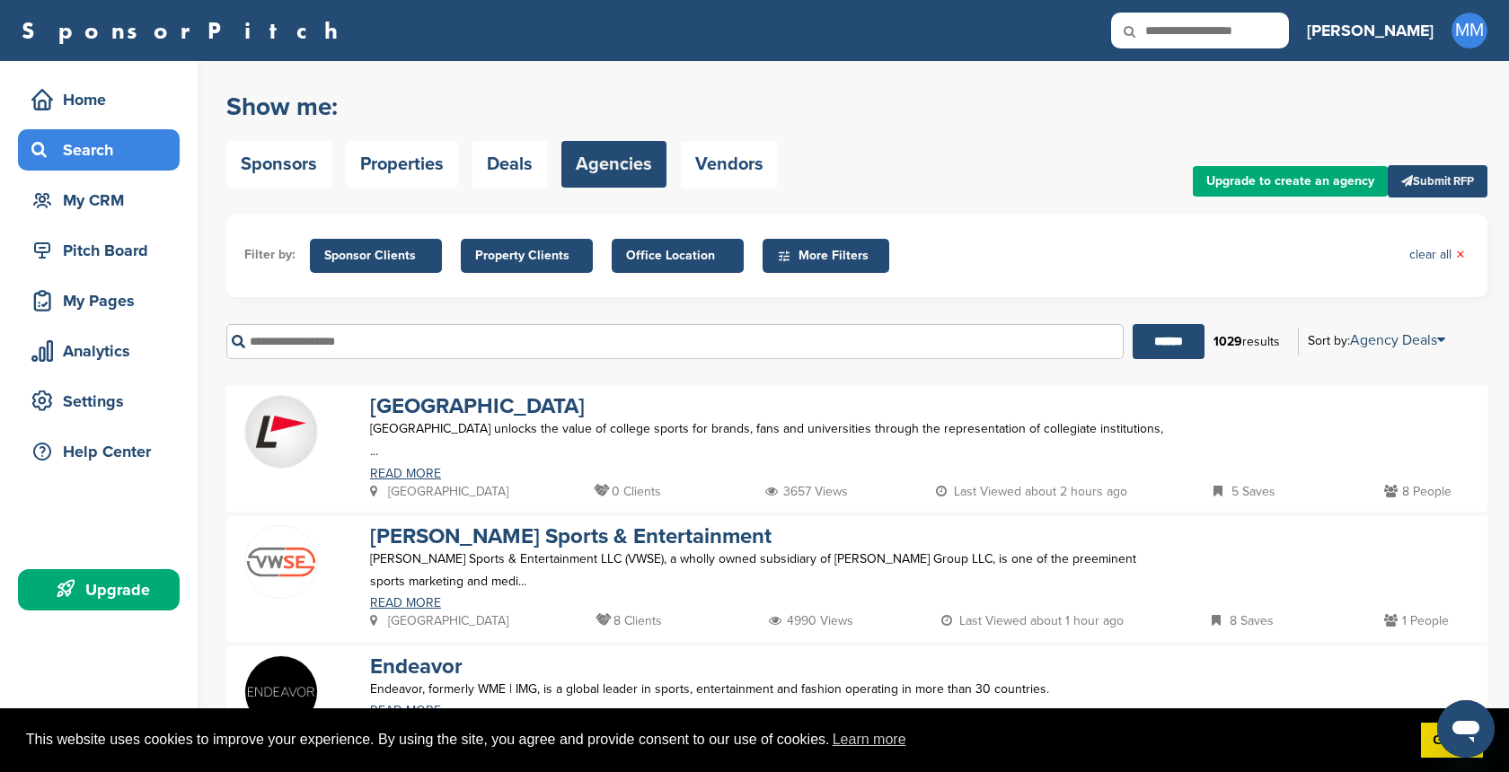
click at [666, 259] on span "Office Location" at bounding box center [677, 256] width 103 height 20
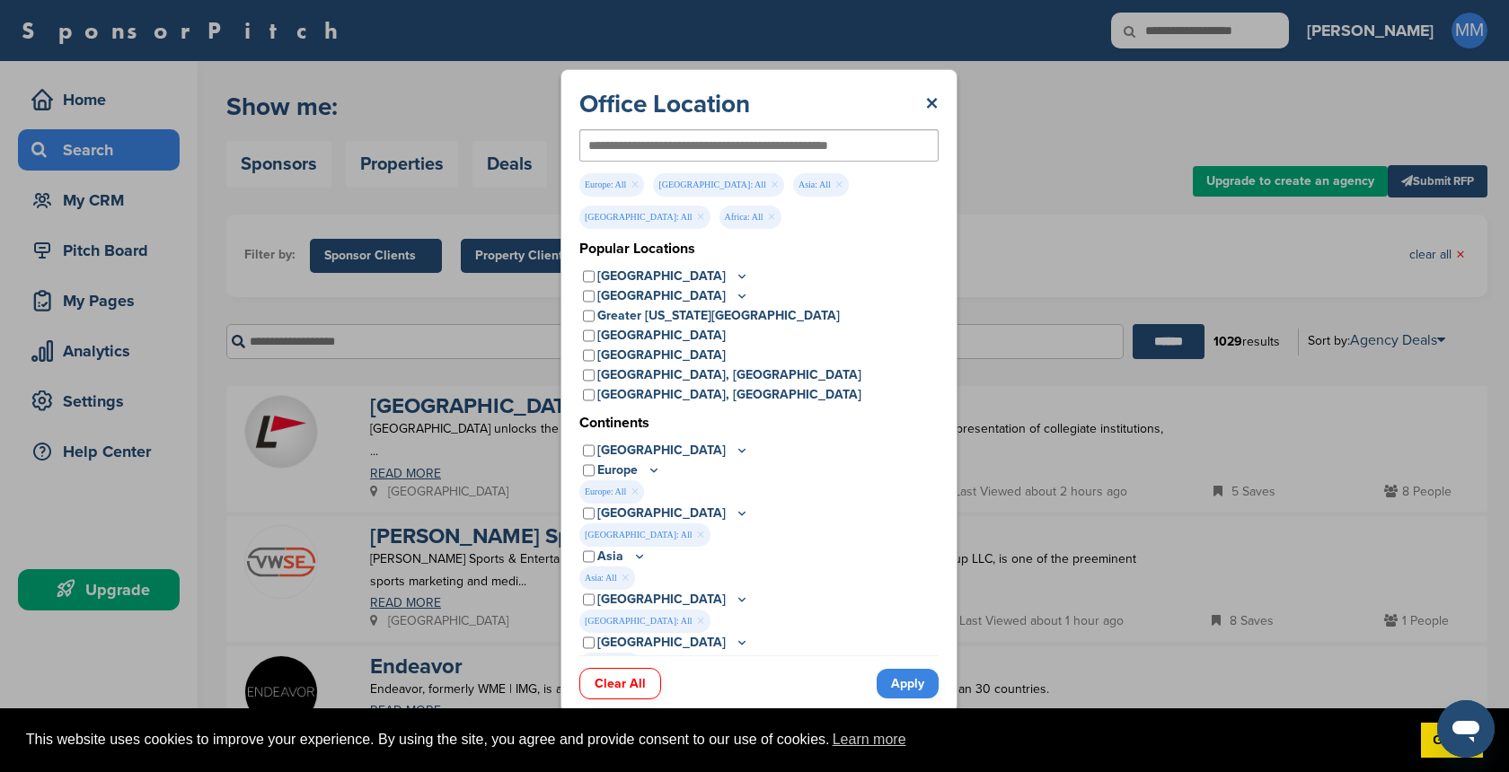
click at [904, 690] on link "Apply" at bounding box center [908, 684] width 62 height 30
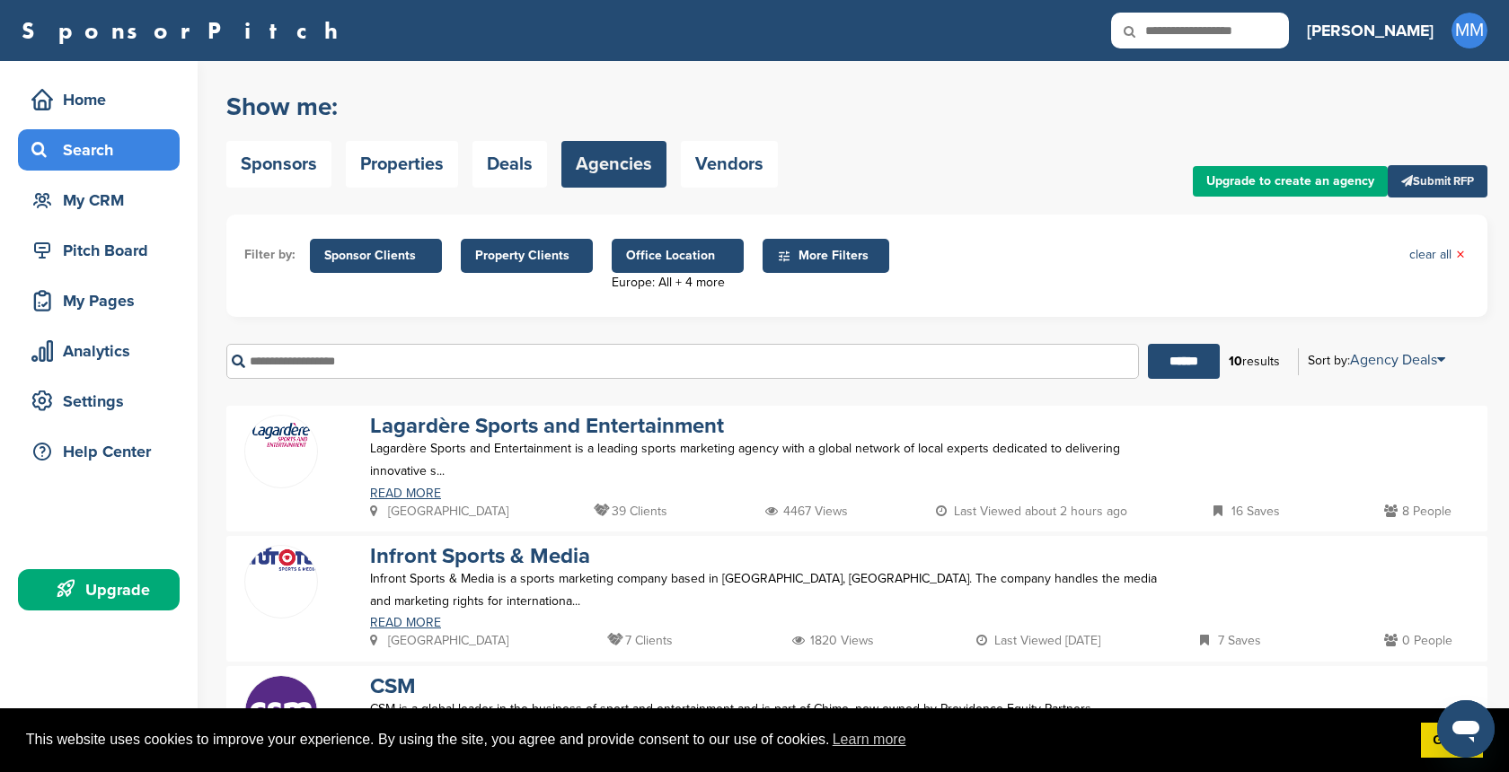
click at [682, 256] on span "Office Location" at bounding box center [677, 256] width 103 height 20
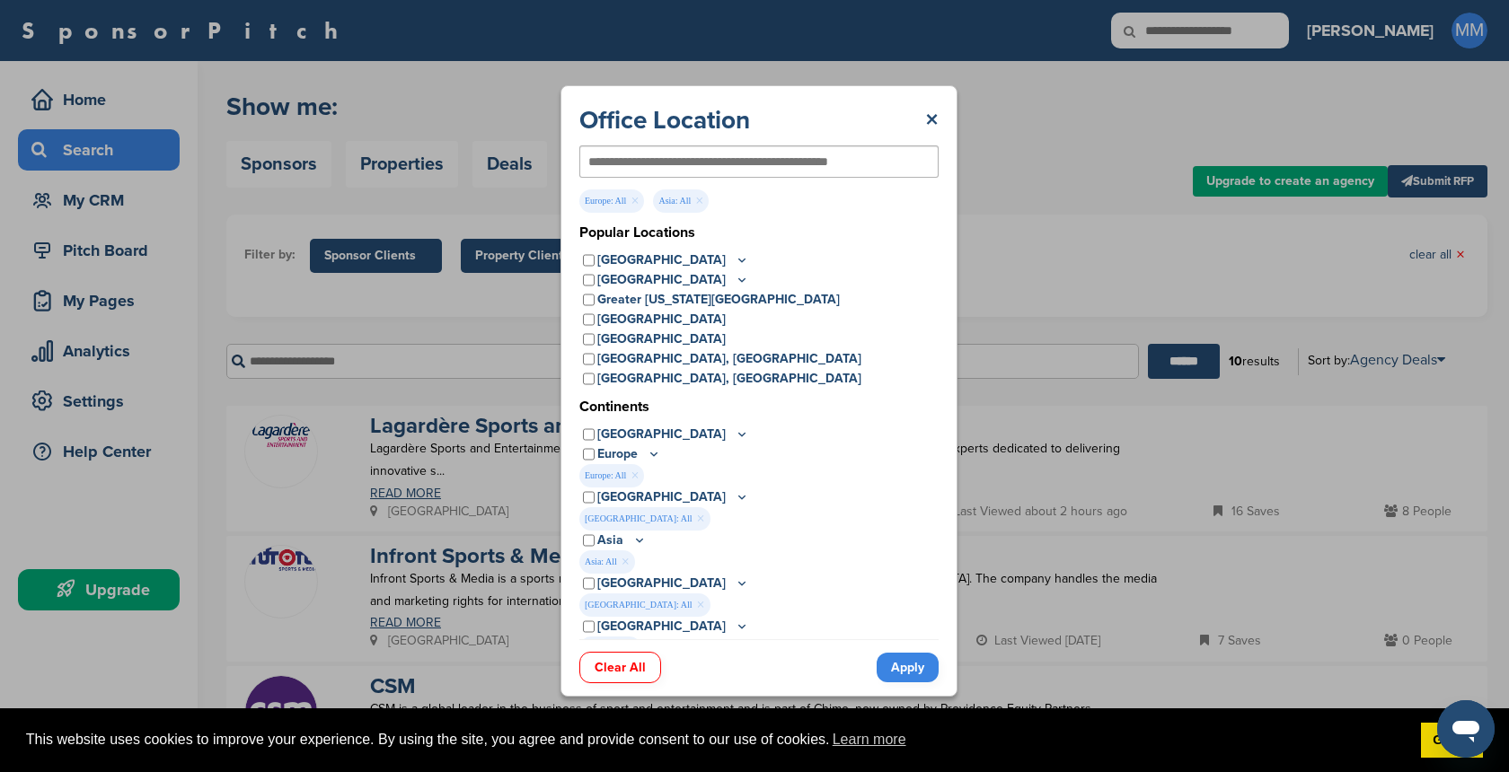
click at [915, 673] on link "Apply" at bounding box center [908, 668] width 62 height 30
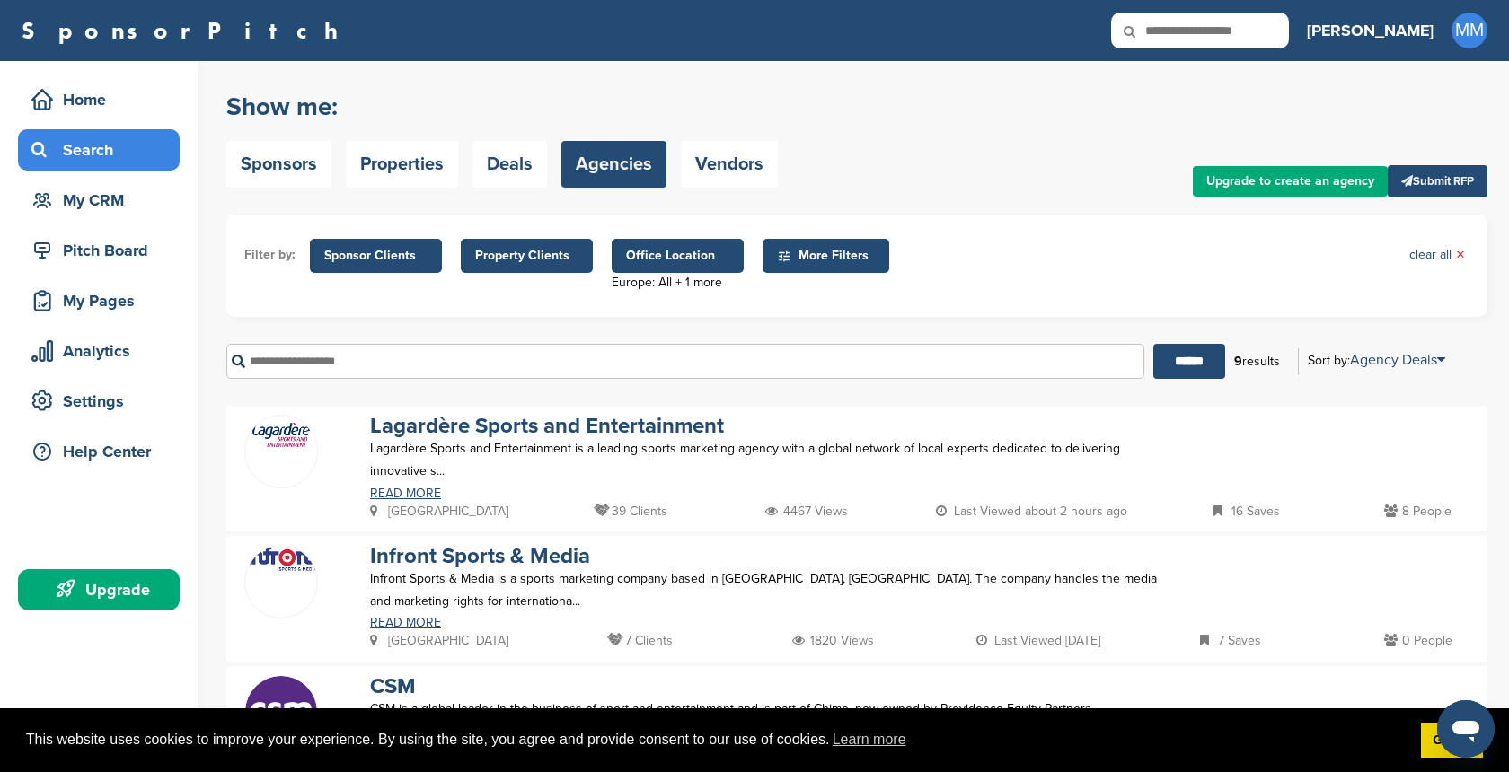
click at [139, 591] on div "Upgrade" at bounding box center [103, 590] width 153 height 32
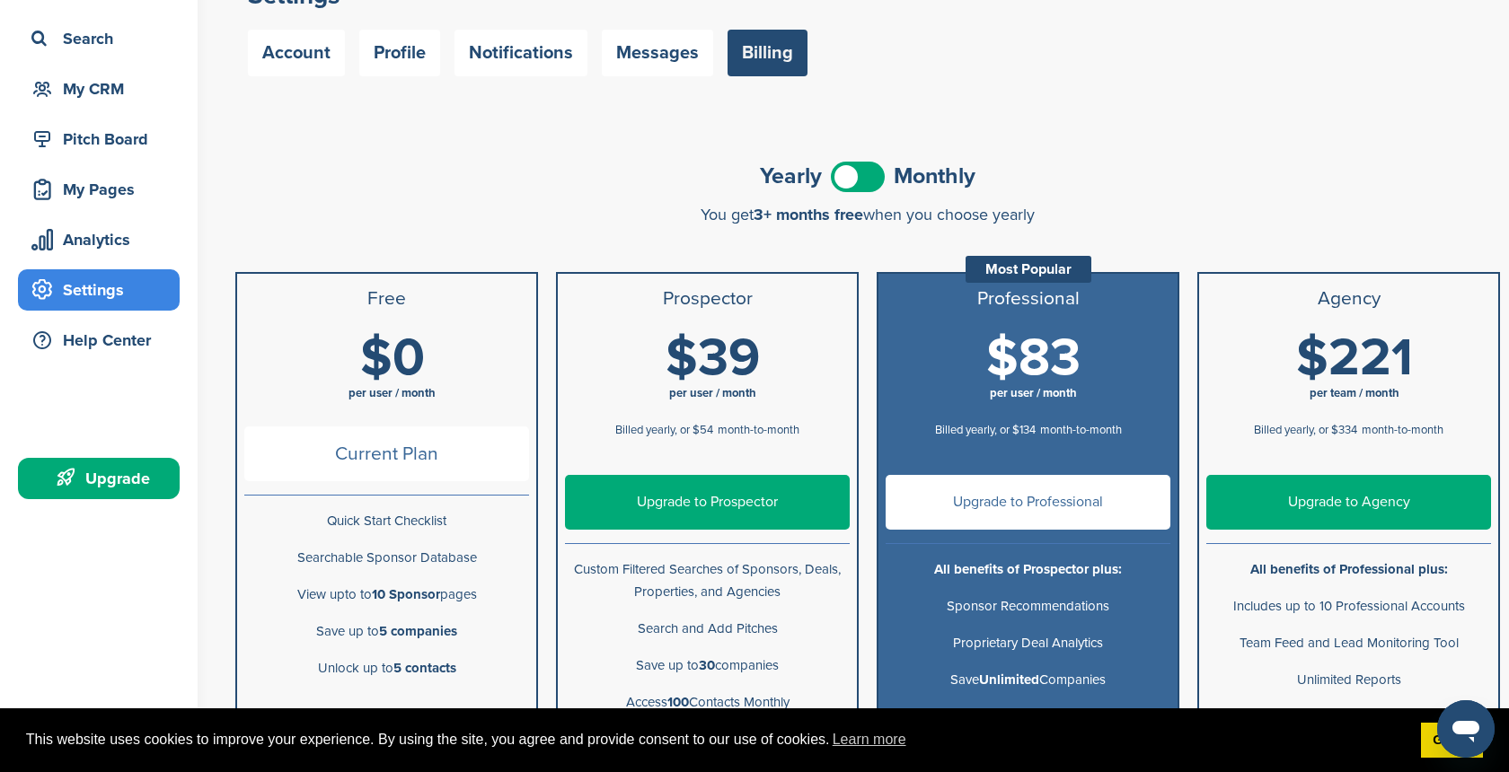
scroll to position [103, 0]
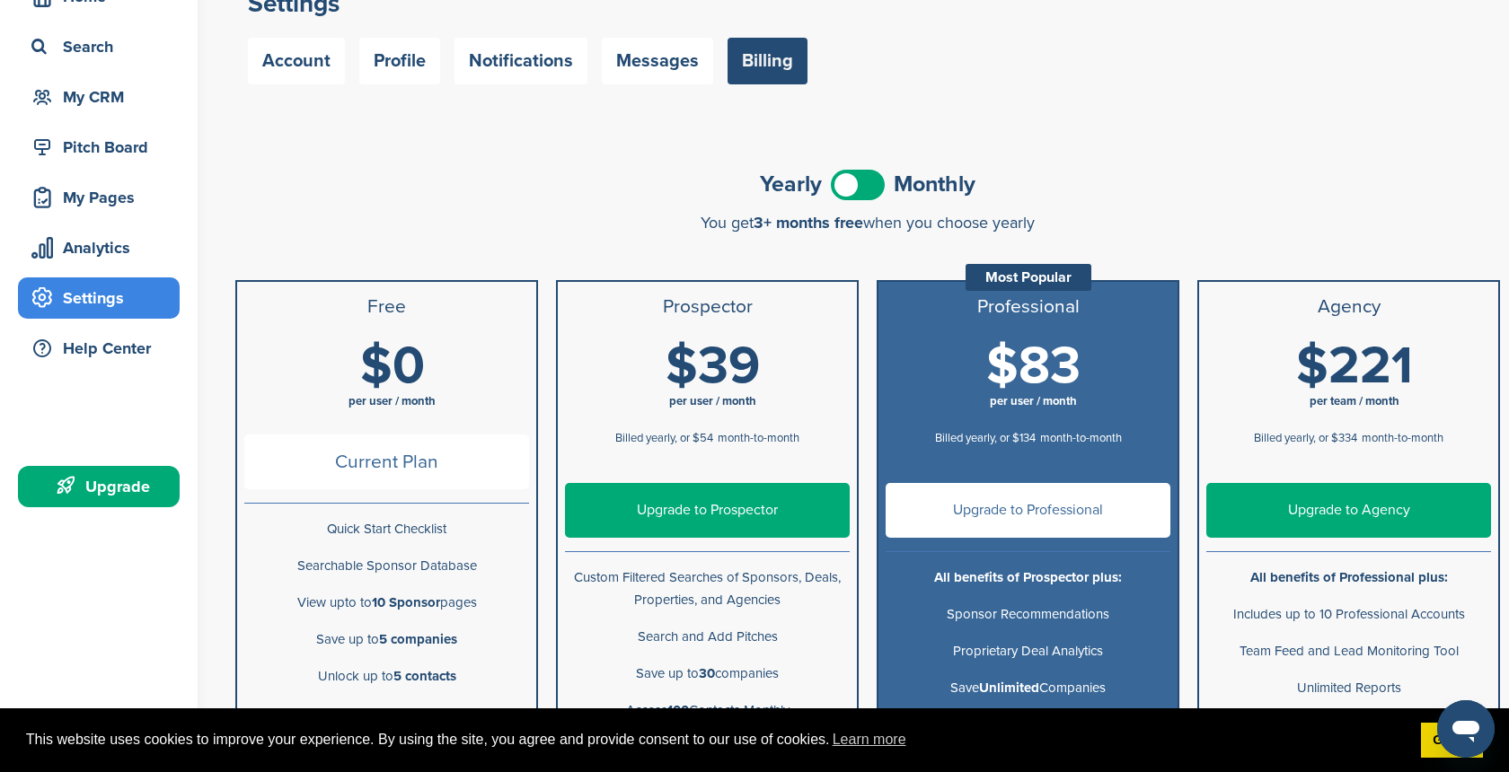
click at [851, 185] on span at bounding box center [858, 185] width 54 height 31
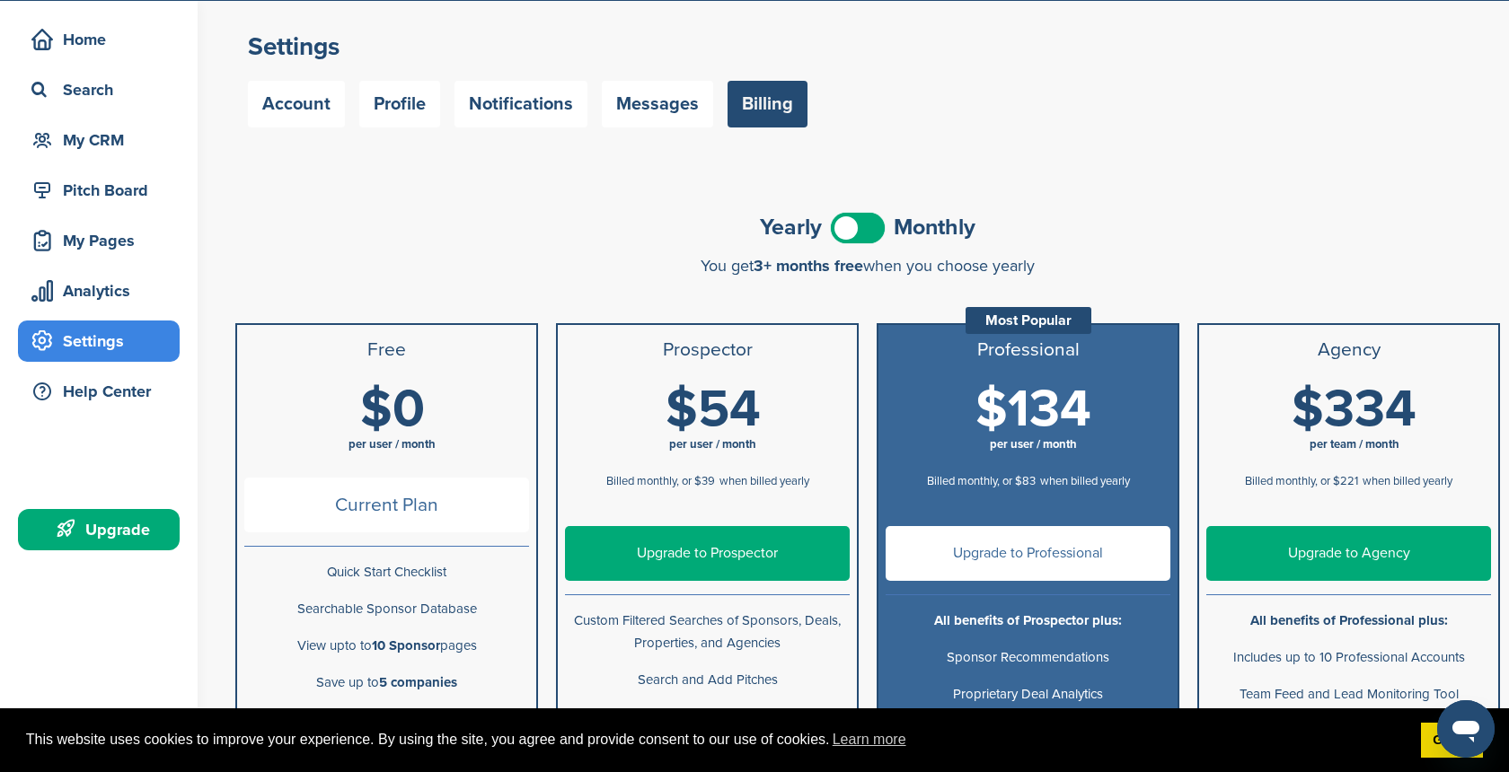
scroll to position [0, 0]
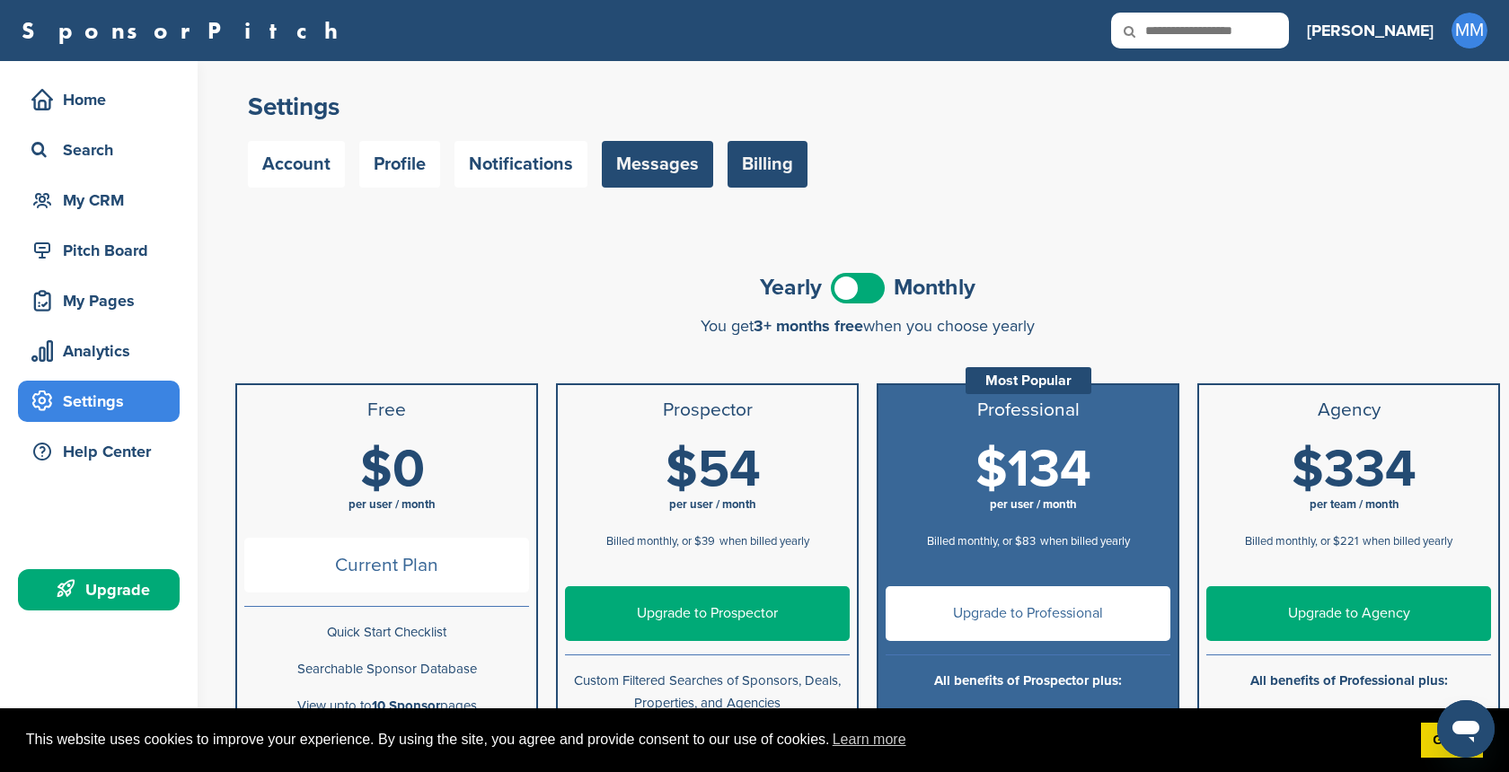
click at [639, 163] on link "Messages" at bounding box center [657, 164] width 111 height 47
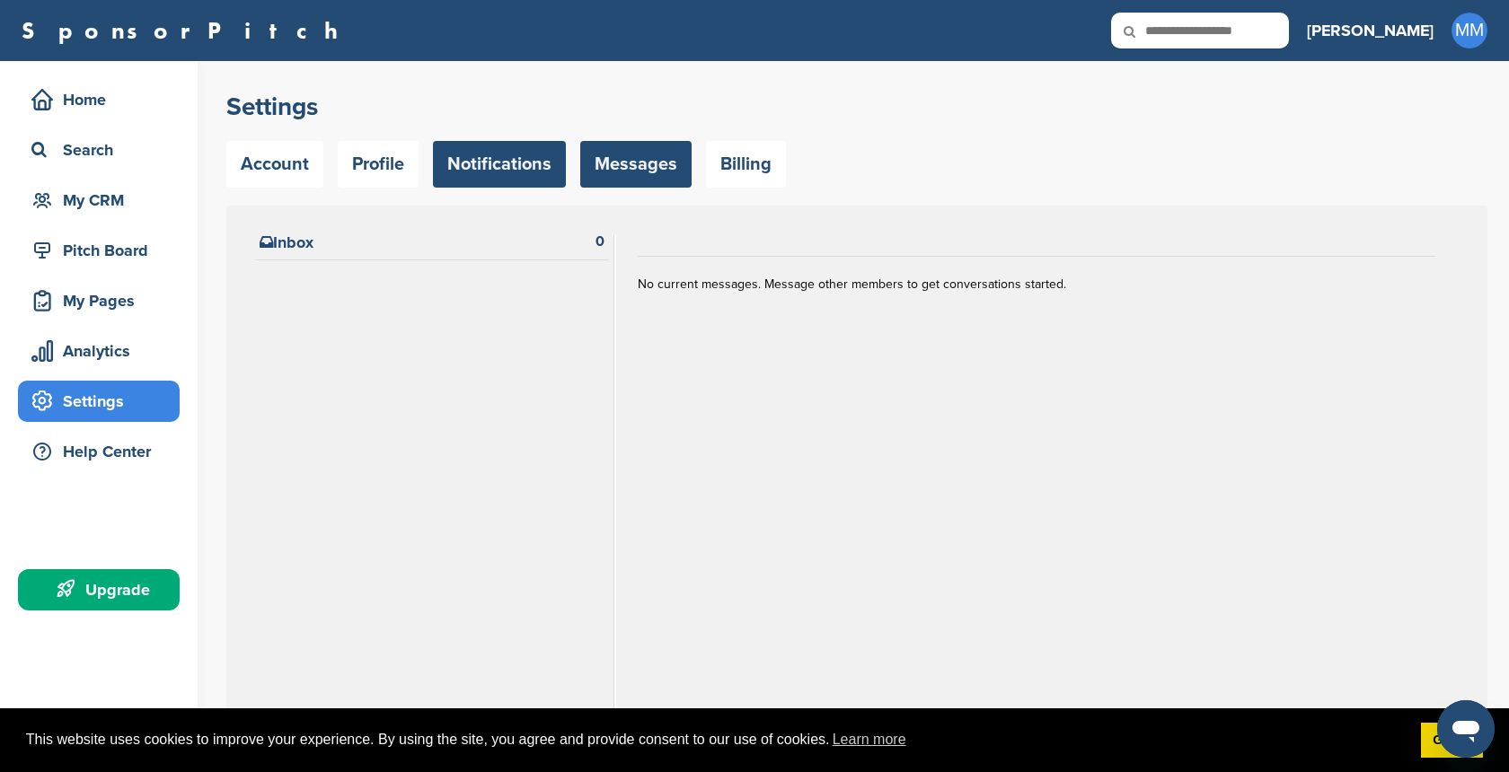
click at [513, 162] on link "Notifications" at bounding box center [499, 164] width 133 height 47
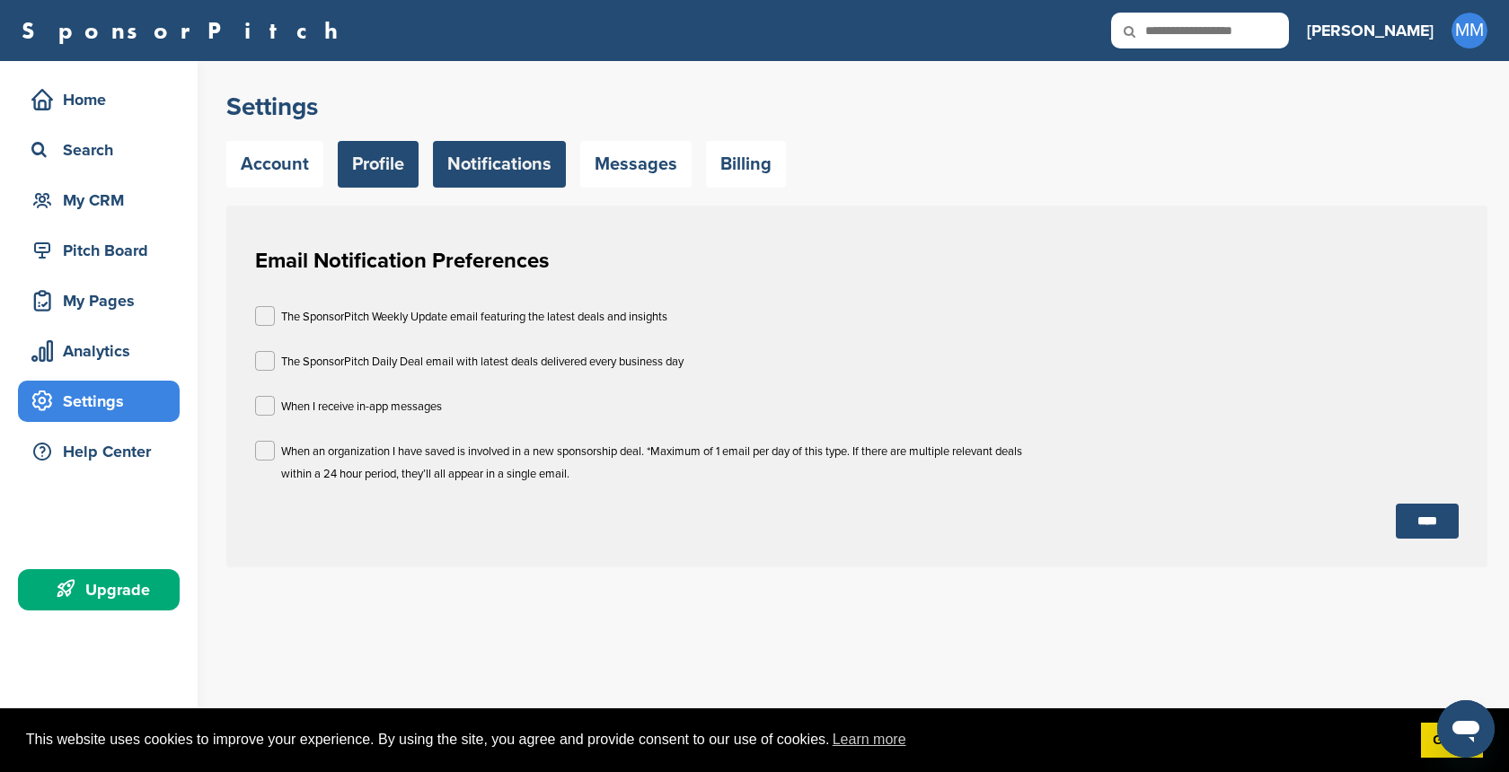
click at [362, 154] on link "Profile" at bounding box center [378, 164] width 81 height 47
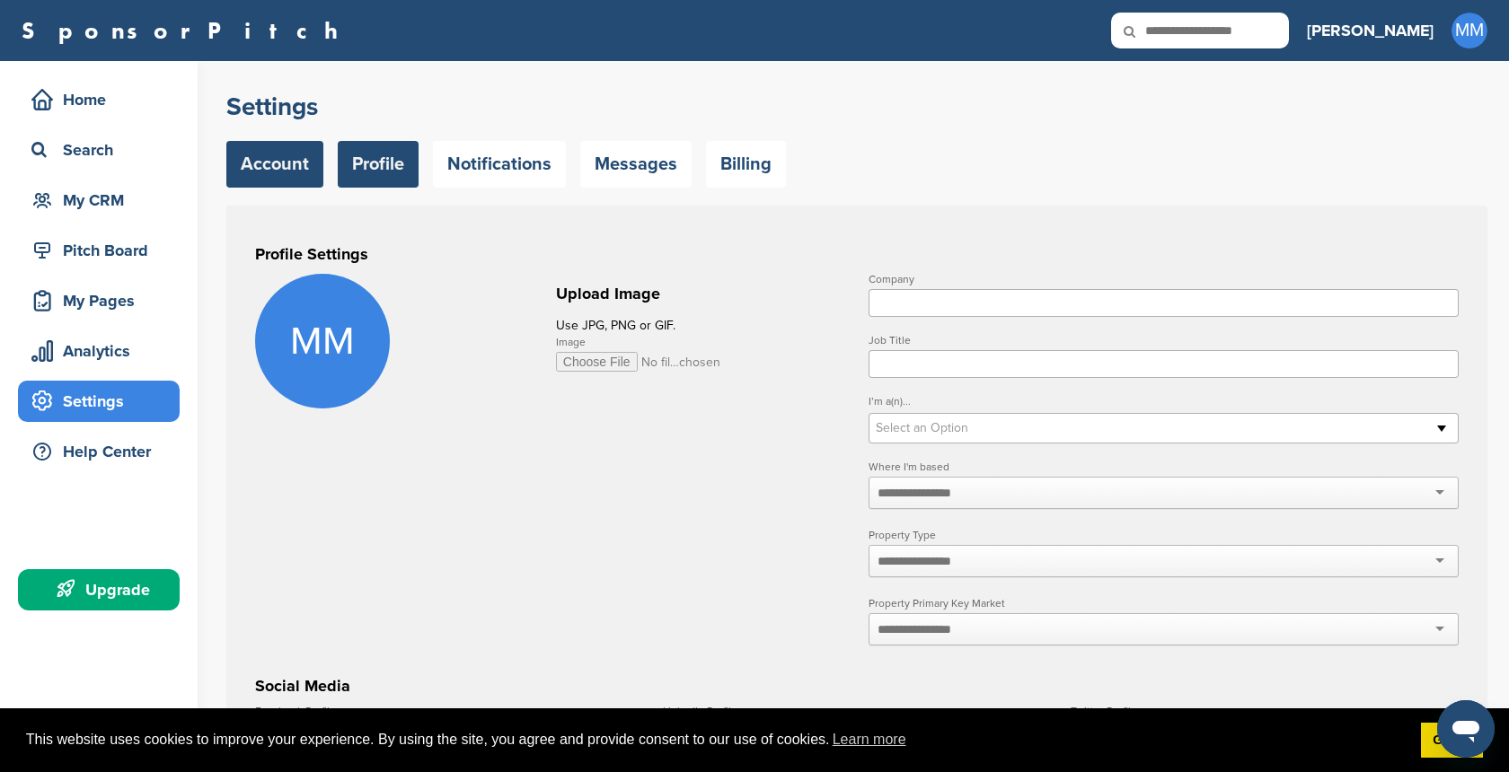
click at [280, 175] on link "Account" at bounding box center [274, 164] width 97 height 47
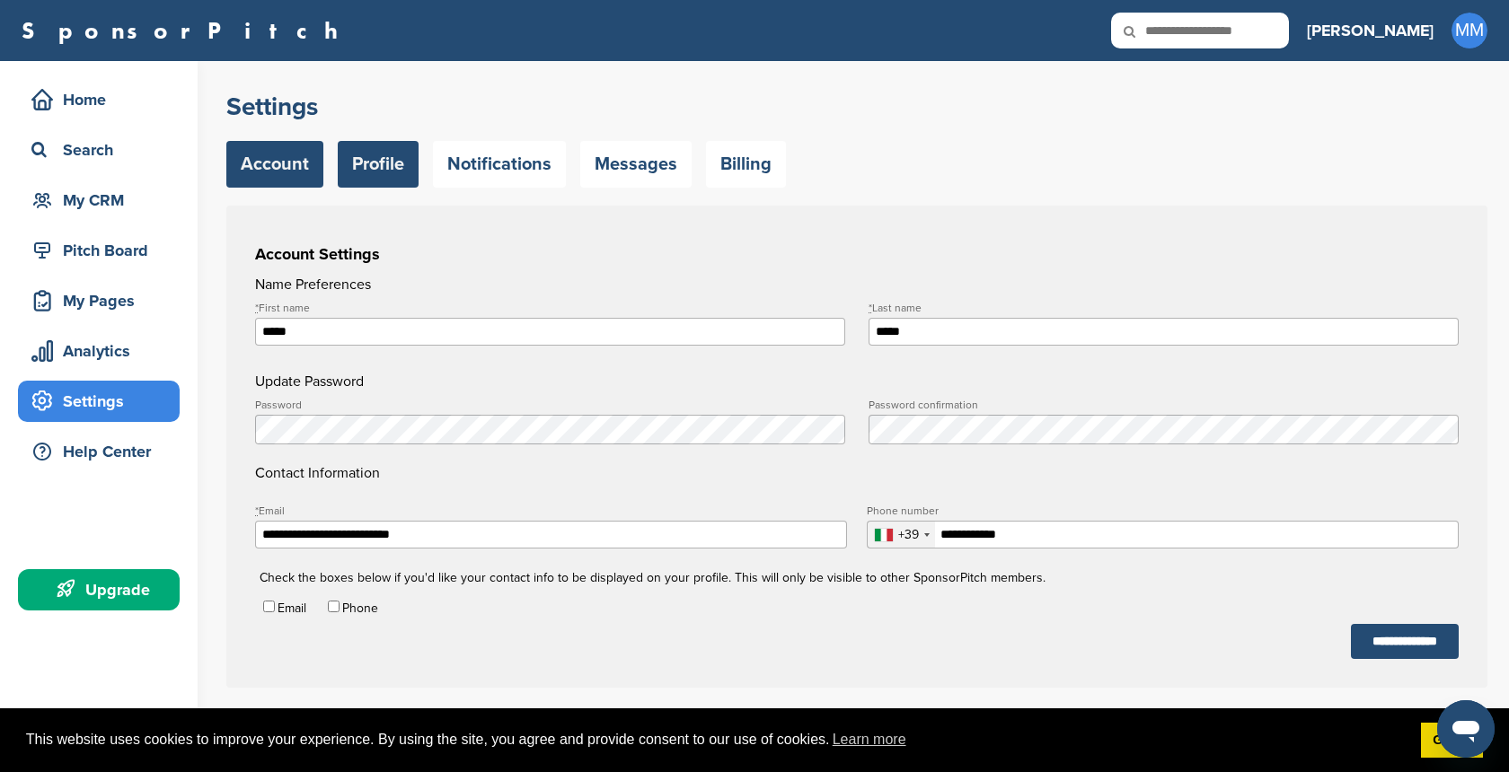
click at [389, 163] on link "Profile" at bounding box center [378, 164] width 81 height 47
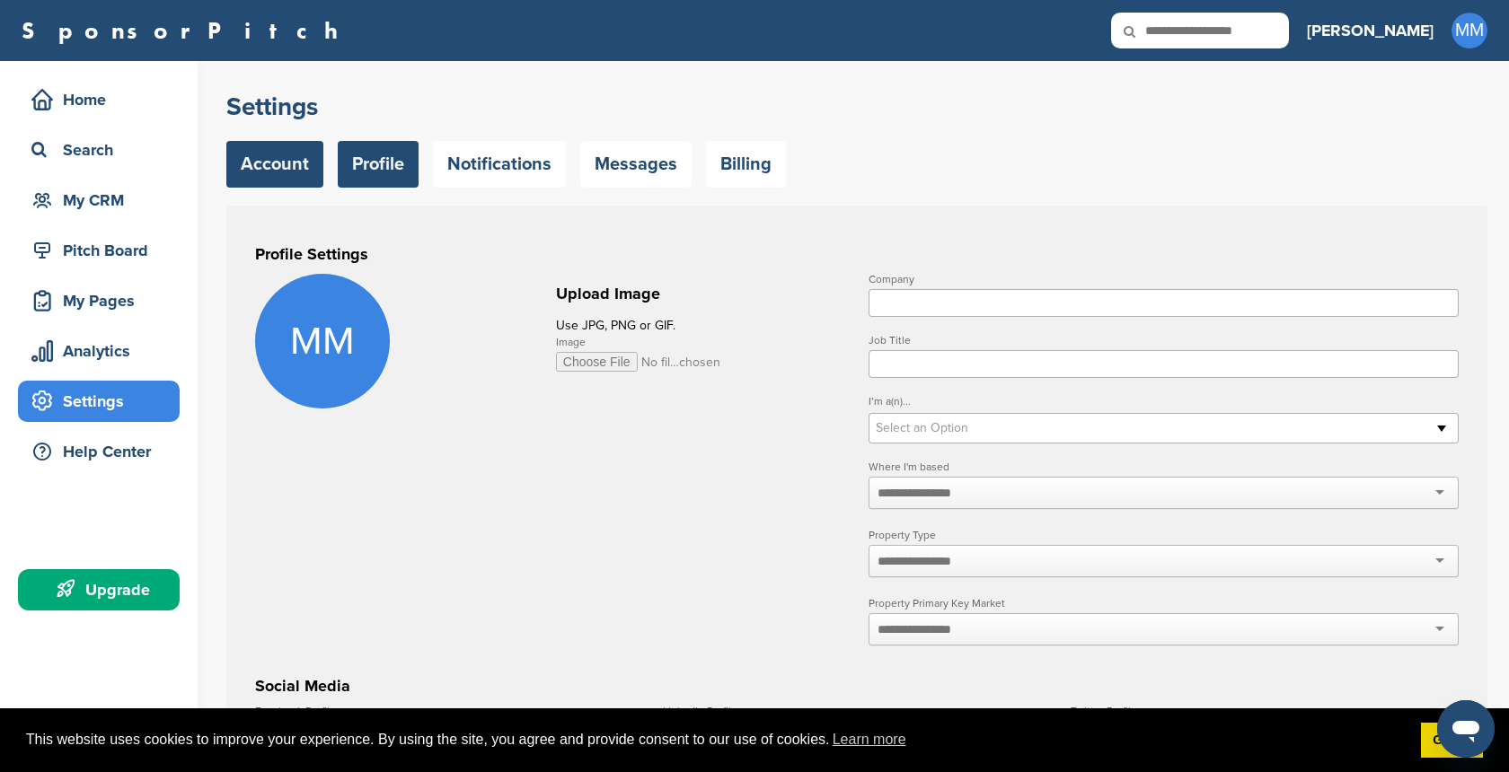
click at [290, 162] on link "Account" at bounding box center [274, 164] width 97 height 47
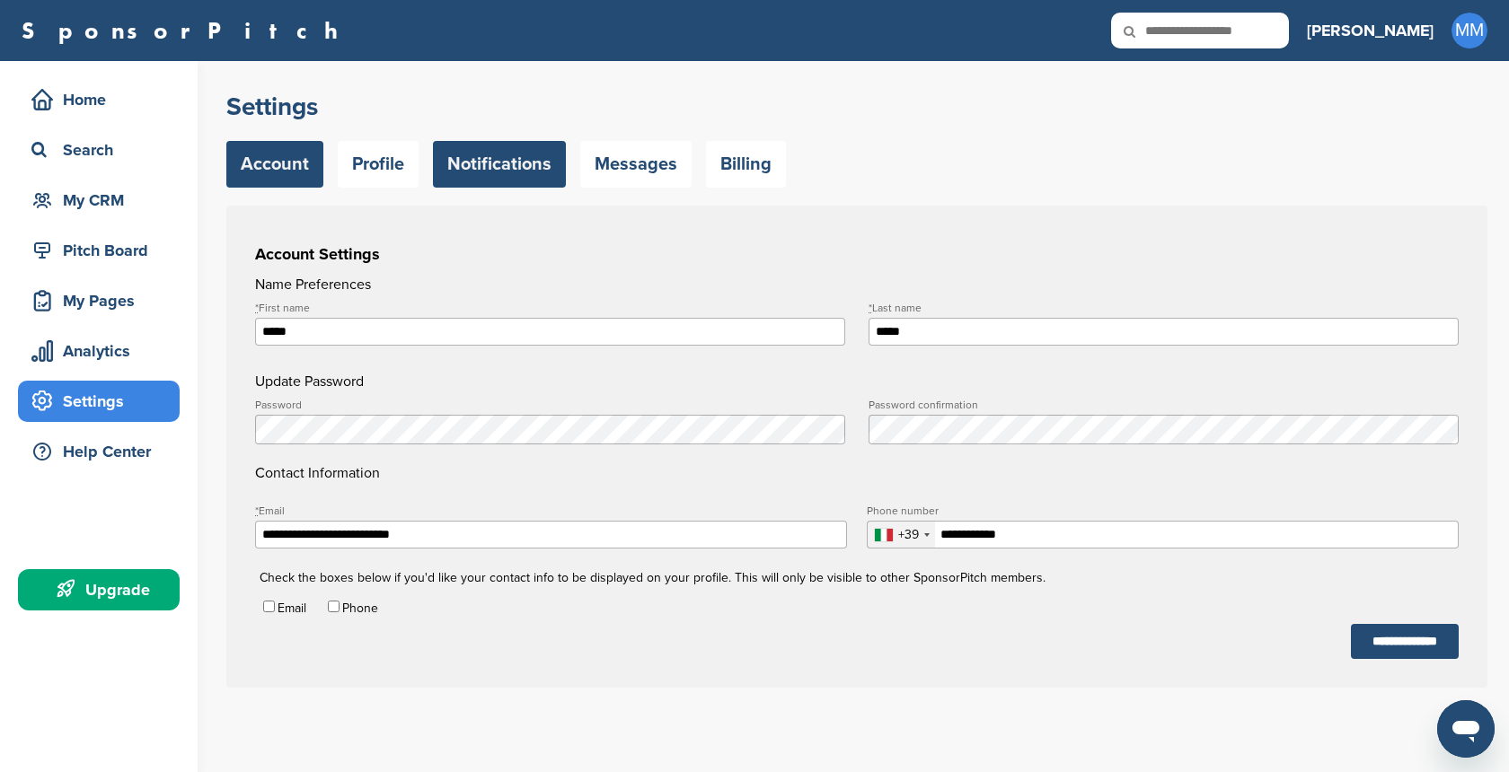
click at [499, 166] on link "Notifications" at bounding box center [499, 164] width 133 height 47
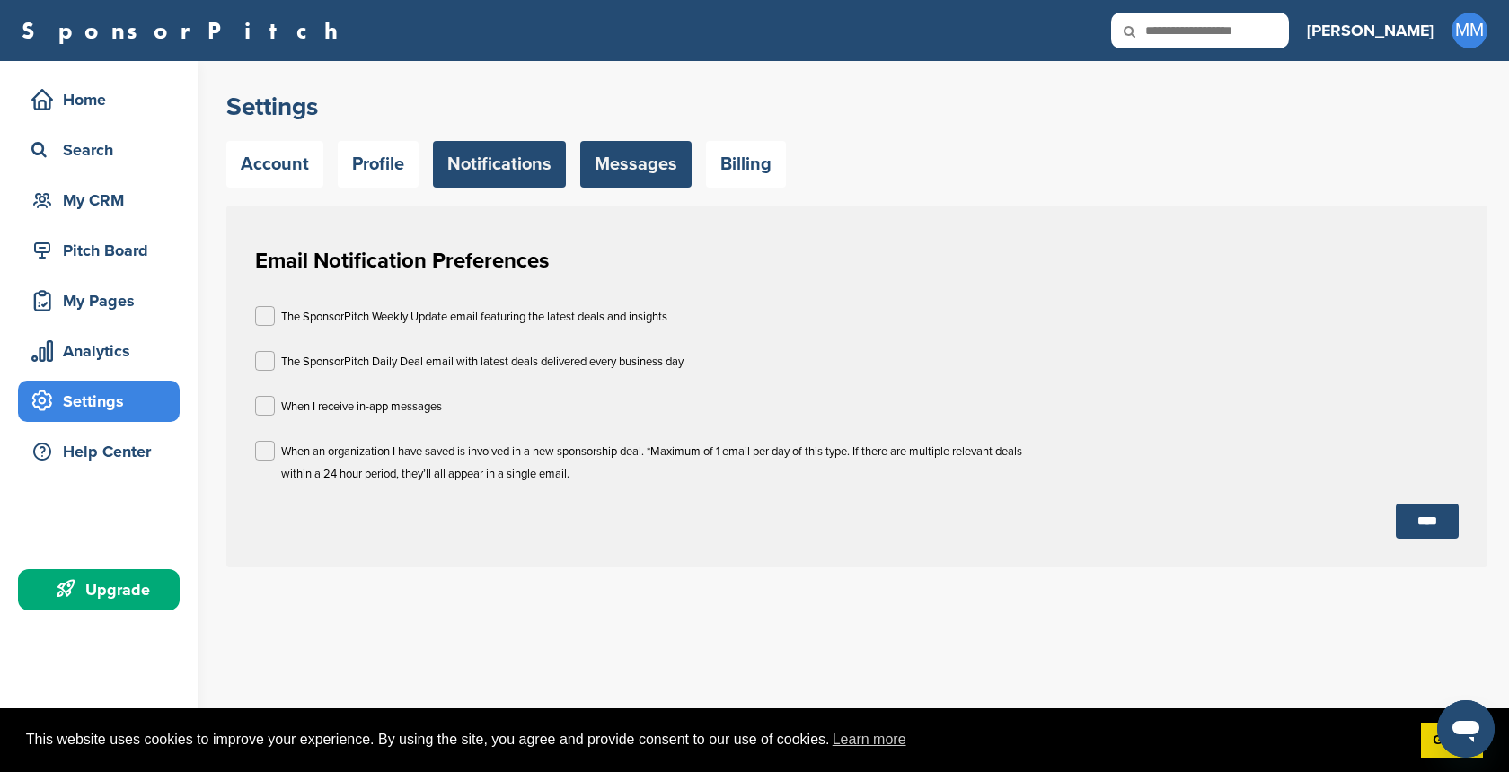
click at [637, 163] on link "Messages" at bounding box center [635, 164] width 111 height 47
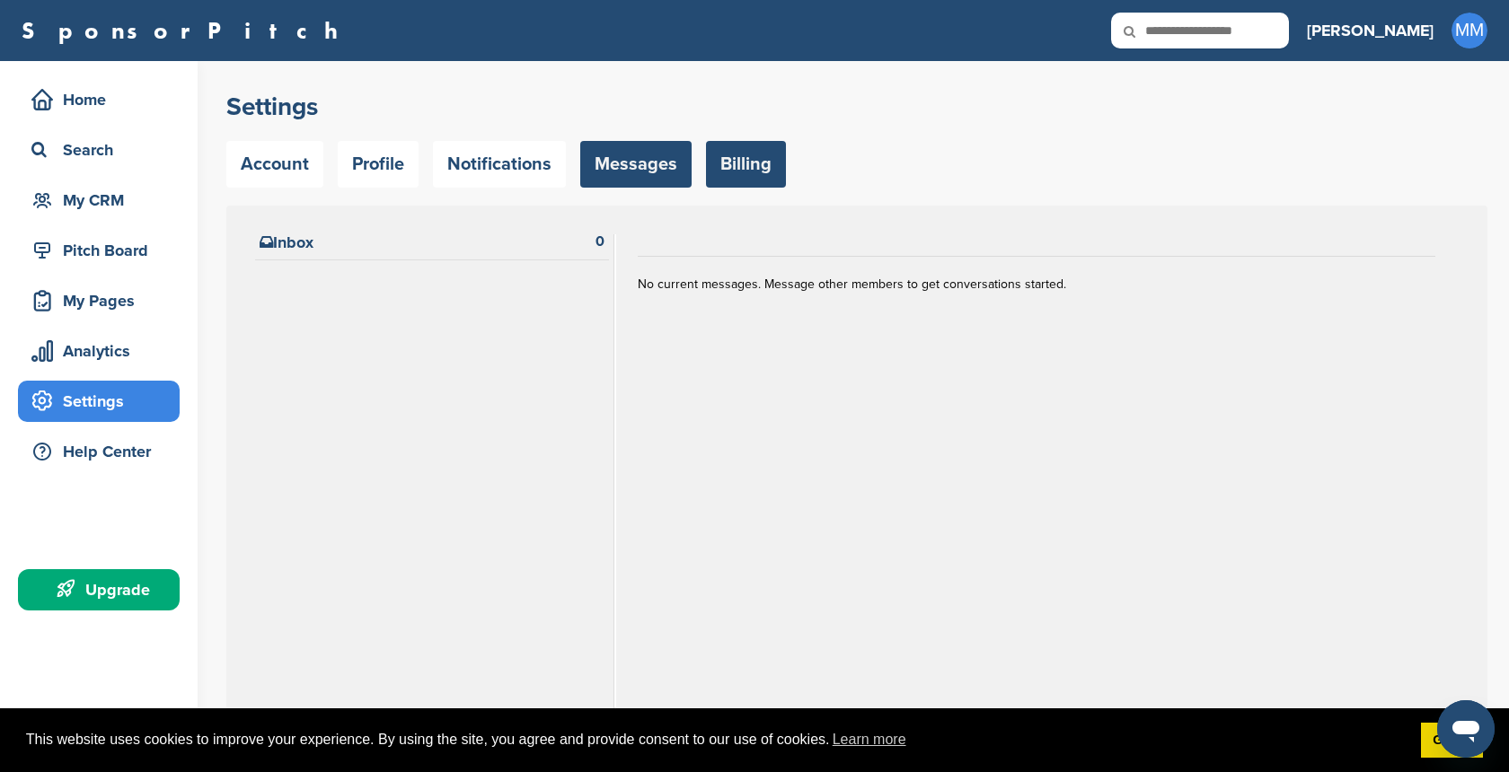
click at [737, 166] on link "Billing" at bounding box center [746, 164] width 80 height 47
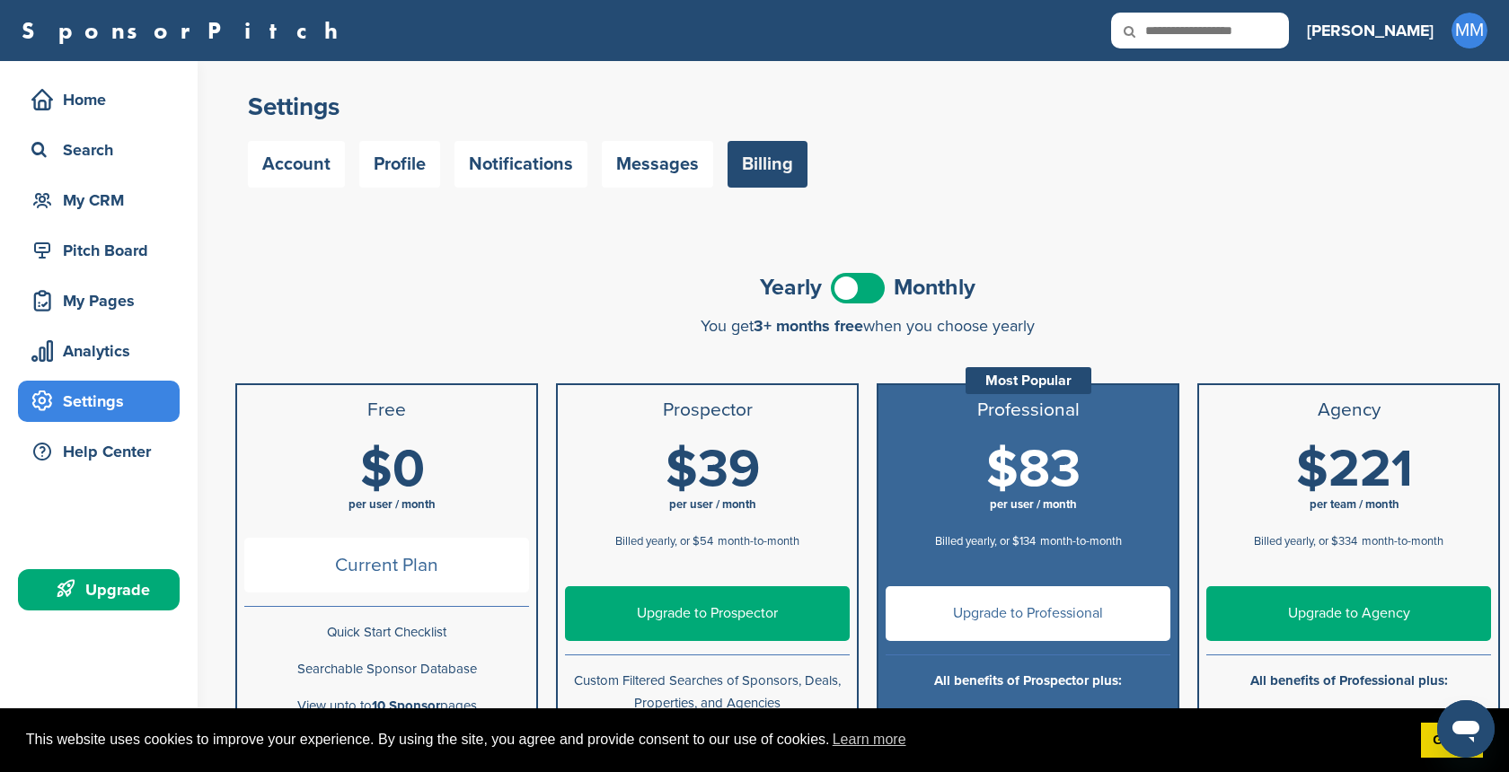
drag, startPoint x: 1076, startPoint y: 467, endPoint x: 991, endPoint y: 471, distance: 85.4
click at [991, 471] on span "$83" at bounding box center [1033, 469] width 94 height 63
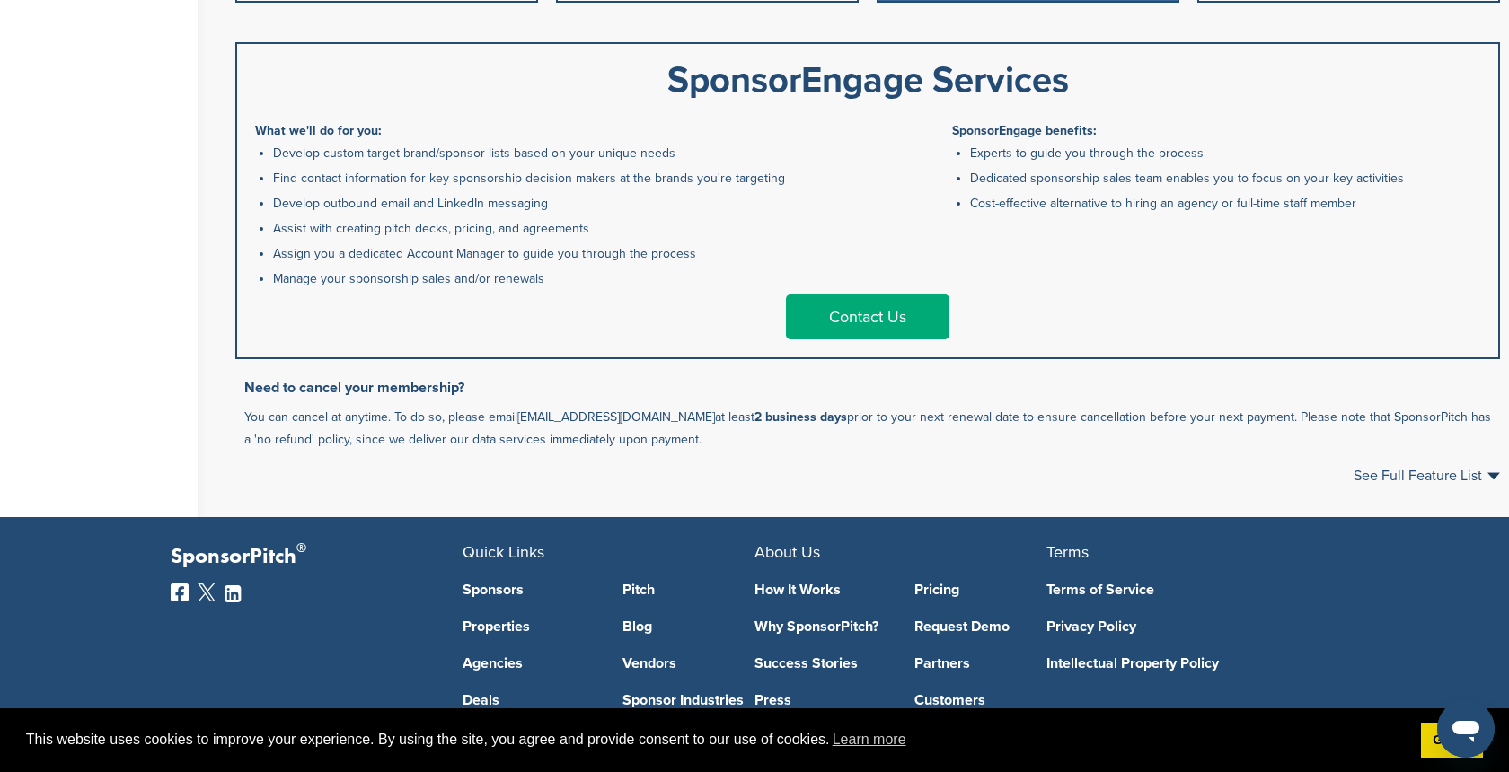
scroll to position [906, 0]
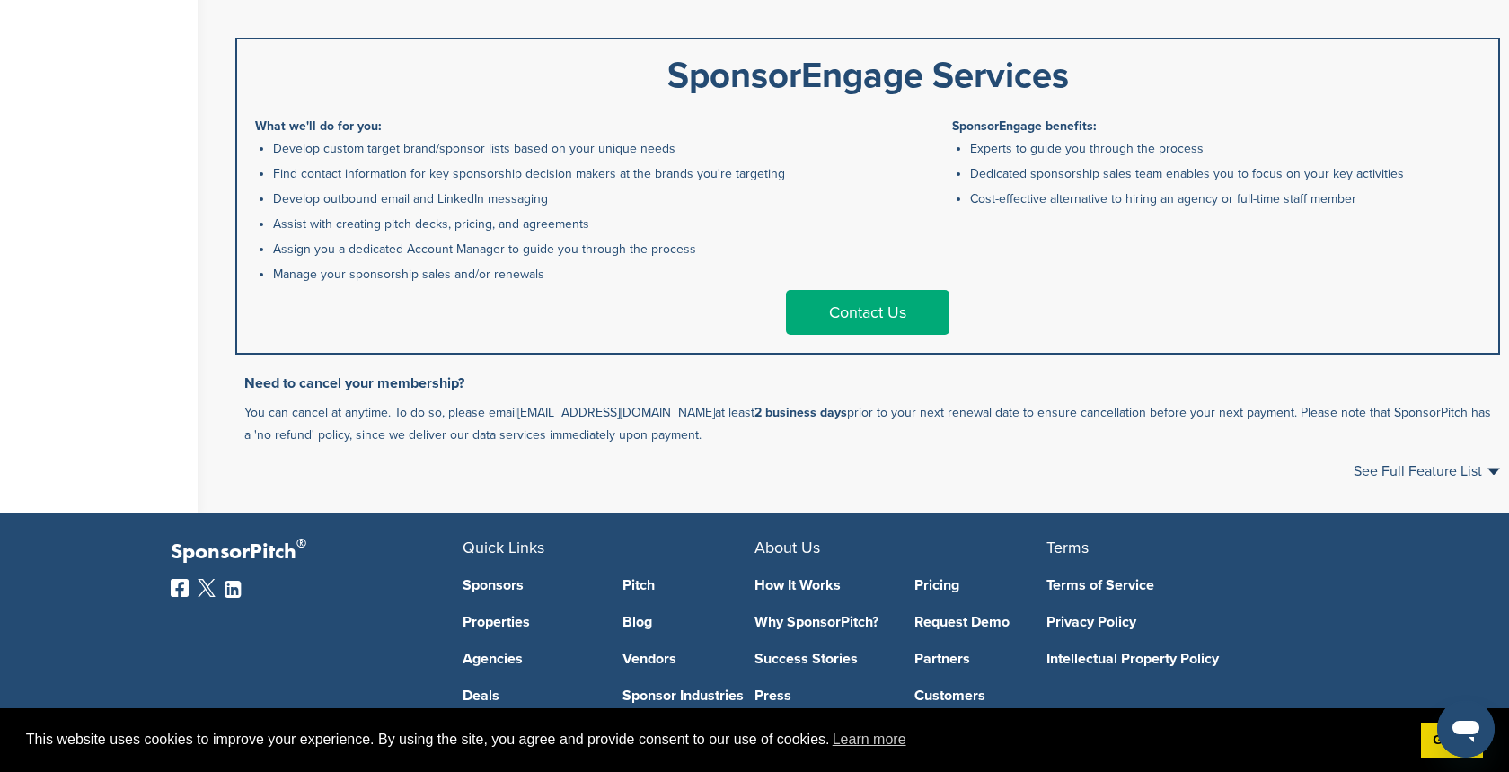
click at [845, 311] on link "Contact Us" at bounding box center [867, 312] width 163 height 45
